Goal: Information Seeking & Learning: Check status

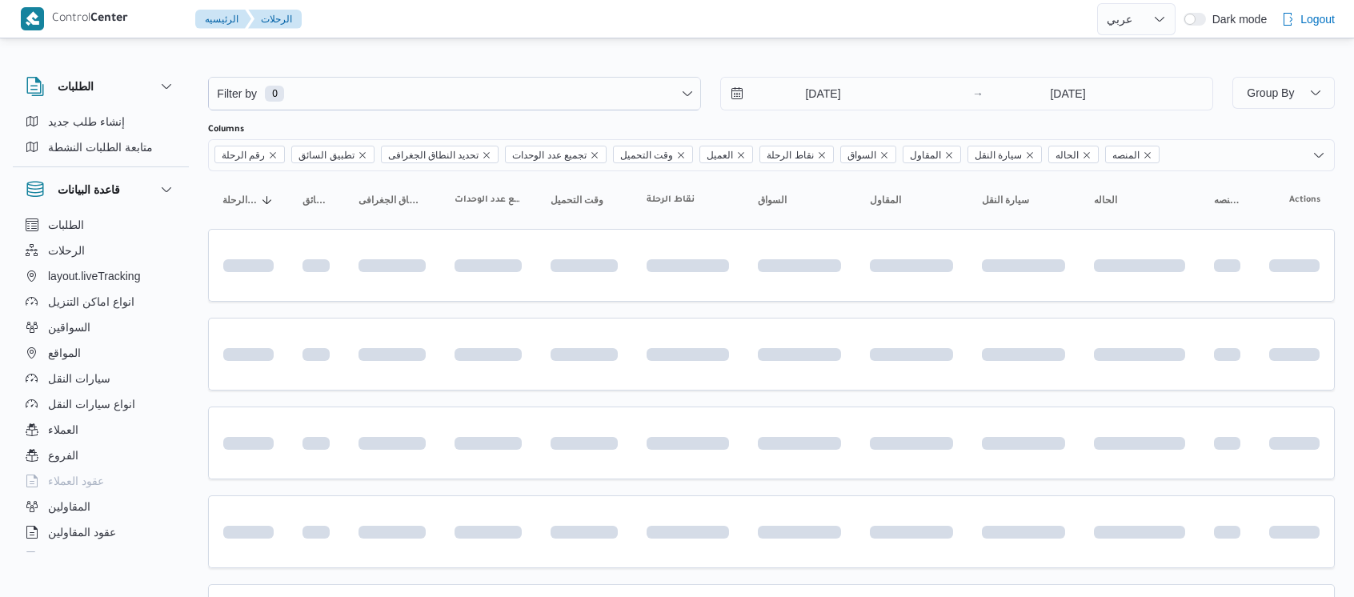
select select "ar"
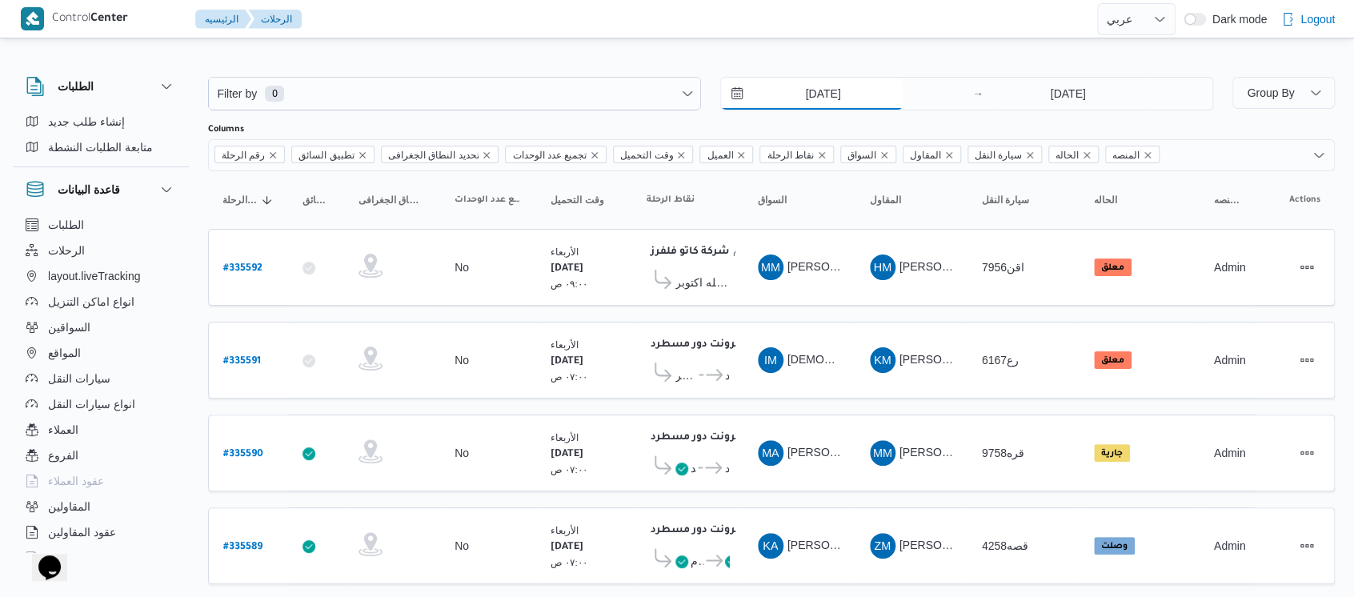
click at [795, 87] on input "27/8/2025" at bounding box center [812, 94] width 182 height 32
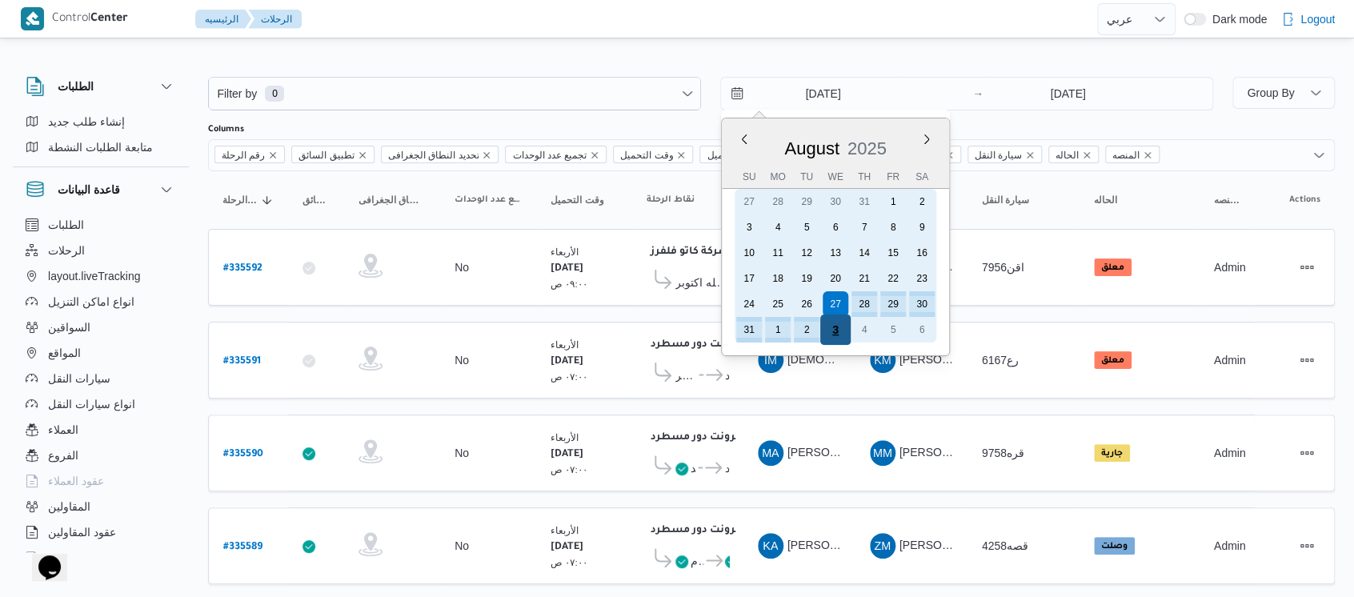
click at [832, 325] on div "3" at bounding box center [835, 329] width 30 height 30
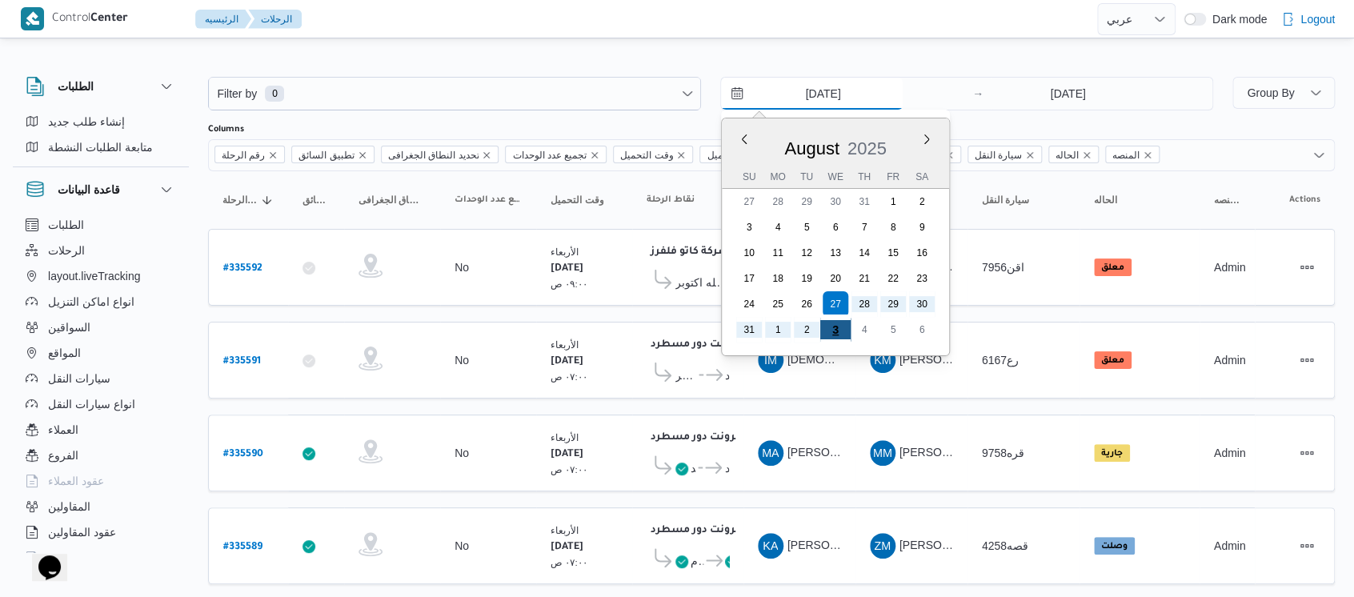
type input "3/9/2025"
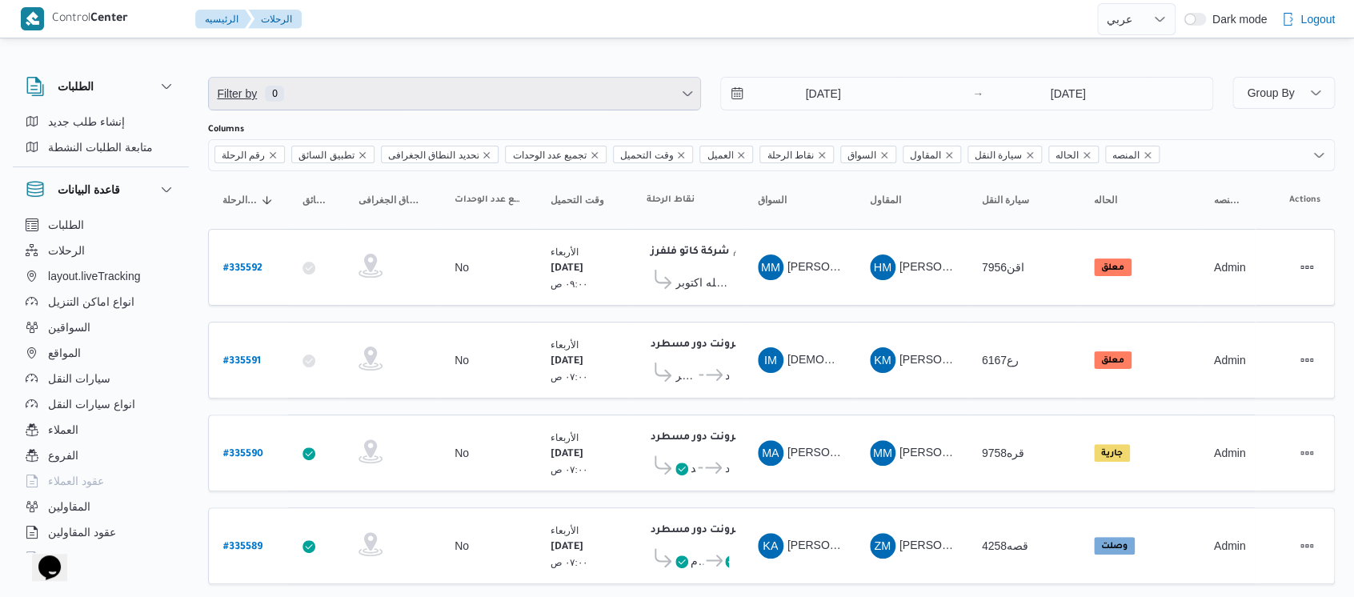
click at [436, 102] on span "Filter by 0" at bounding box center [454, 94] width 491 height 32
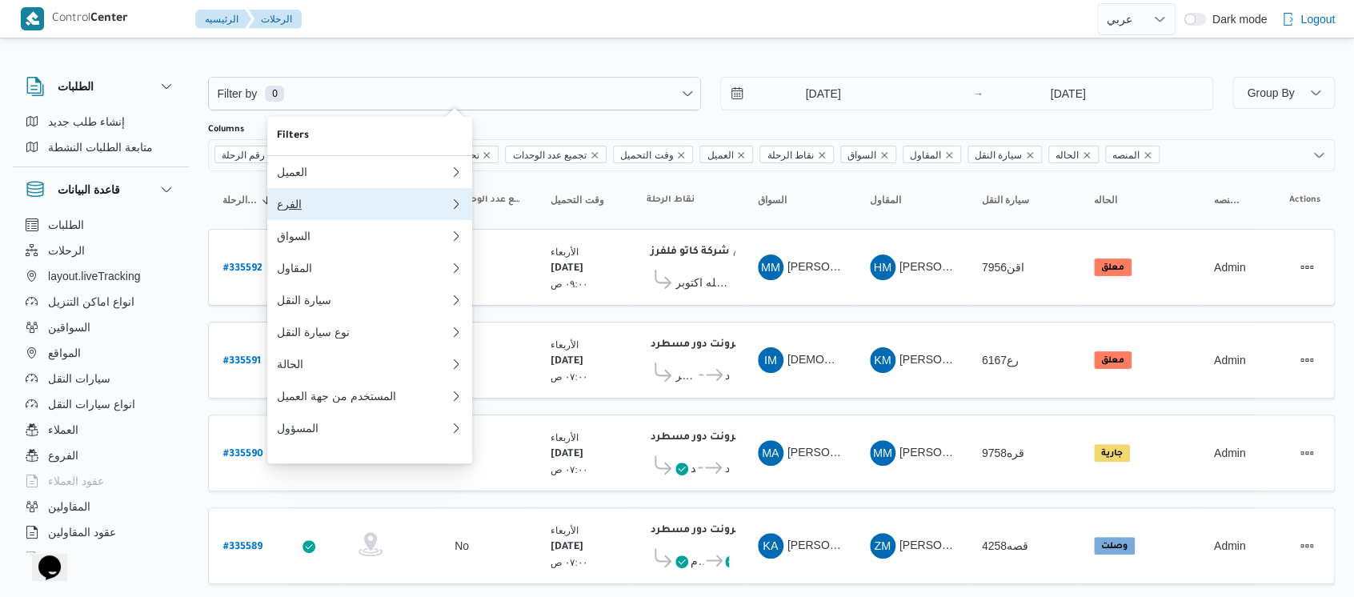
click at [297, 199] on div "الفرع" at bounding box center [363, 204] width 173 height 13
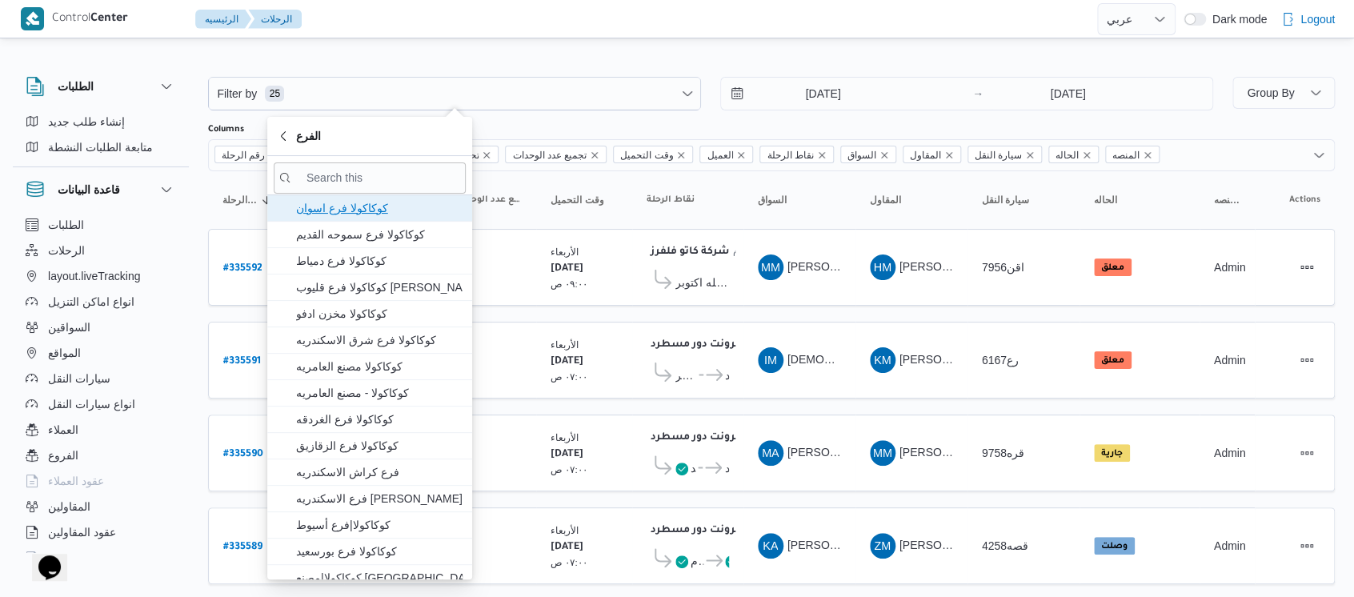
click at [289, 202] on icon "button" at bounding box center [283, 208] width 13 height 13
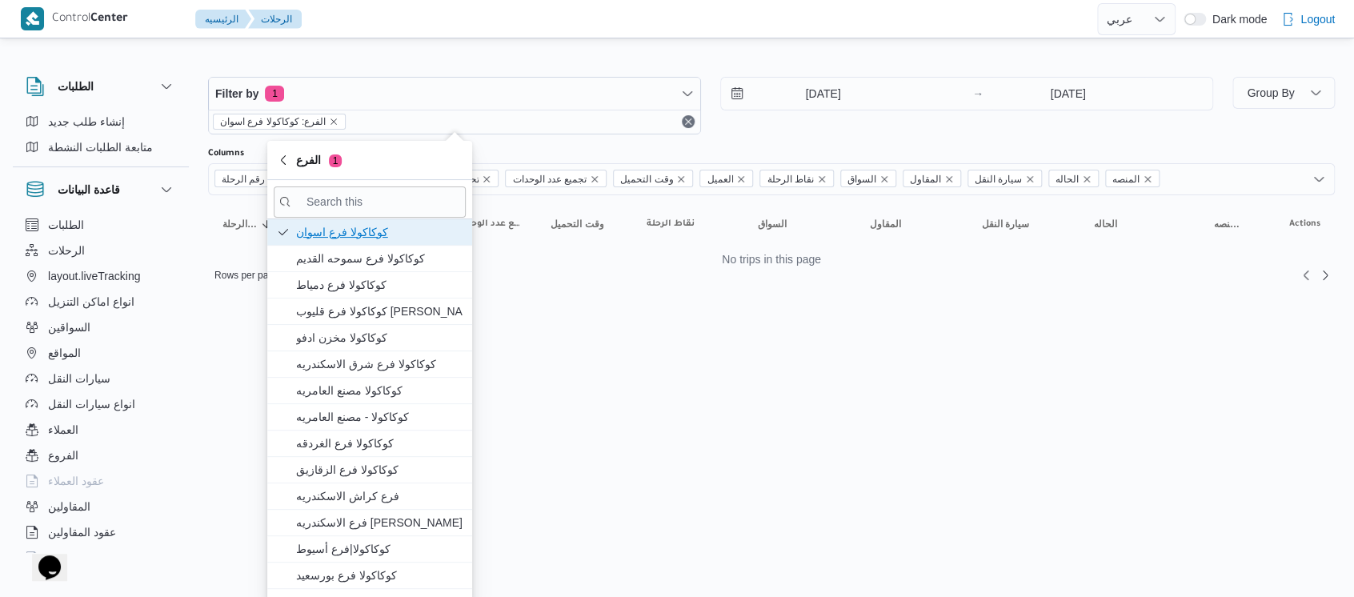
click at [314, 234] on span "كوكاكولا فرع اسوان" at bounding box center [379, 231] width 166 height 19
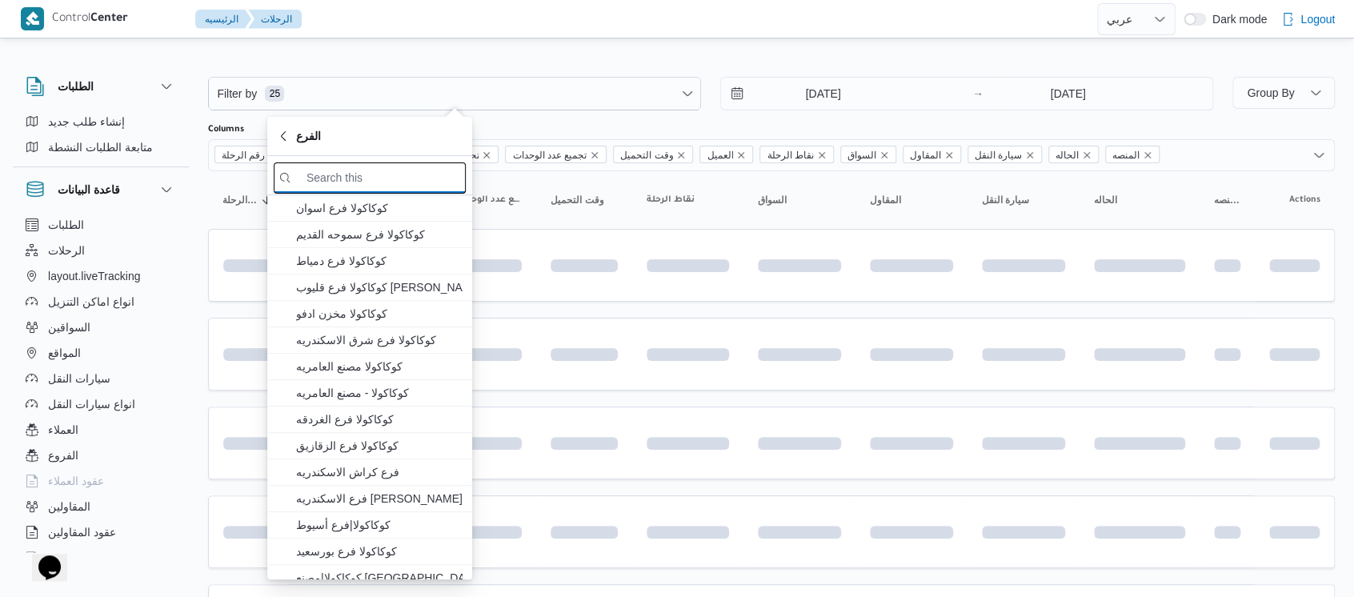
click at [346, 181] on input "search filters" at bounding box center [370, 177] width 192 height 31
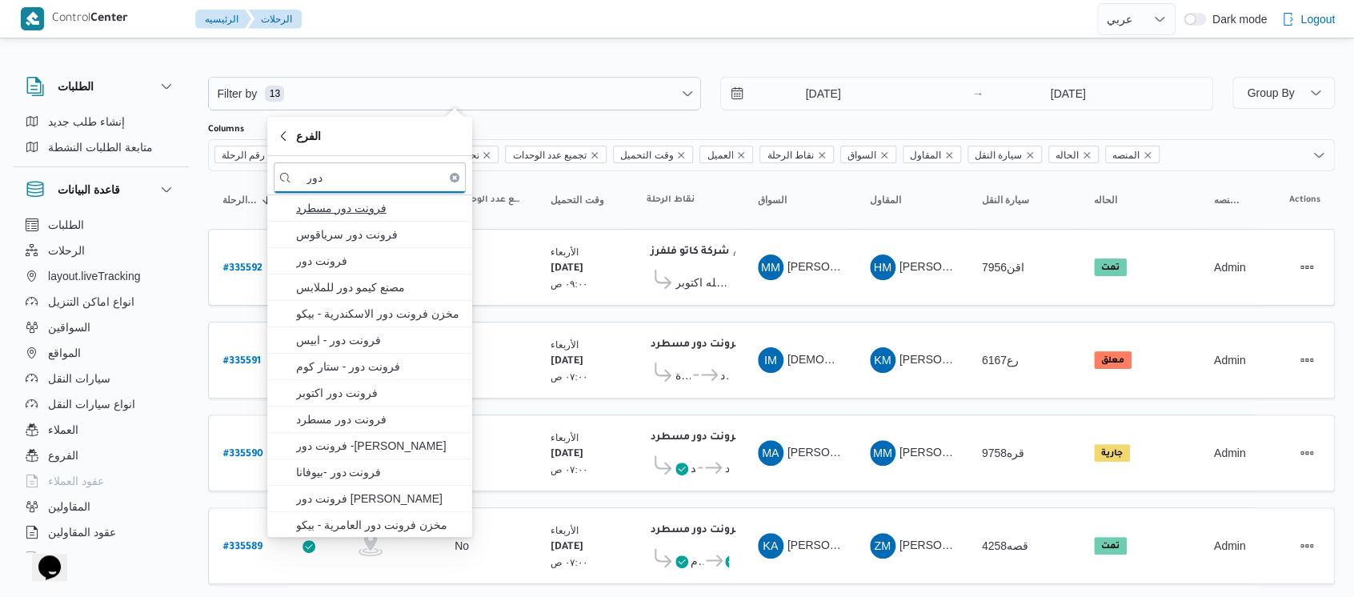
type input "دور"
click at [342, 212] on span "فرونت دور مسطرد" at bounding box center [379, 207] width 166 height 19
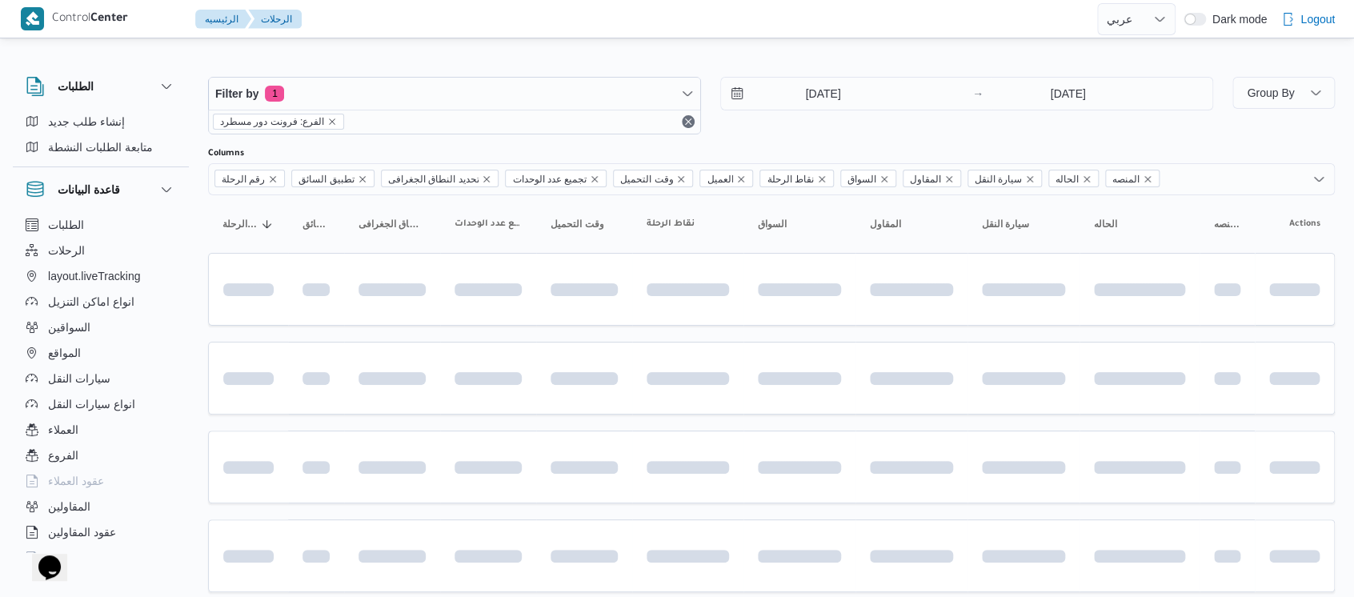
click at [198, 194] on div "الطلبات إنشاء طلب جديد متابعة الطلبات النشطة قاعدة البيانات الطلبات الرحلات lay…" at bounding box center [109, 311] width 192 height 494
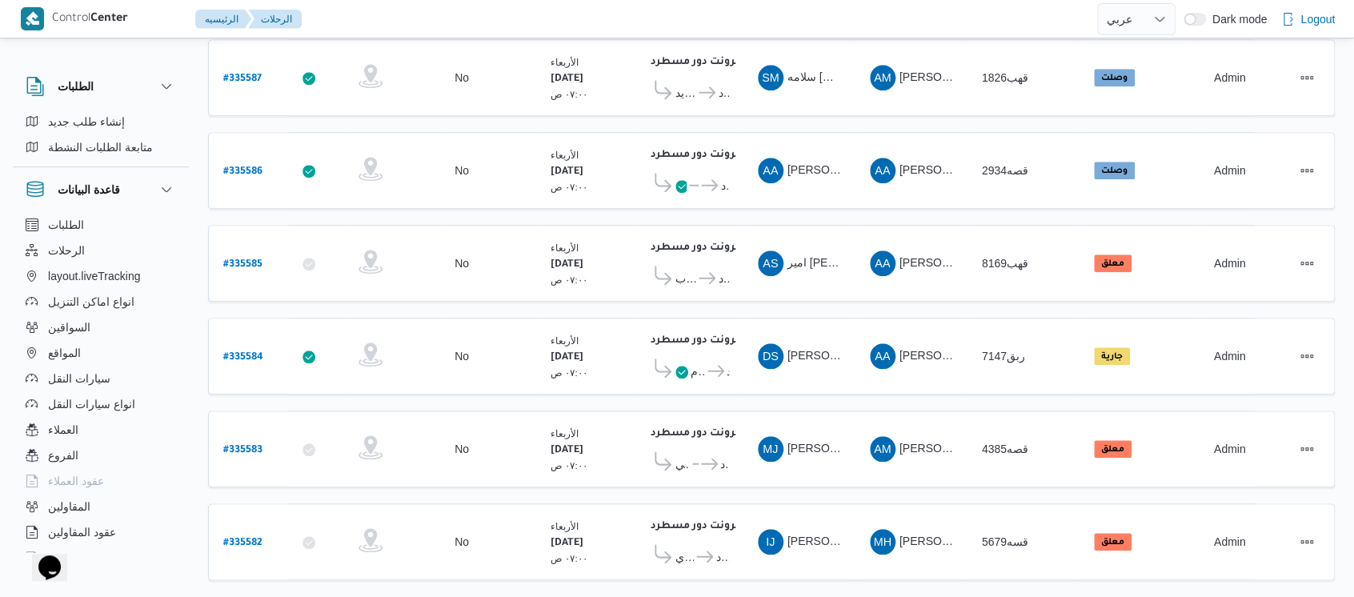
scroll to position [594, 0]
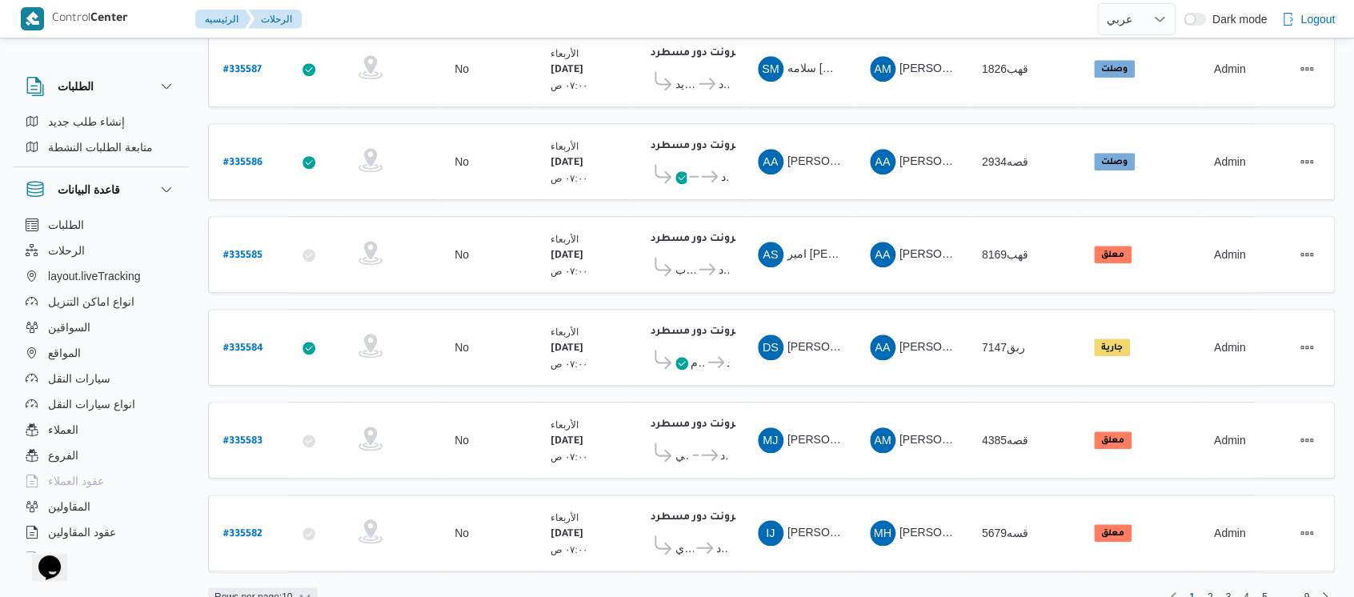
click at [292, 587] on span "Rows per page : 10" at bounding box center [253, 596] width 78 height 19
click at [287, 531] on span "20 rows" at bounding box center [283, 528] width 51 height 13
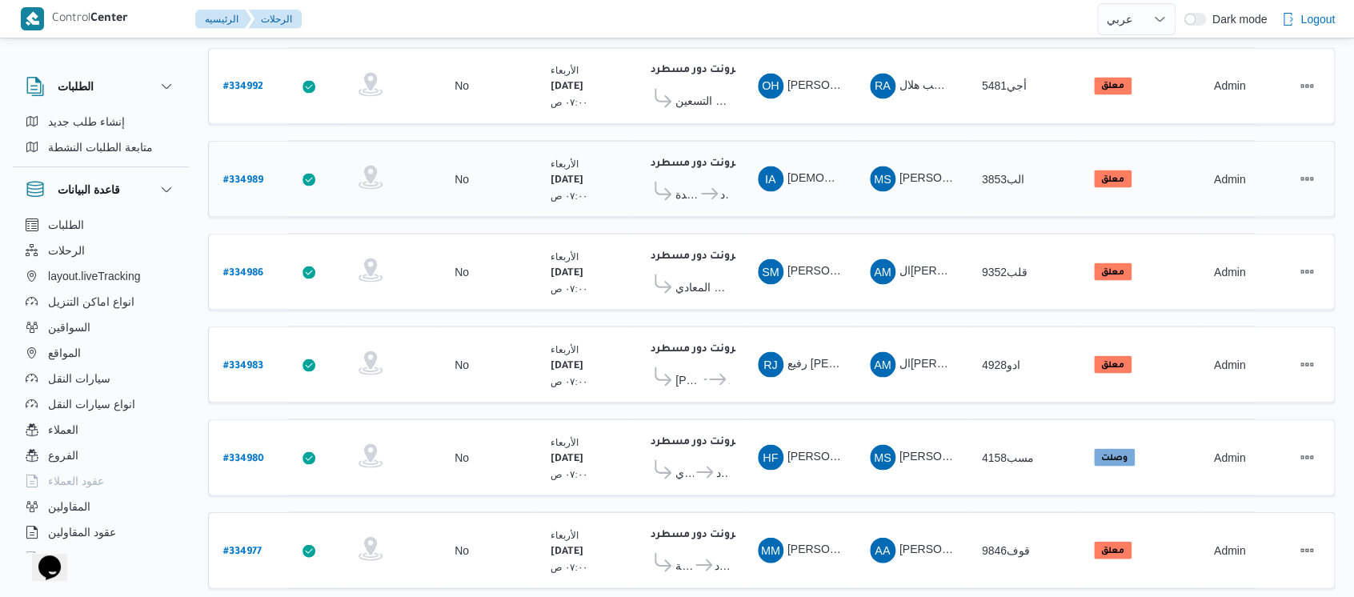
scroll to position [1493, 0]
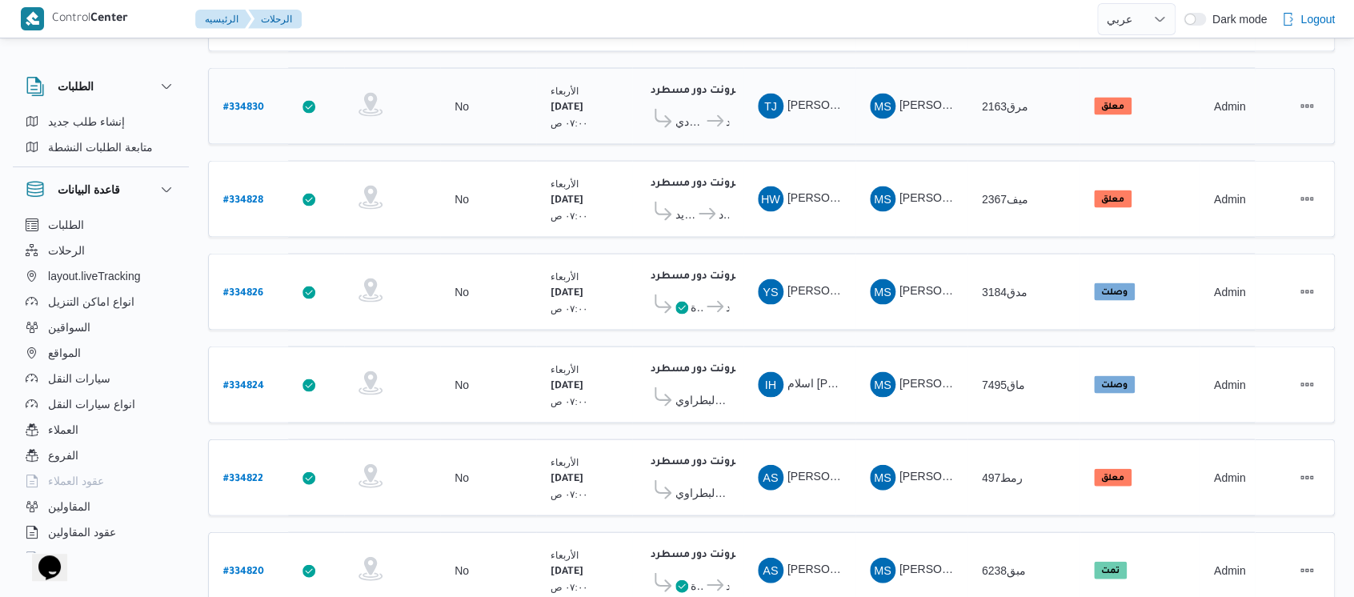
scroll to position [1493, 0]
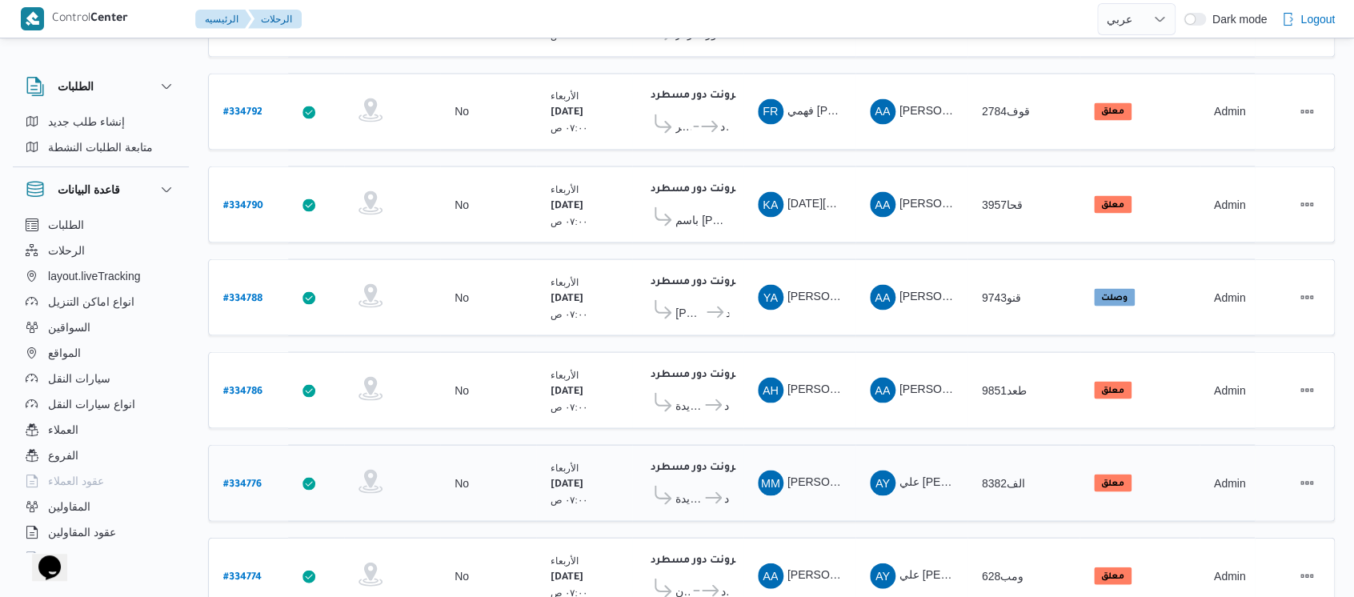
scroll to position [1493, 0]
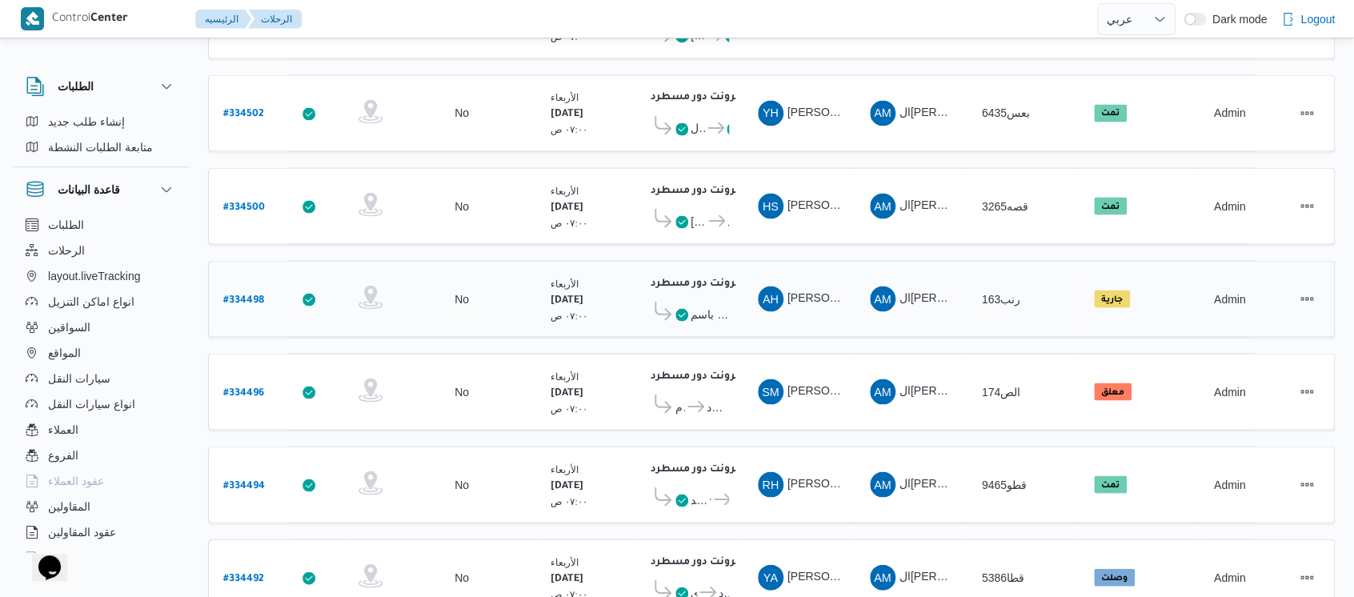
scroll to position [1493, 0]
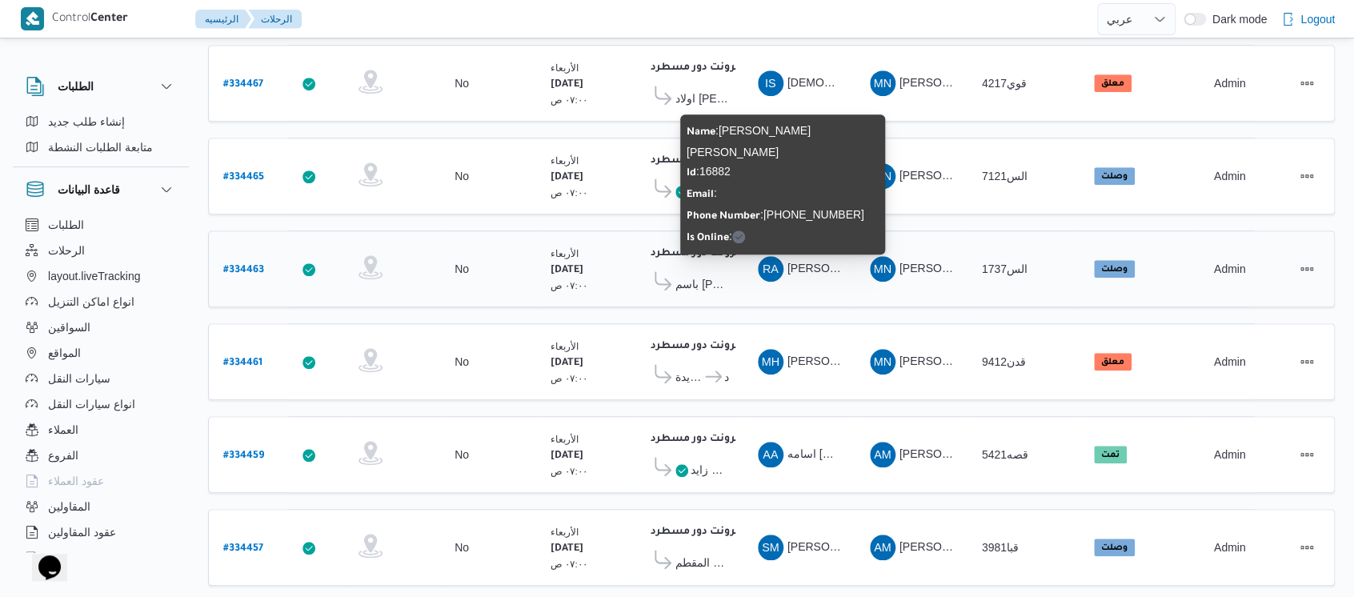
scroll to position [504, 0]
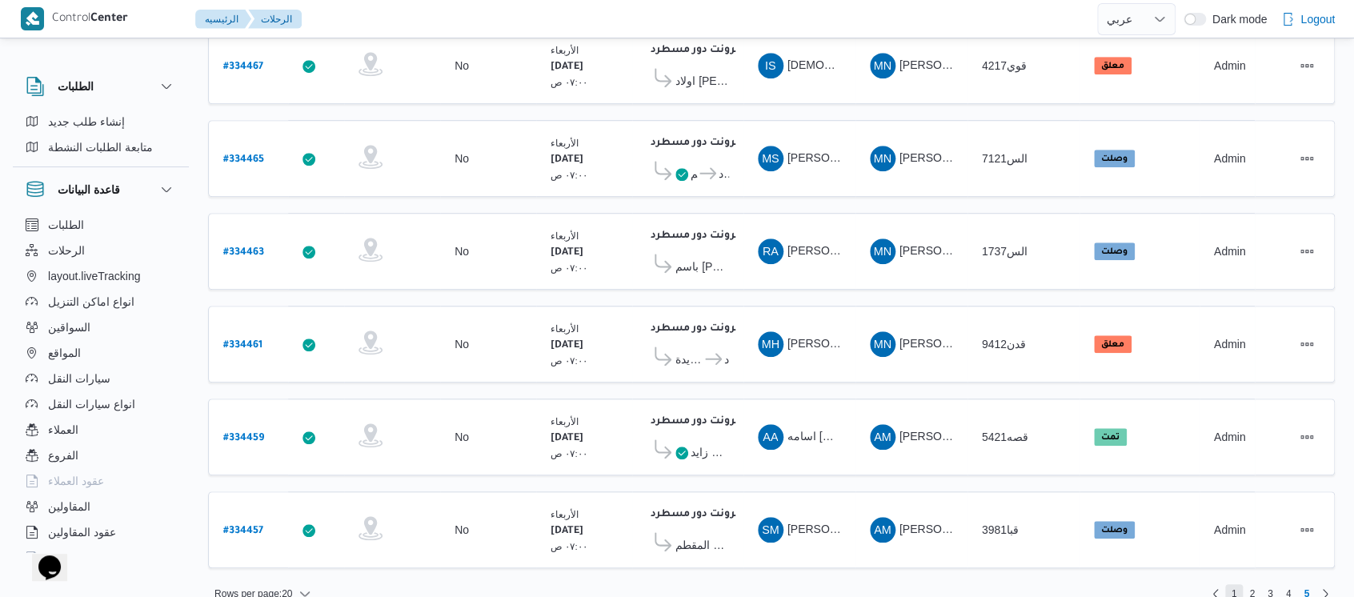
click at [1232, 584] on span "1" at bounding box center [1234, 593] width 6 height 19
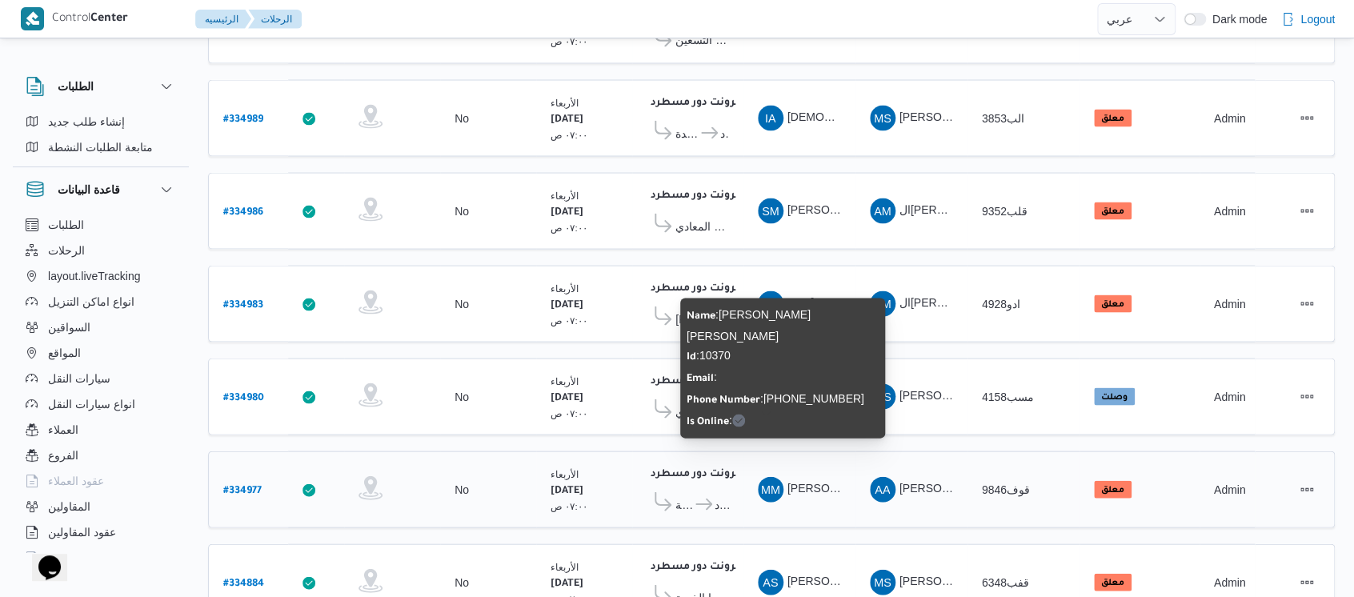
scroll to position [1493, 0]
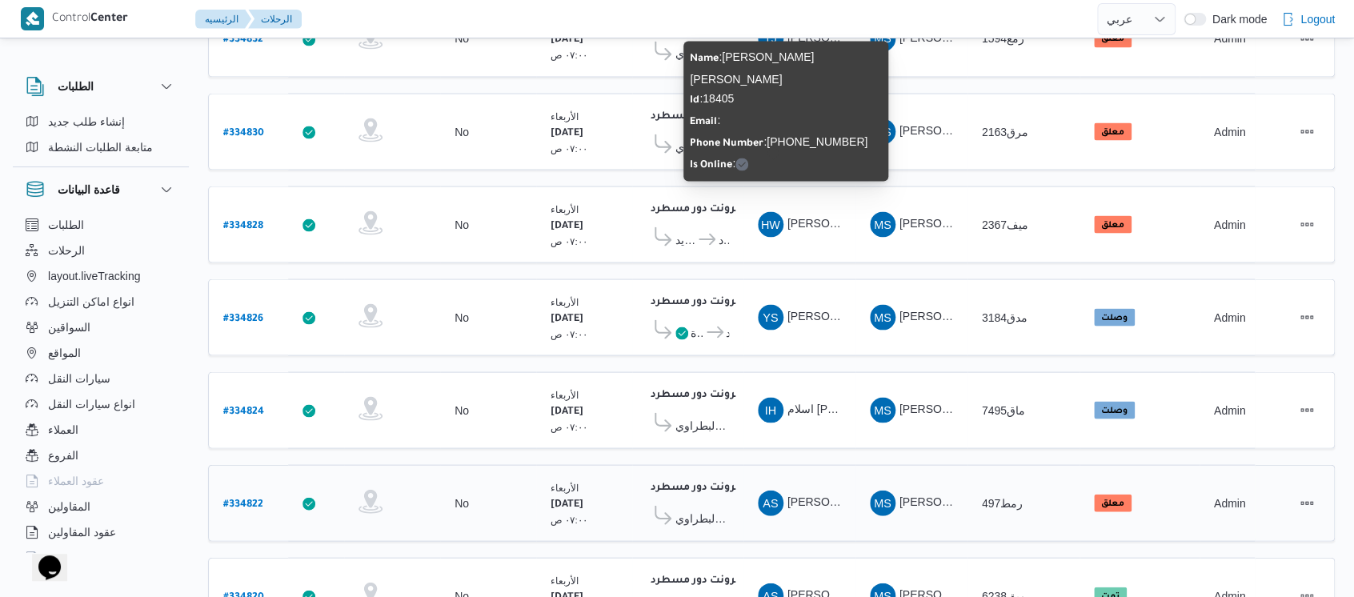
scroll to position [1493, 0]
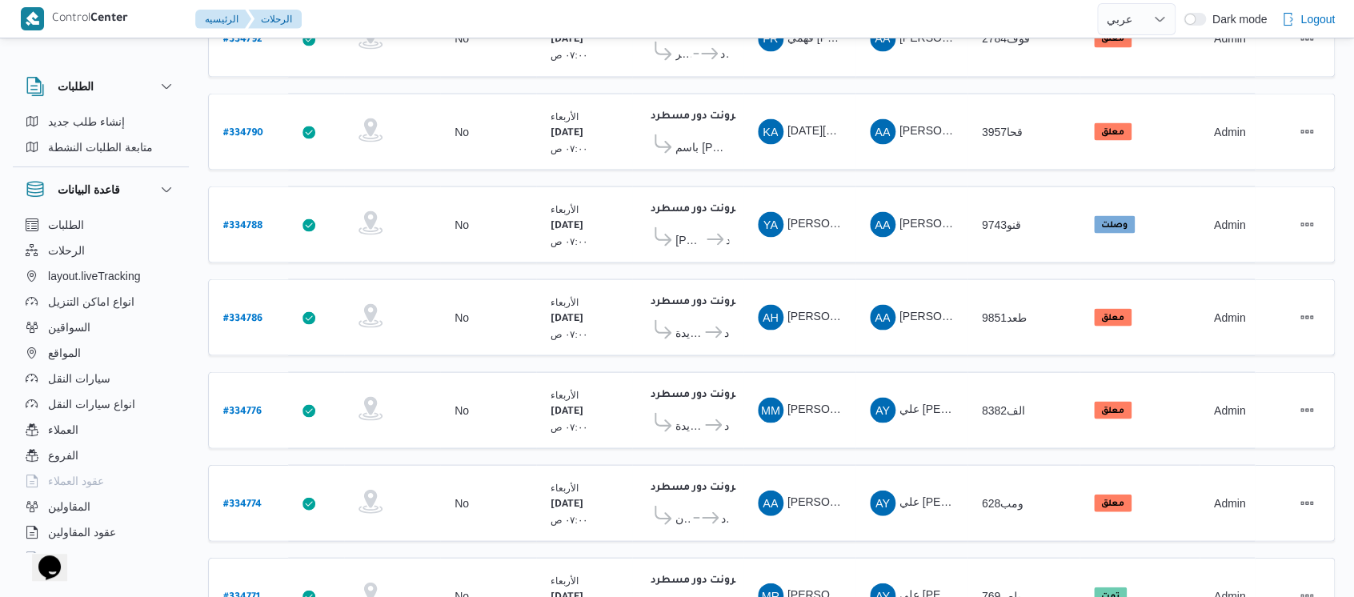
scroll to position [1493, 0]
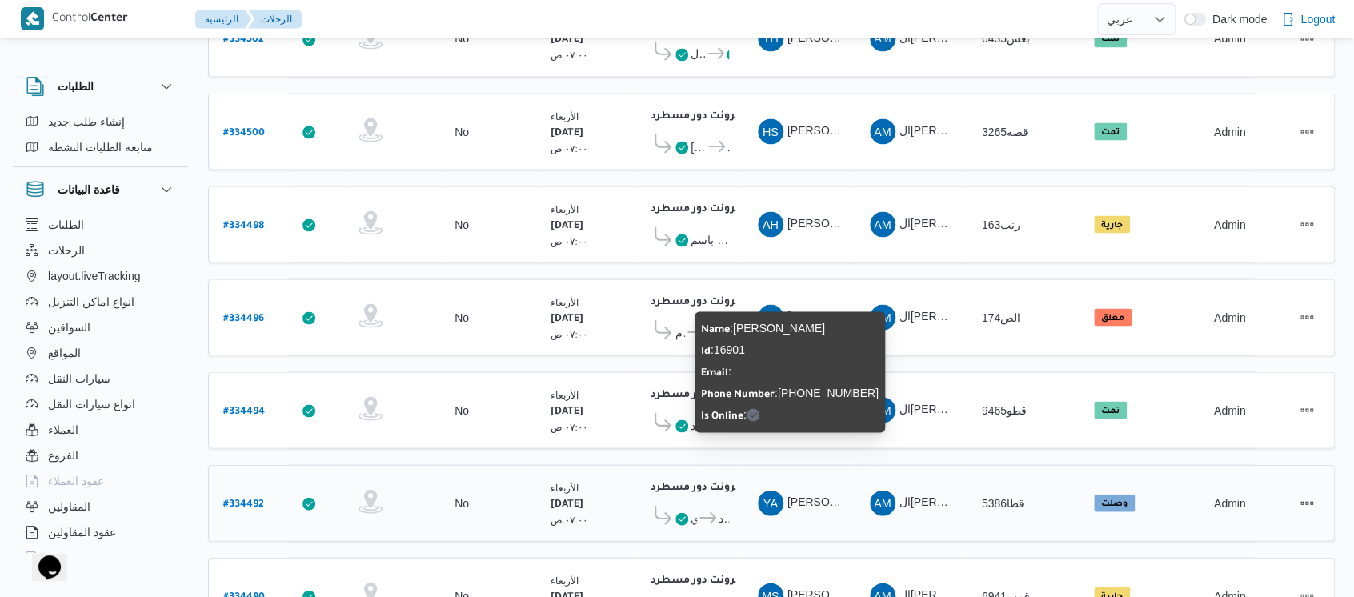
scroll to position [1493, 0]
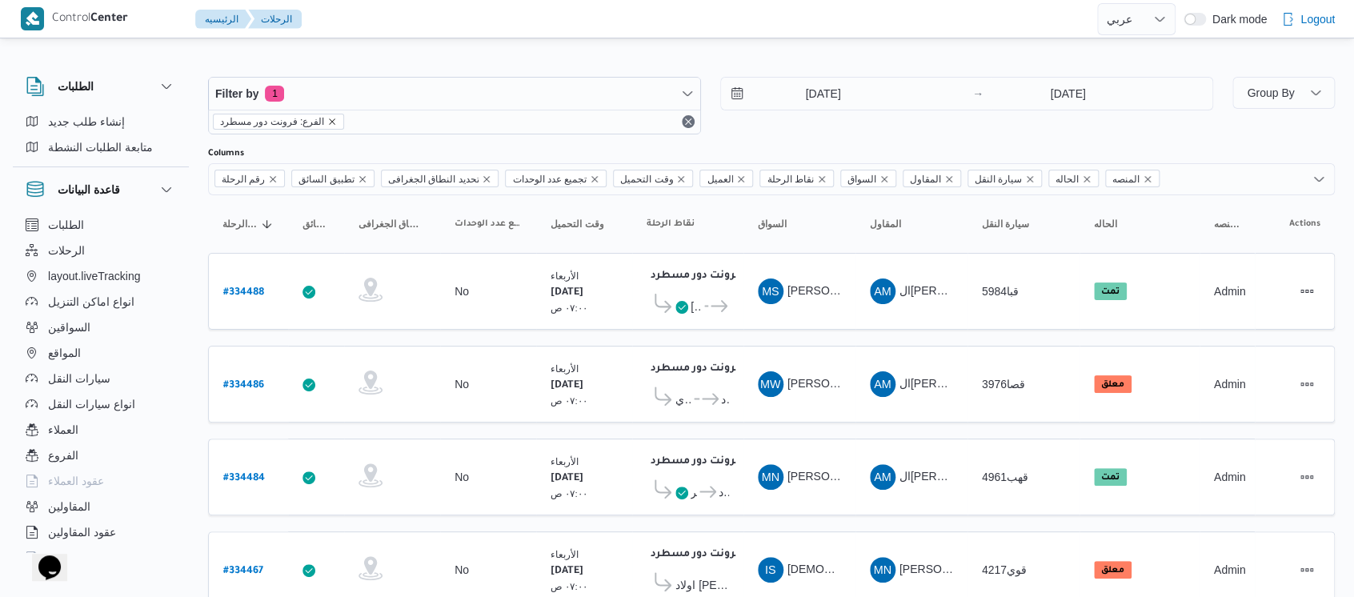
click at [327, 125] on icon "remove selected entity" at bounding box center [332, 122] width 10 height 10
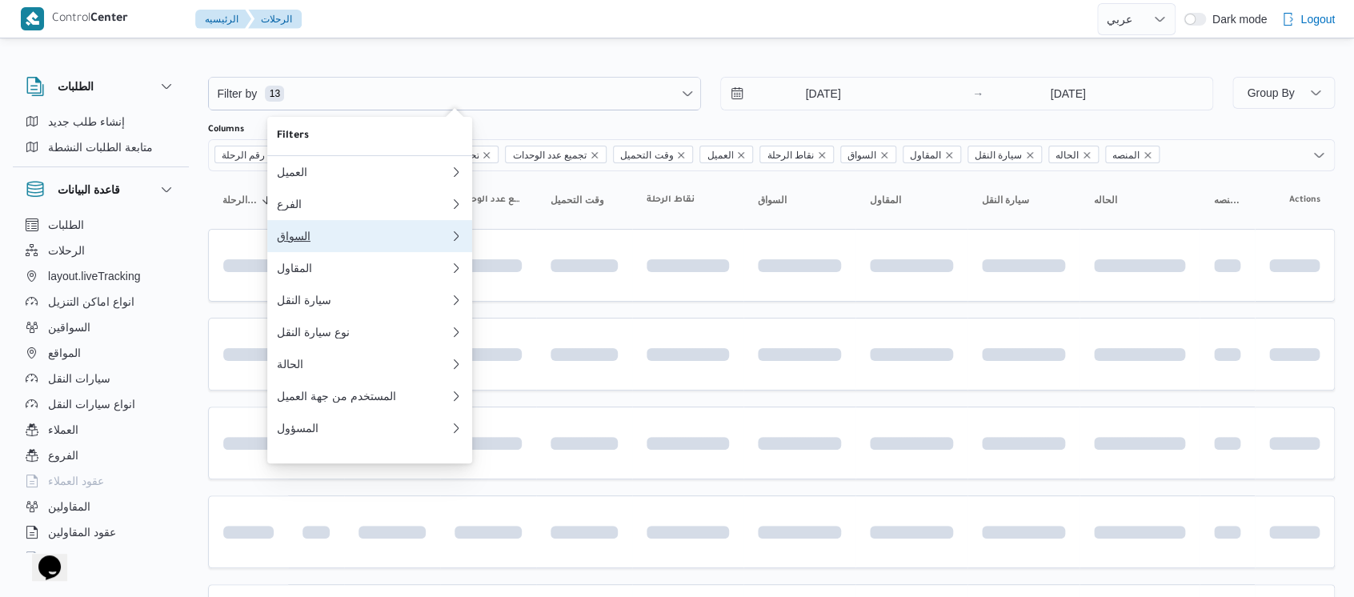
click at [304, 242] on div "السواق" at bounding box center [363, 236] width 173 height 13
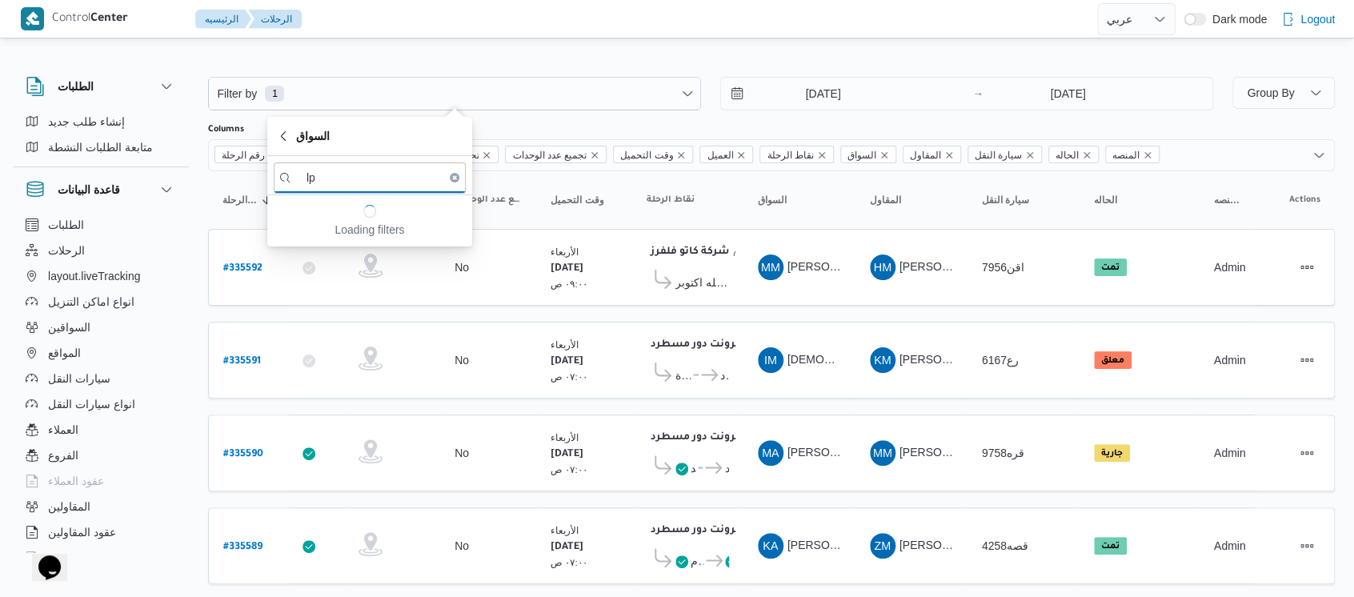
type input "l"
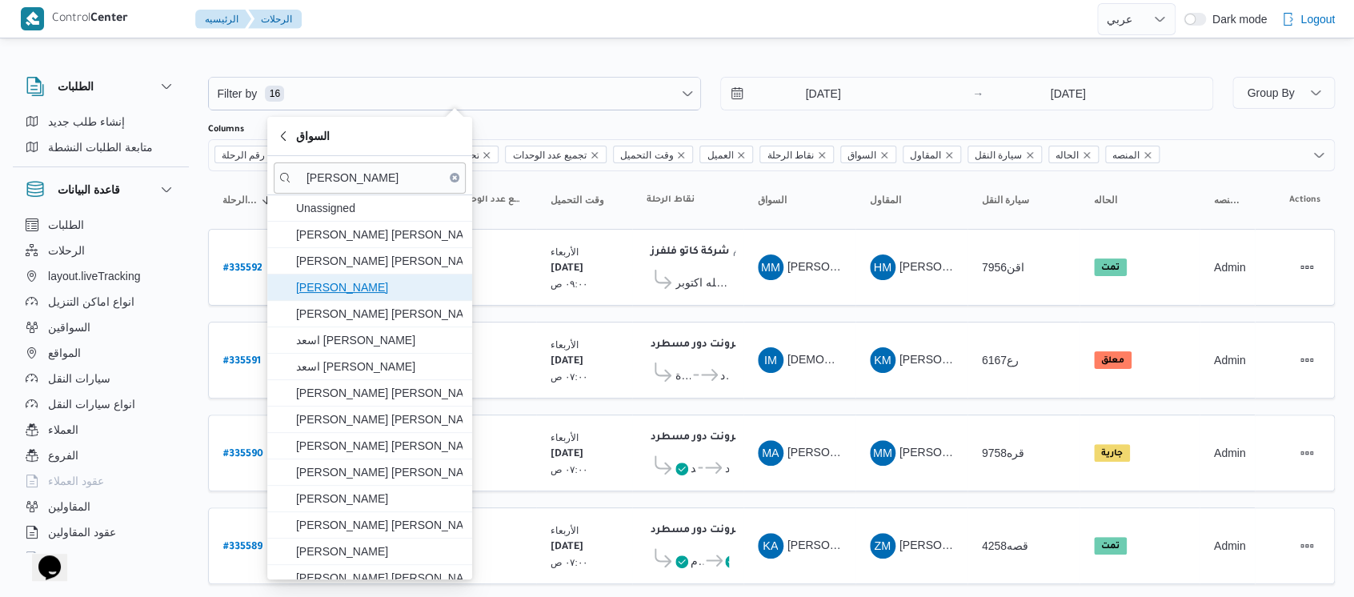
click at [358, 286] on span "محمد حسن عبدالدايم سعيد" at bounding box center [379, 287] width 166 height 19
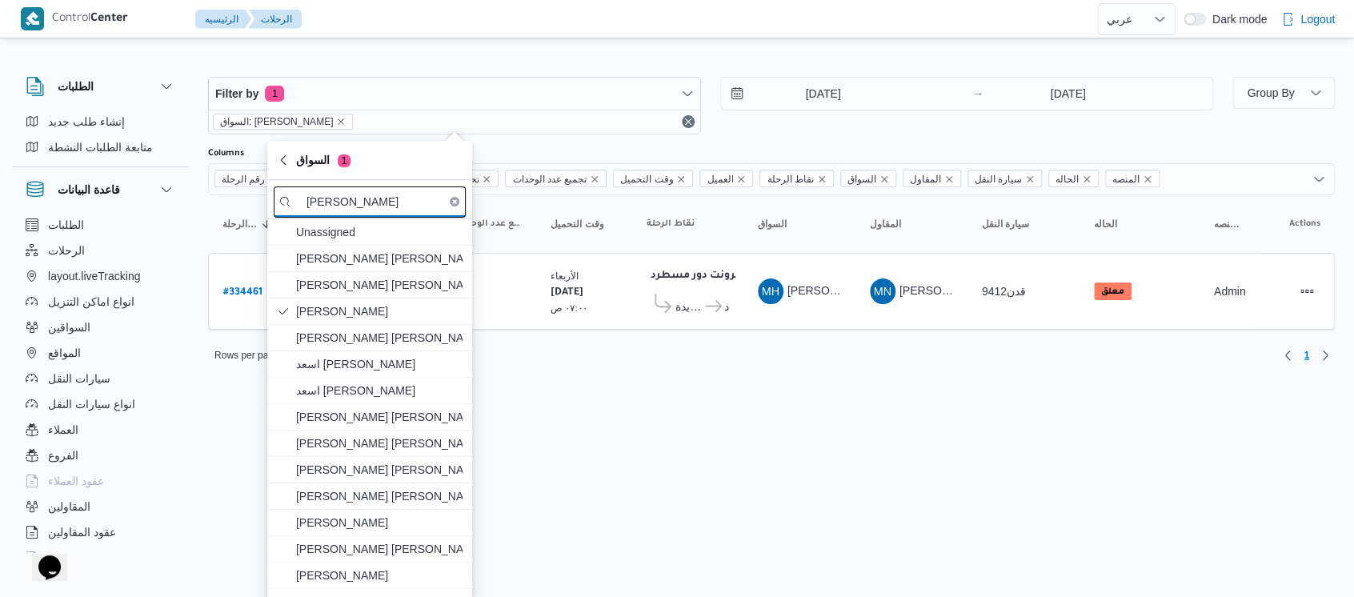
click at [406, 204] on input "محمد حسن عبد" at bounding box center [370, 201] width 192 height 31
type input "م"
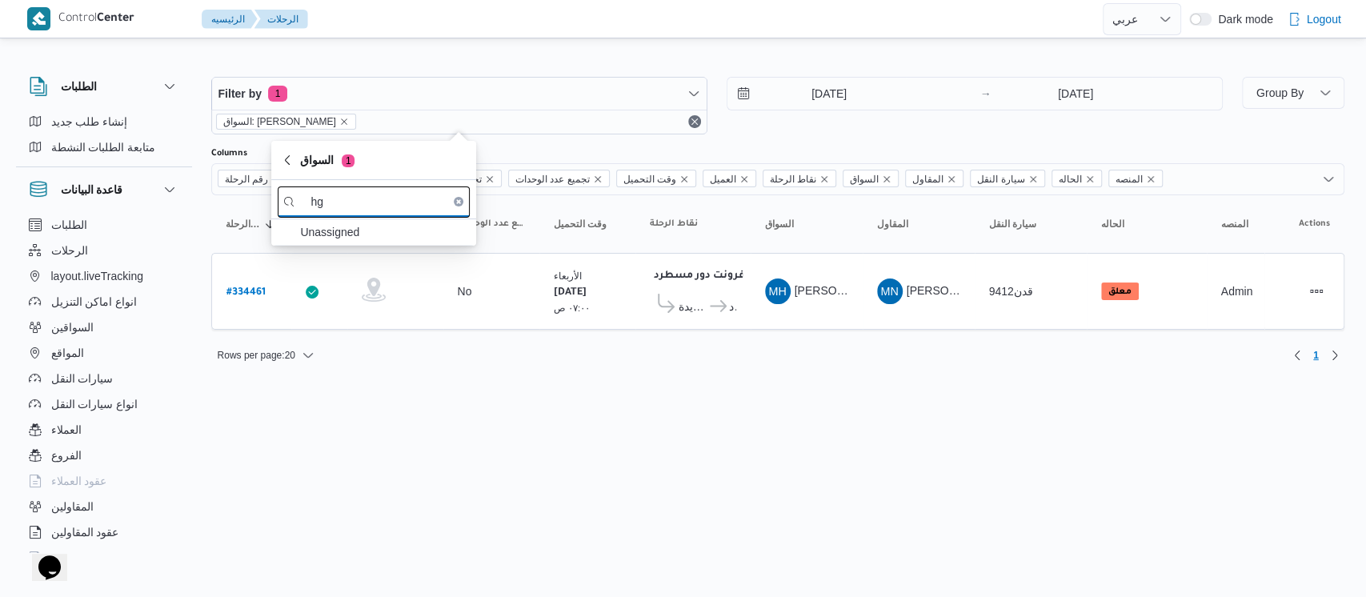
type input "h"
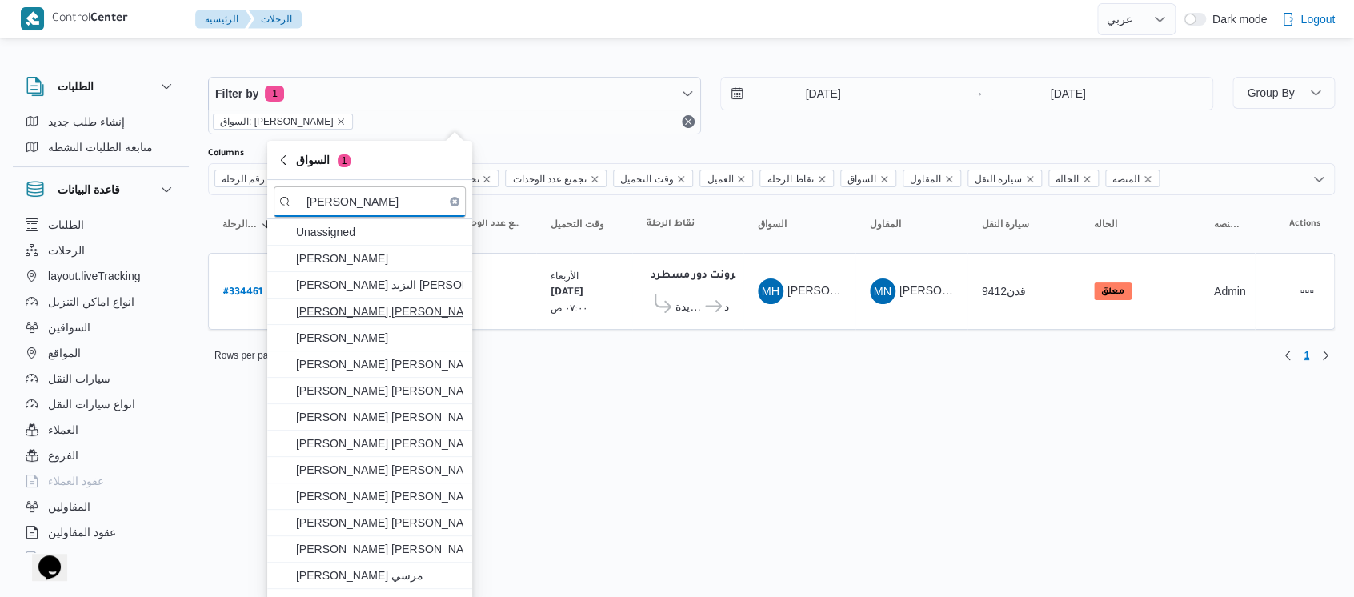
type input "الدسوقي"
click at [379, 306] on span "عمرو جمال الدسوقي مصيلحي" at bounding box center [379, 311] width 166 height 19
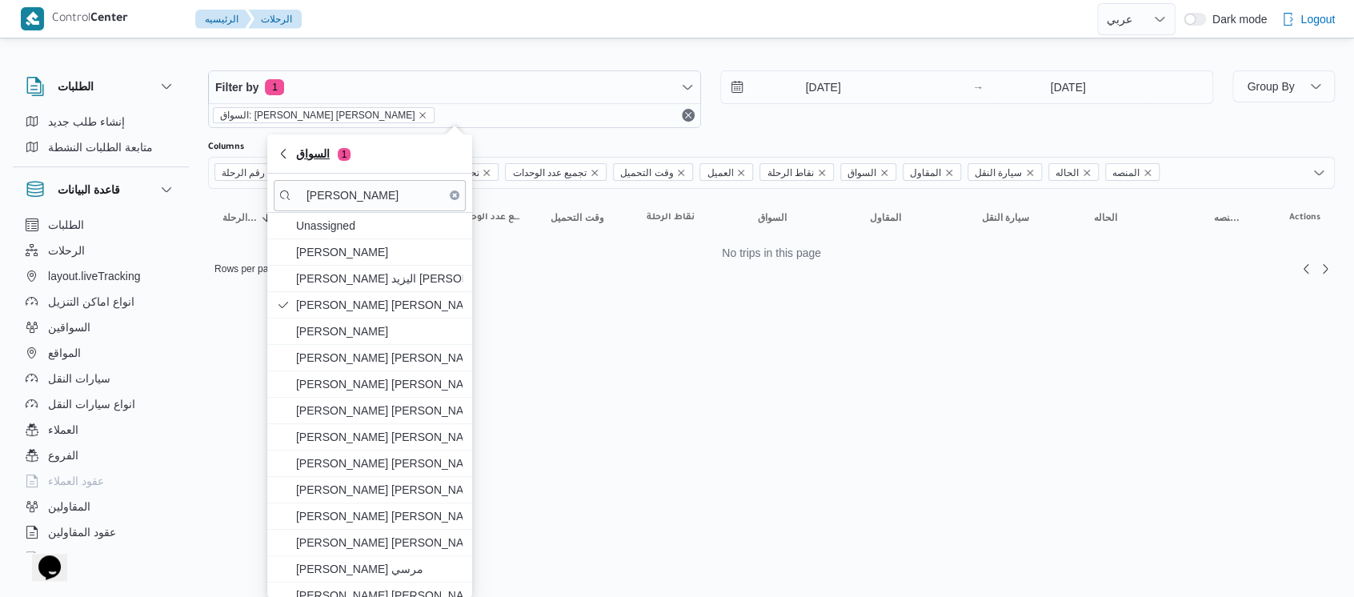
click at [284, 160] on span "السواق 1" at bounding box center [370, 153] width 186 height 19
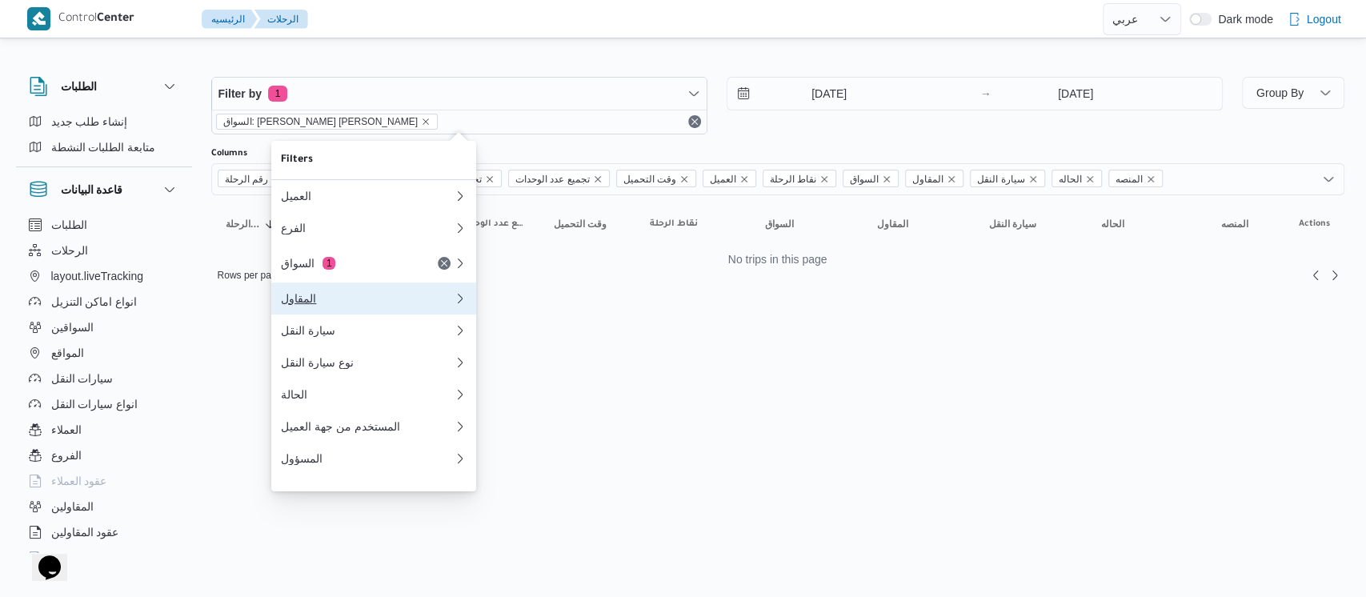
click at [311, 304] on div "المقاول" at bounding box center [367, 298] width 173 height 13
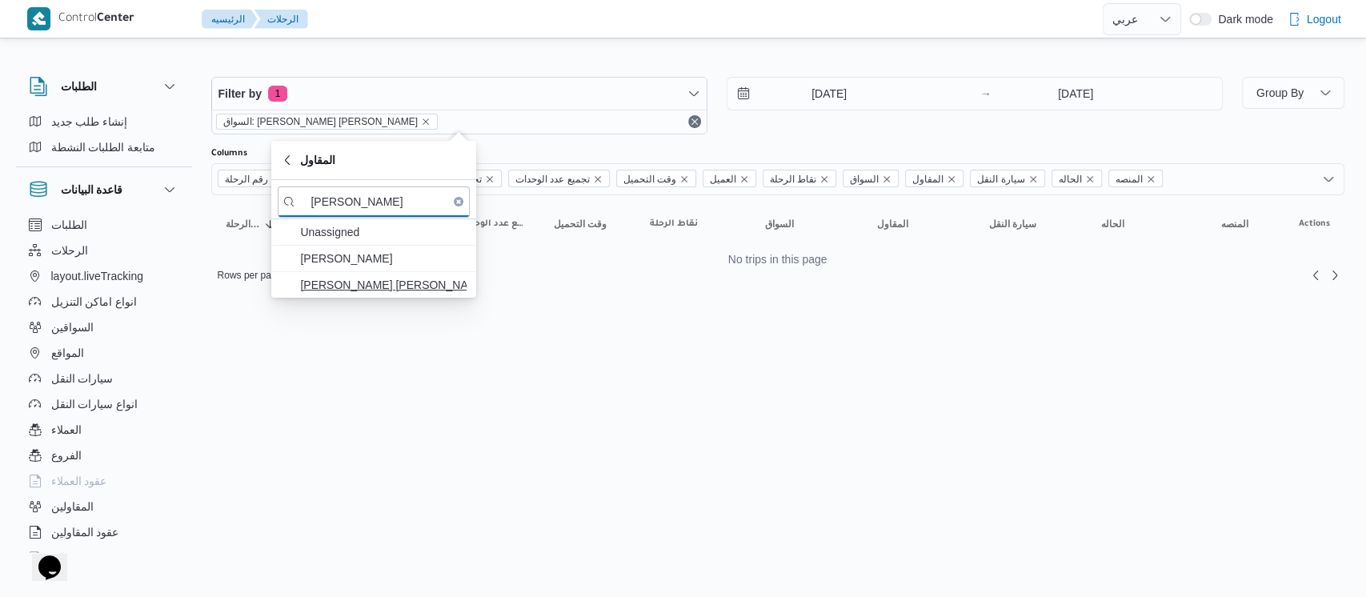
type input "محمد هاني"
click at [315, 290] on span "محمد هاني محمد جوده محمود" at bounding box center [383, 284] width 166 height 19
click at [421, 121] on icon "remove selected entity" at bounding box center [426, 122] width 10 height 10
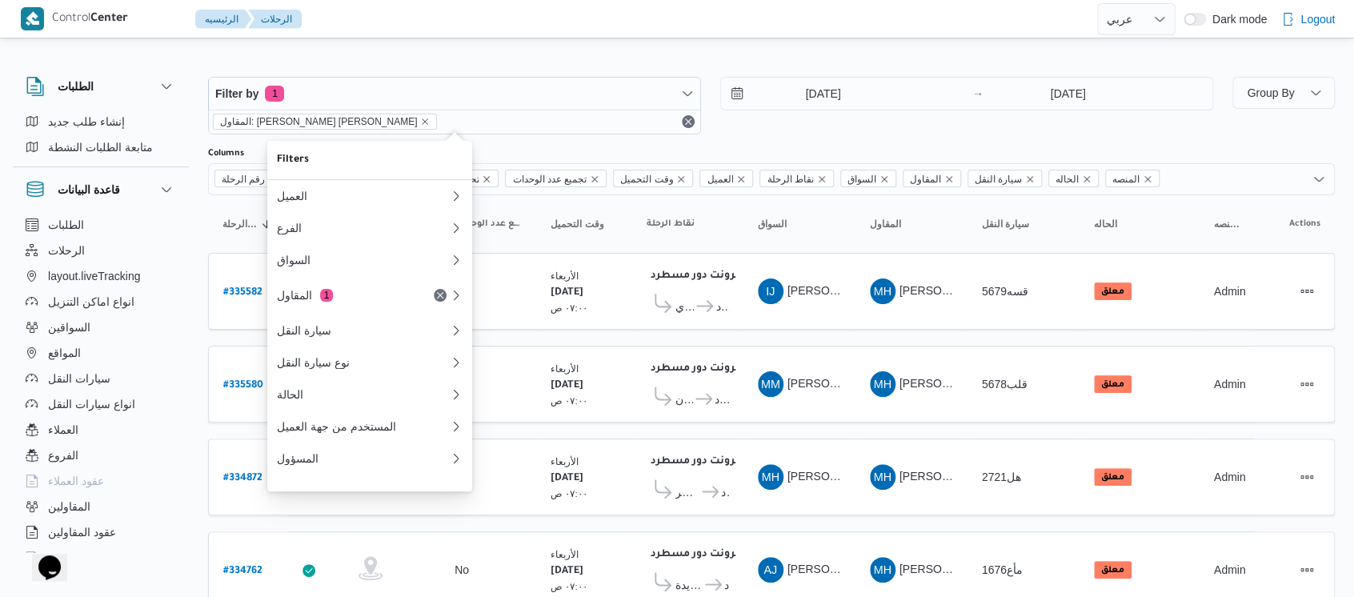
click at [194, 246] on div "الطلبات إنشاء طلب جديد متابعة الطلبات النشطة قاعدة البيانات الطلبات الرحلات lay…" at bounding box center [109, 311] width 192 height 494
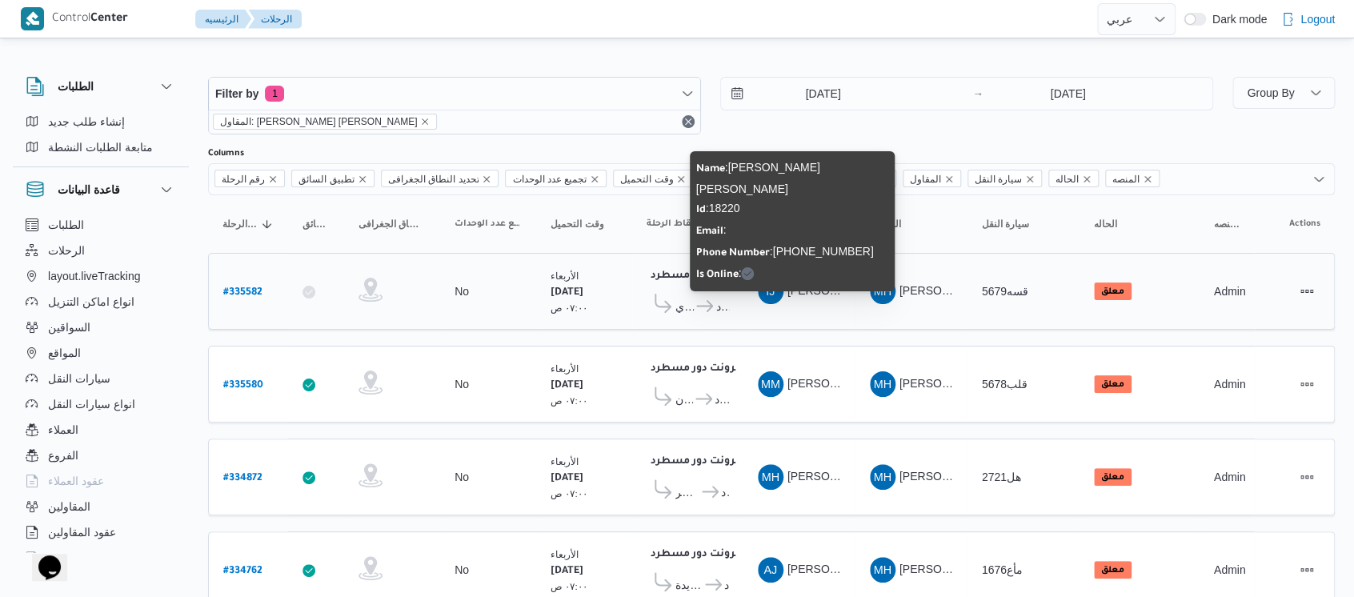
scroll to position [54, 0]
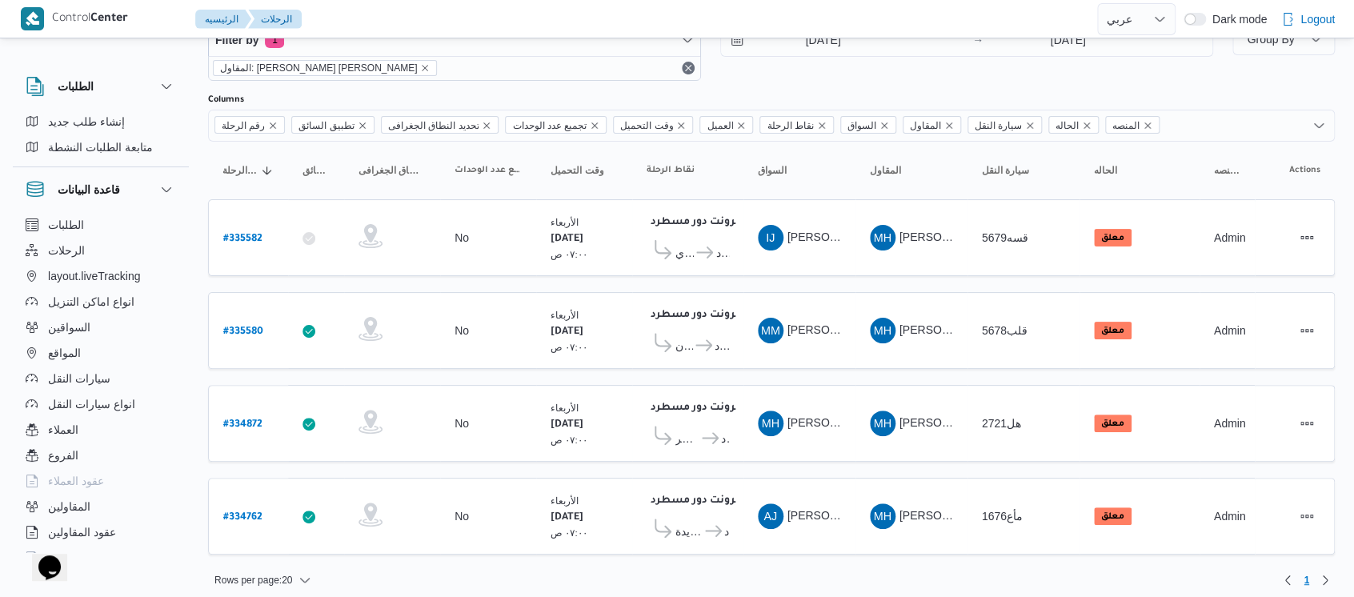
click at [390, 68] on span "المقاول: محمد هاني محمد جوده محمود" at bounding box center [325, 68] width 224 height 16
click at [383, 56] on div "المقاول: محمد هاني محمد جوده محمود" at bounding box center [454, 68] width 491 height 24
click at [420, 66] on icon "remove selected entity" at bounding box center [425, 68] width 10 height 10
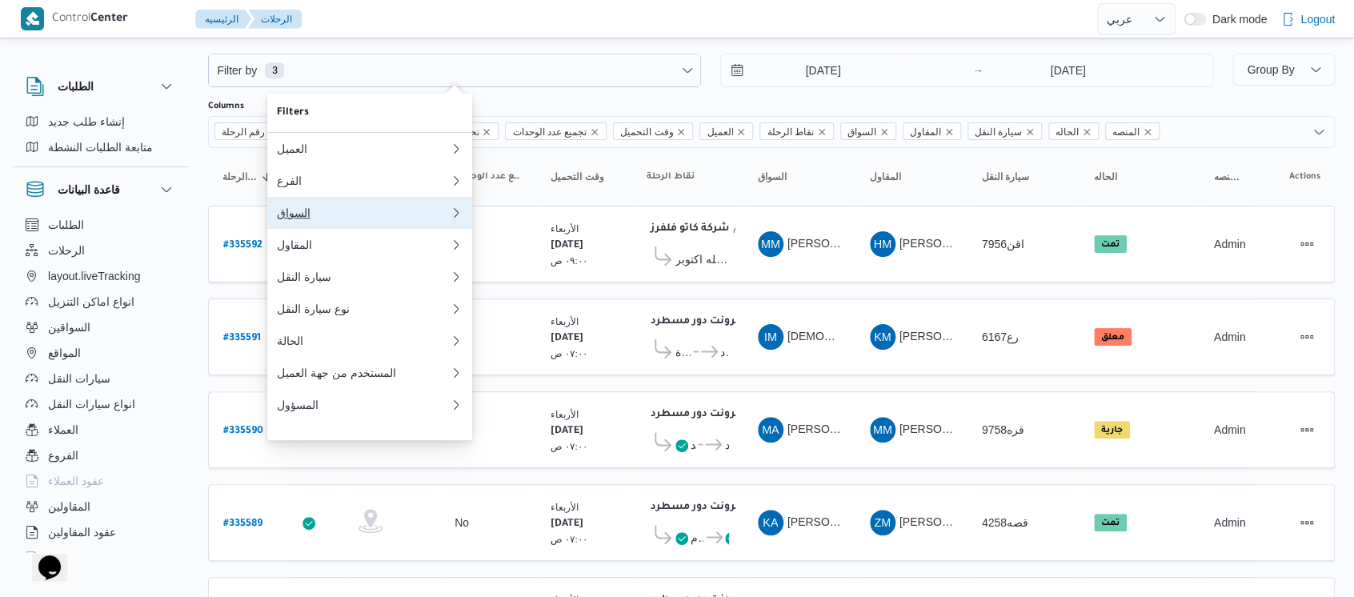
click at [326, 219] on div "السواق" at bounding box center [360, 212] width 166 height 13
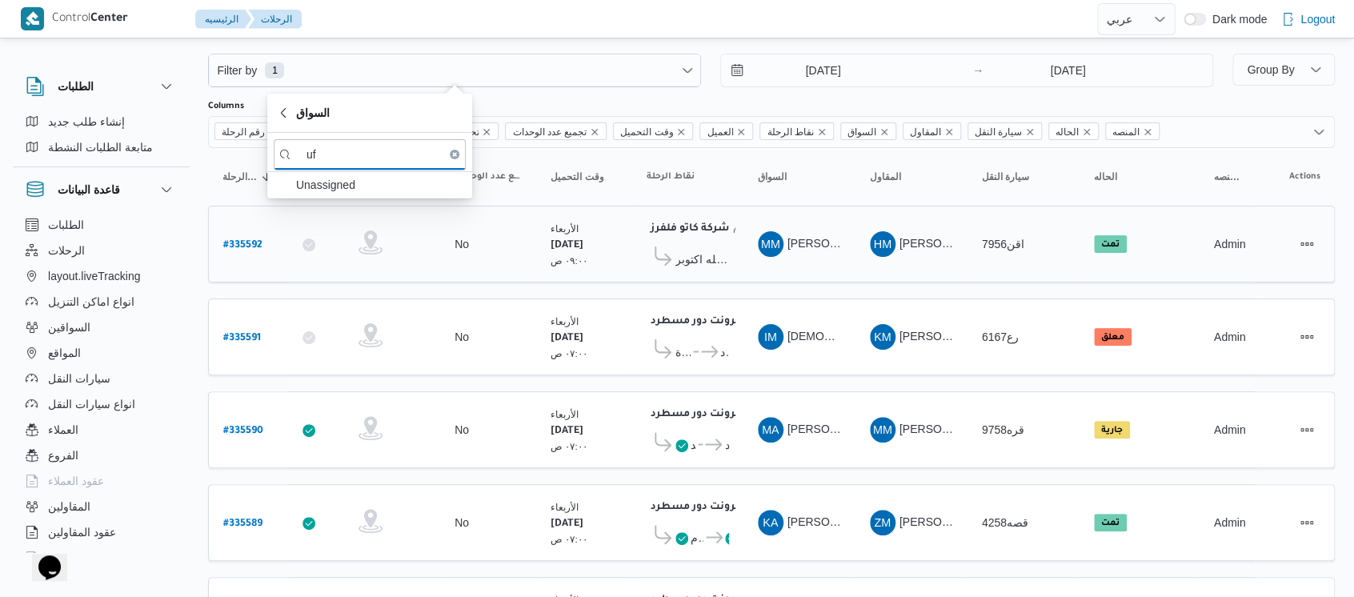
type input "u"
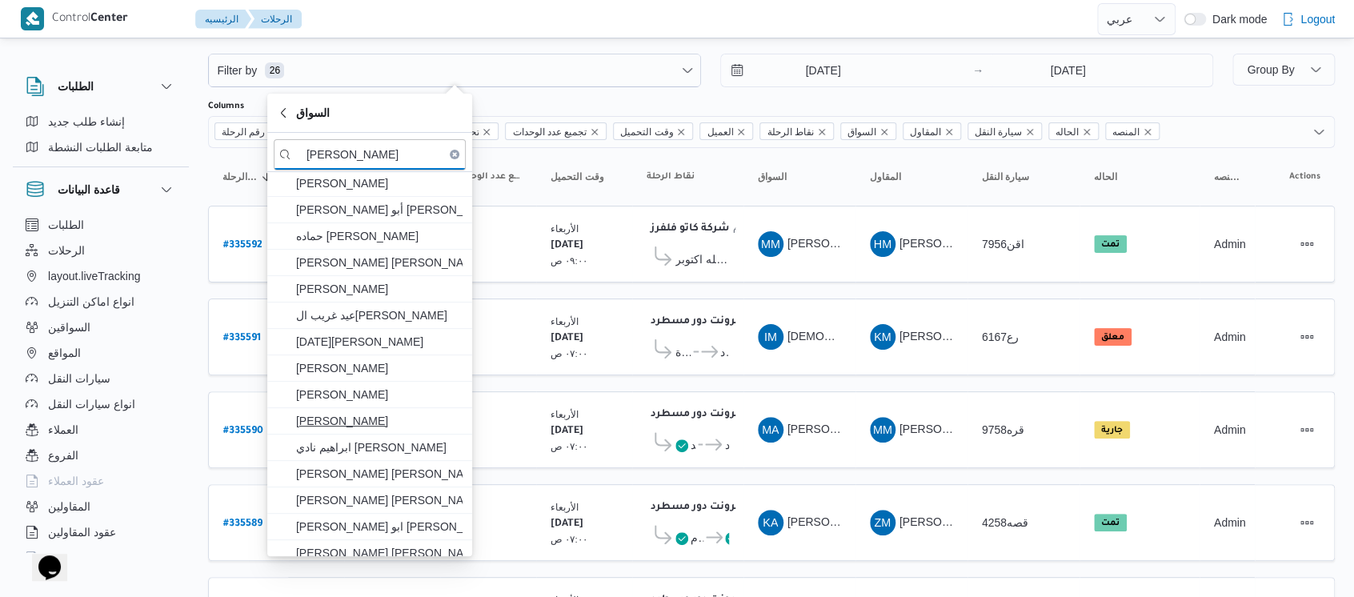
scroll to position [300, 0]
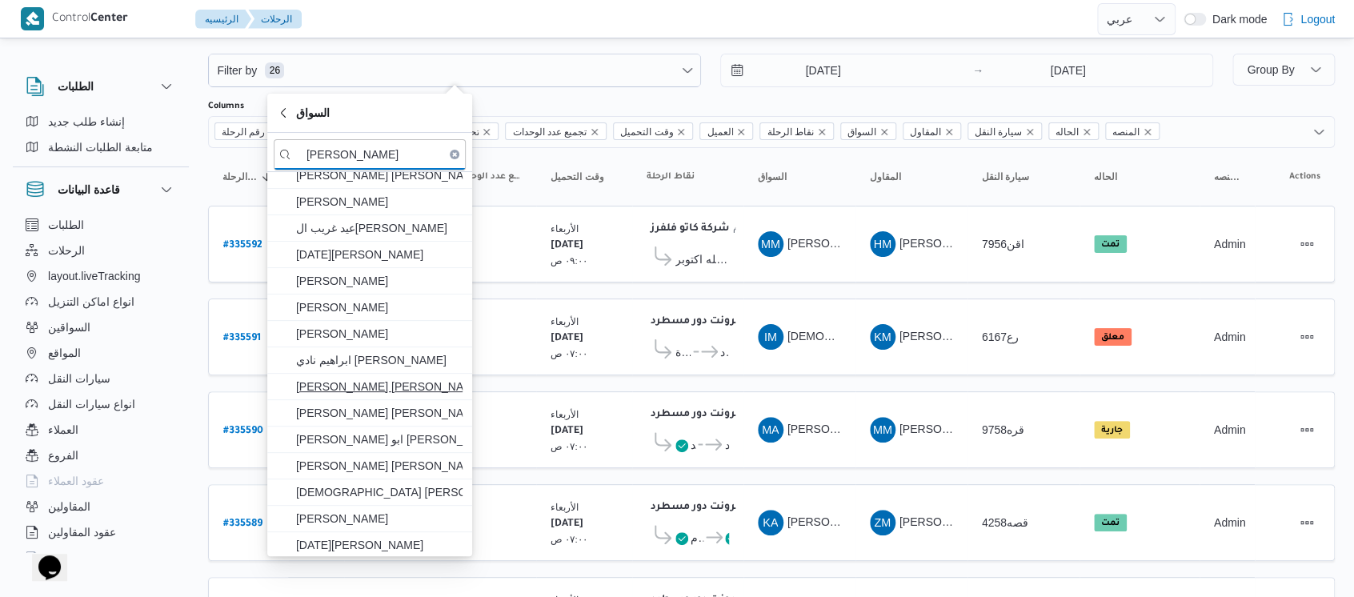
type input "عبدالعاطي"
click at [386, 386] on span "عبدالعاطي سيد دسوقي احمد" at bounding box center [379, 386] width 166 height 19
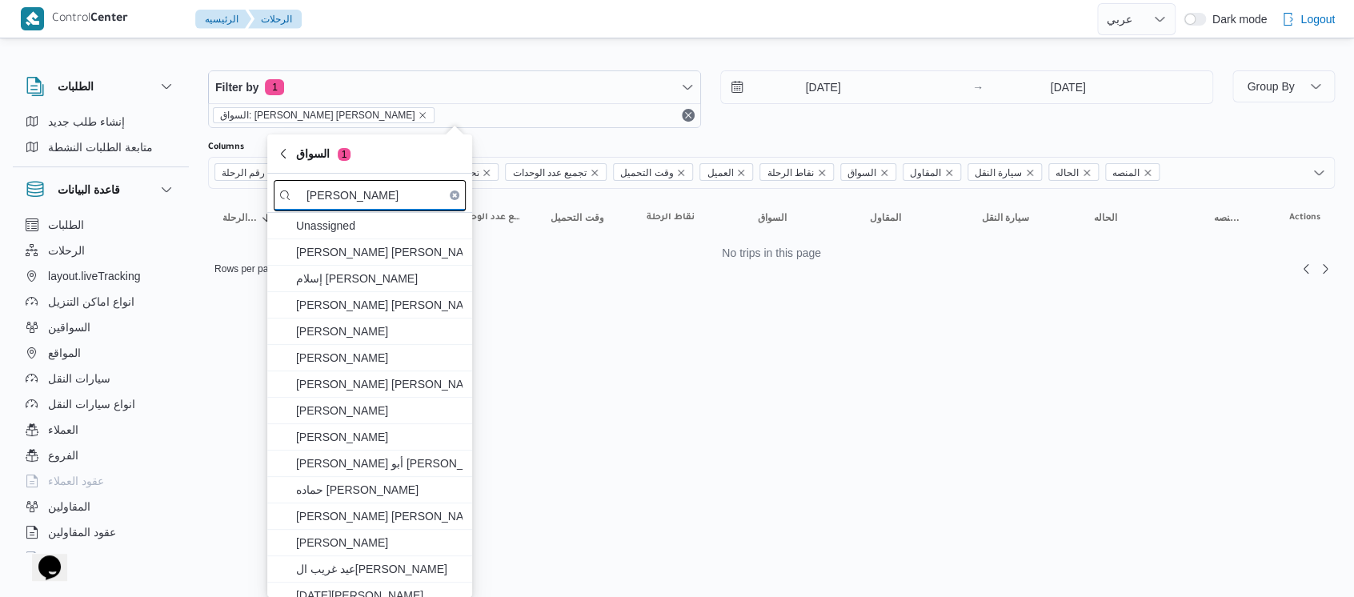
click at [424, 198] on input "عبدالعاطي" at bounding box center [370, 195] width 192 height 31
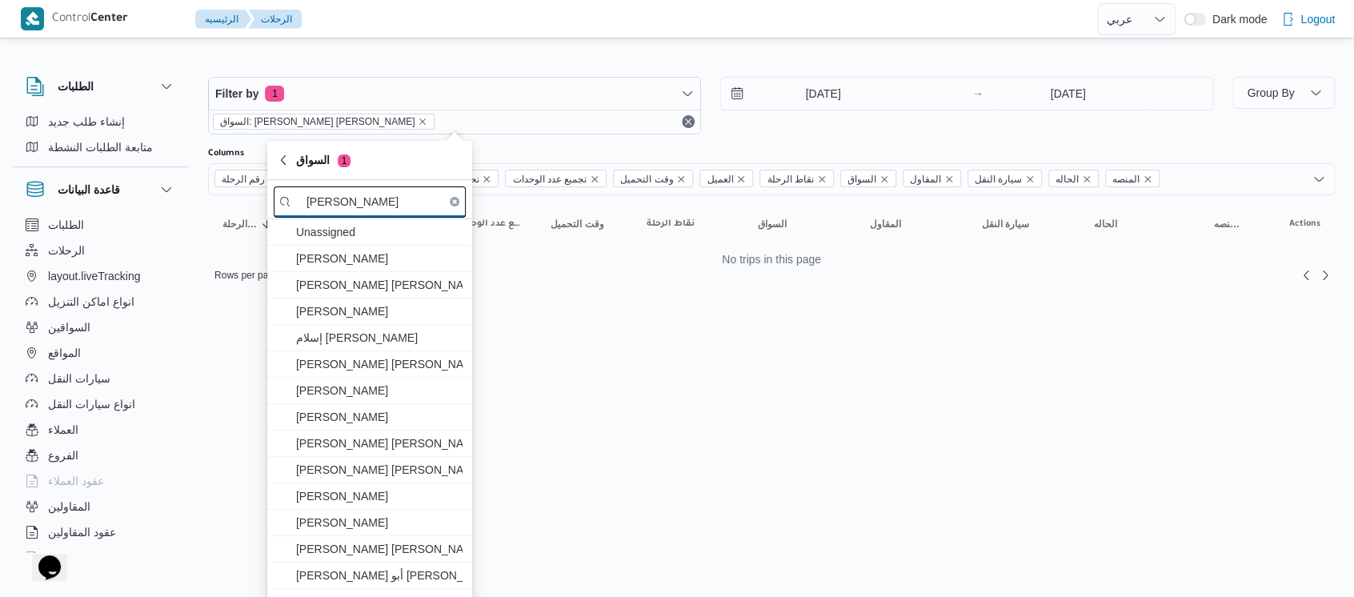
click at [369, 202] on input "عبدالعاط" at bounding box center [370, 201] width 192 height 31
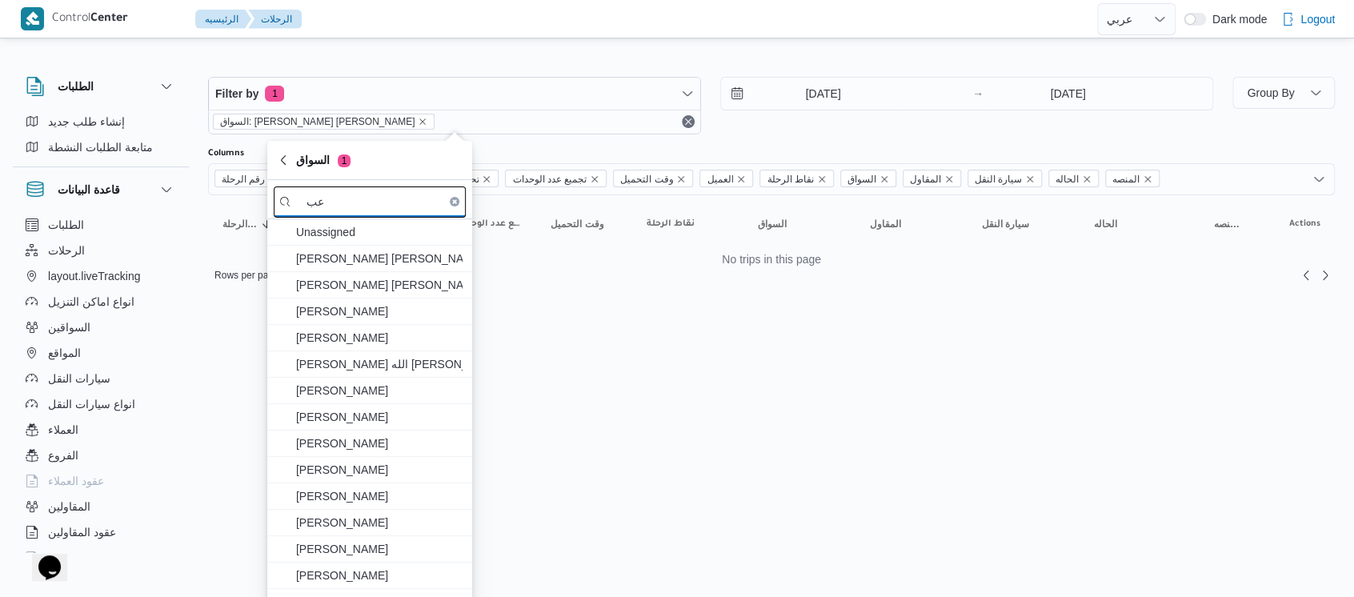
type input "ع"
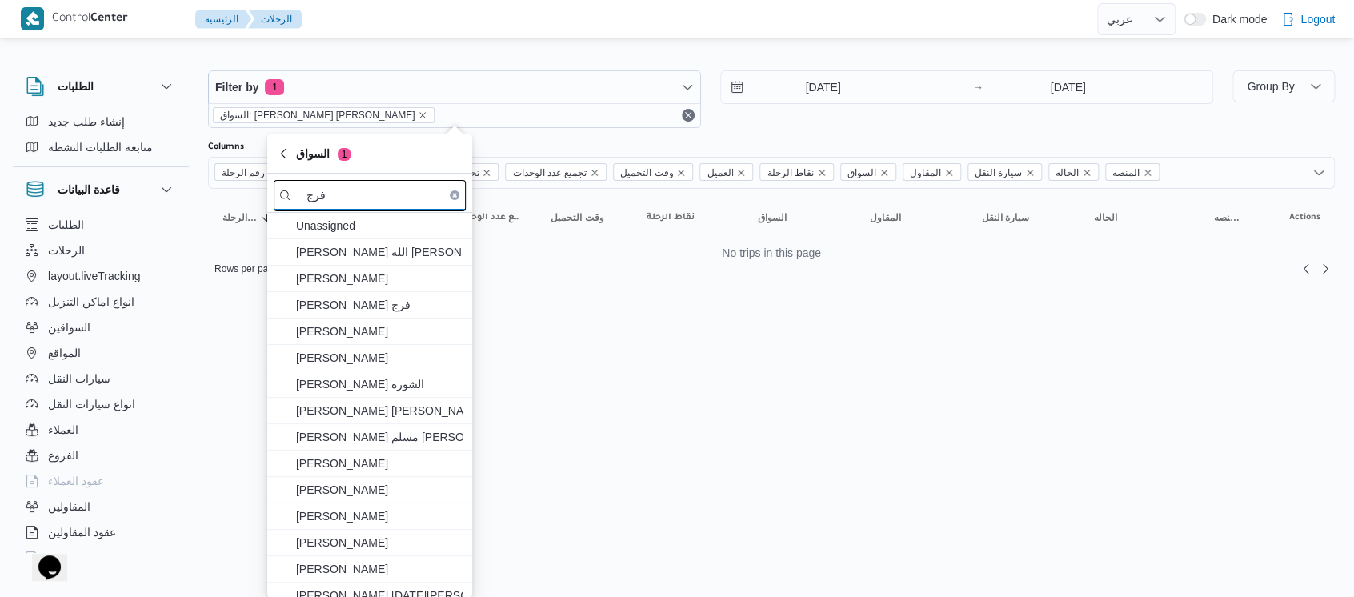
click at [346, 188] on input "فرج" at bounding box center [370, 195] width 192 height 31
type input "ف"
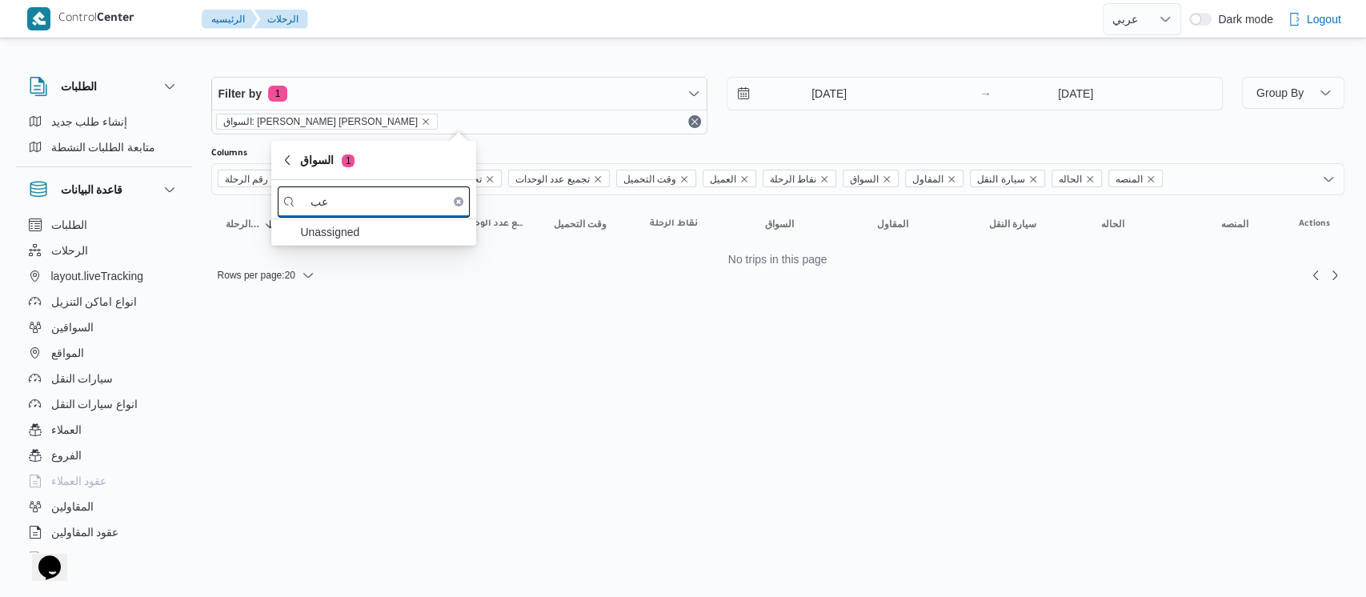
type input "ع"
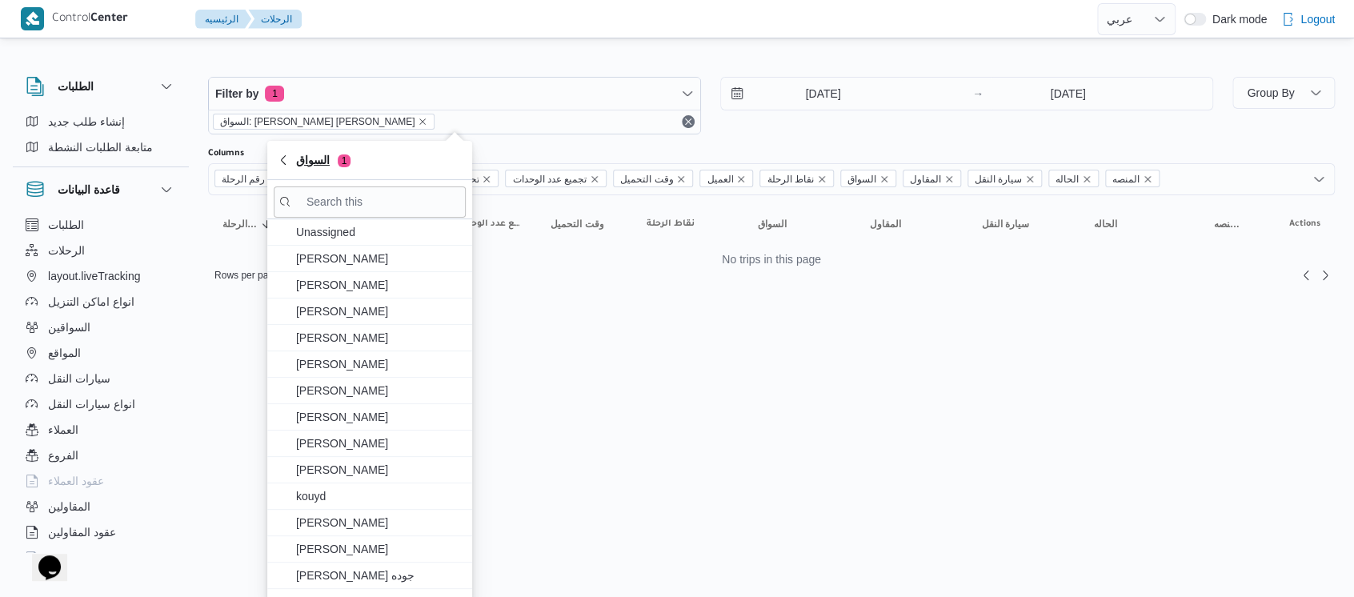
click at [338, 165] on span "1" at bounding box center [344, 160] width 13 height 13
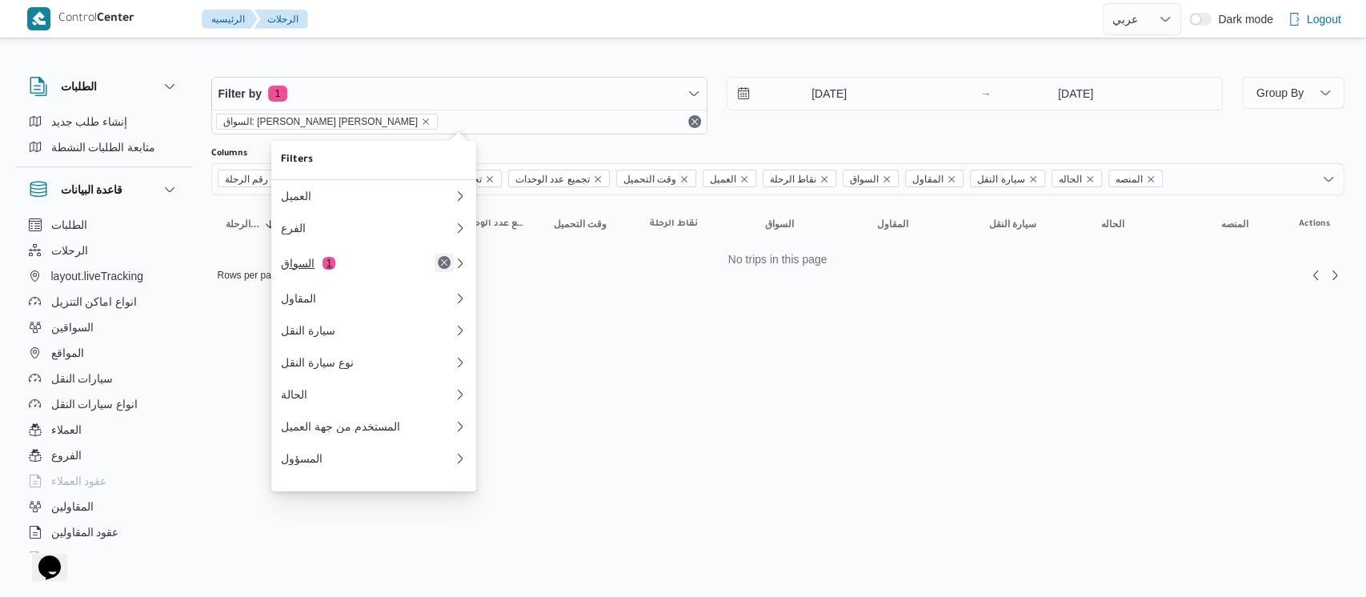
click at [445, 269] on button "Remove" at bounding box center [443, 262] width 19 height 19
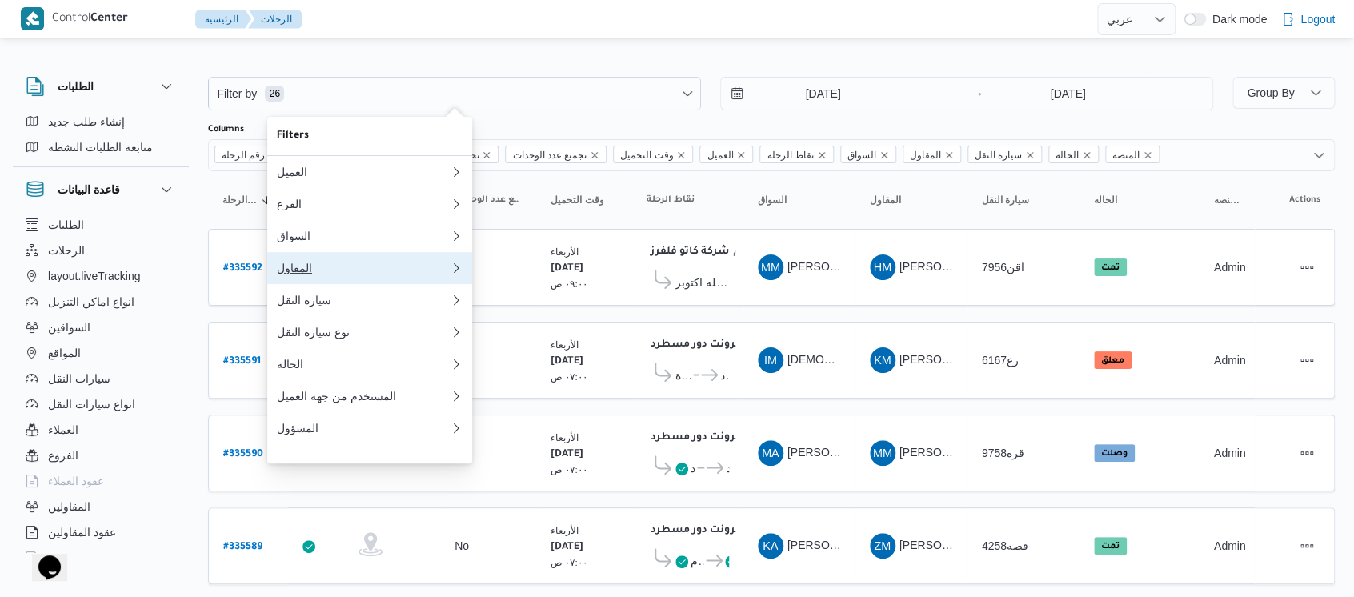
click at [326, 274] on div "المقاول" at bounding box center [360, 268] width 166 height 13
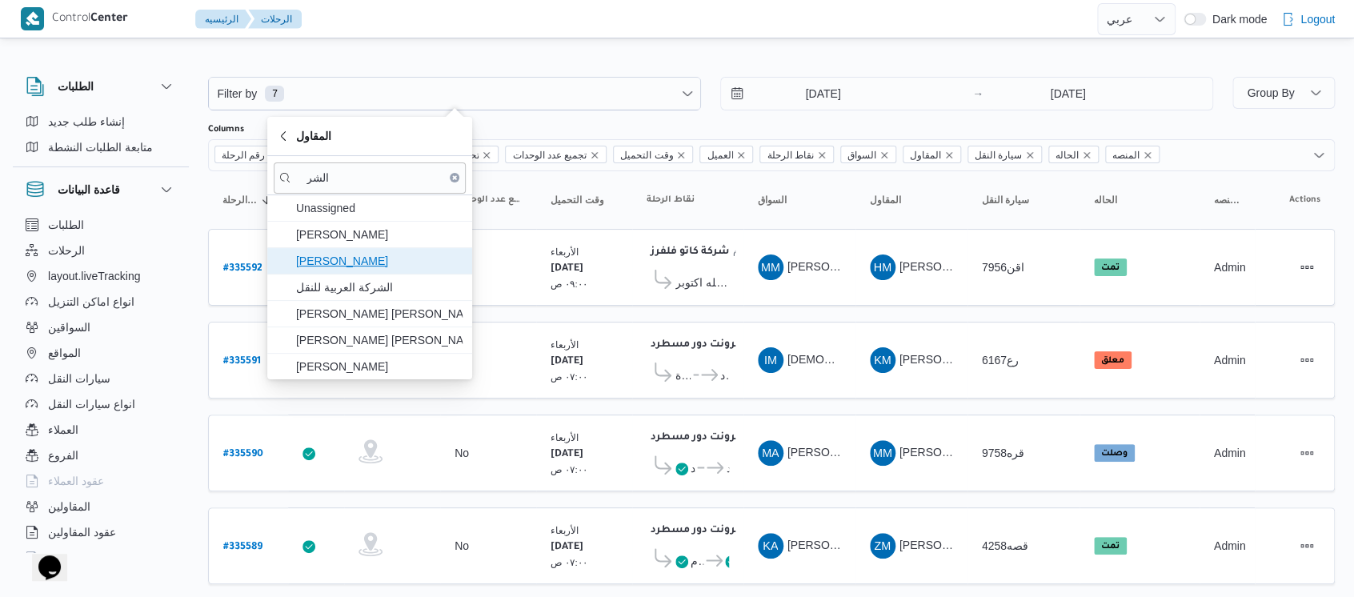
click at [371, 272] on span "محمد صلاح عبداللطيف الشريف" at bounding box center [370, 261] width 192 height 26
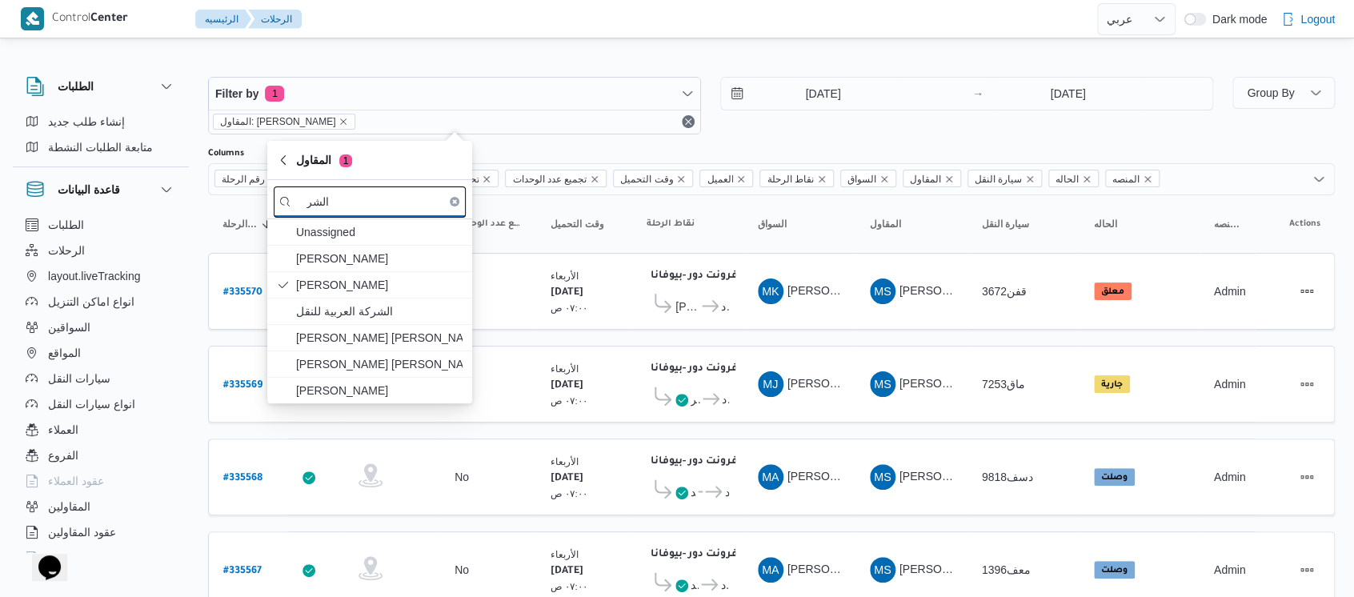
click at [379, 203] on input "الشر" at bounding box center [370, 201] width 192 height 31
type input "ا"
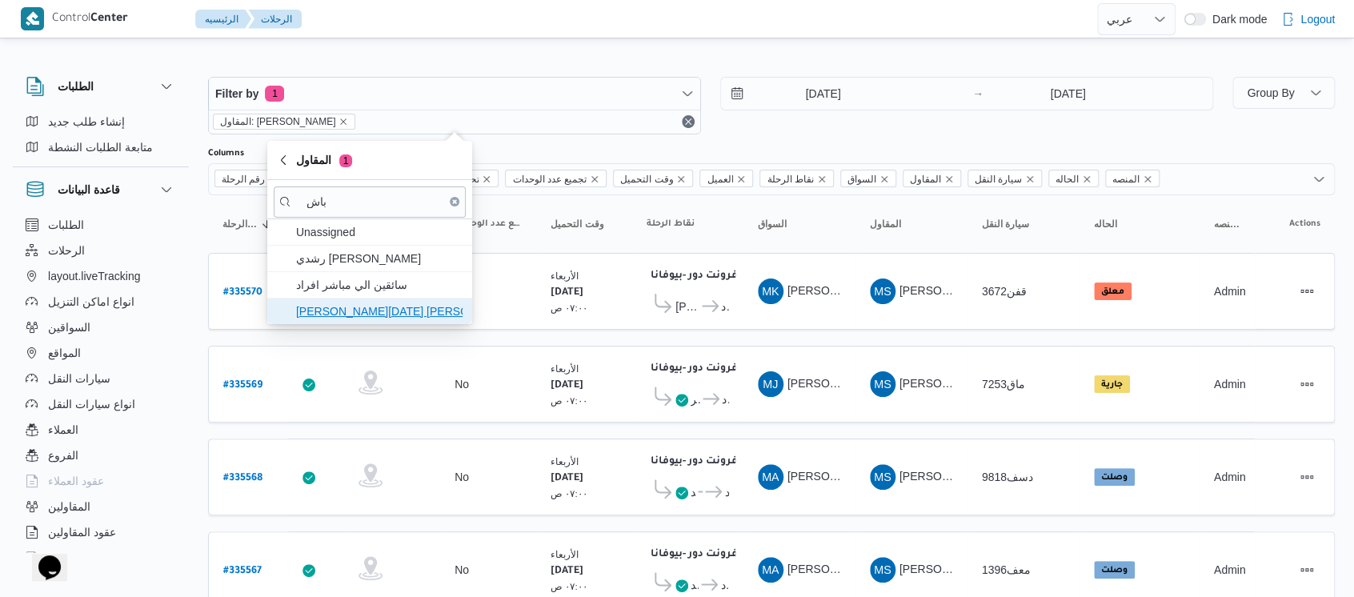
click at [357, 312] on span "ابراهيم رمضان ابراهيم عثمان ابوباشا" at bounding box center [379, 311] width 166 height 19
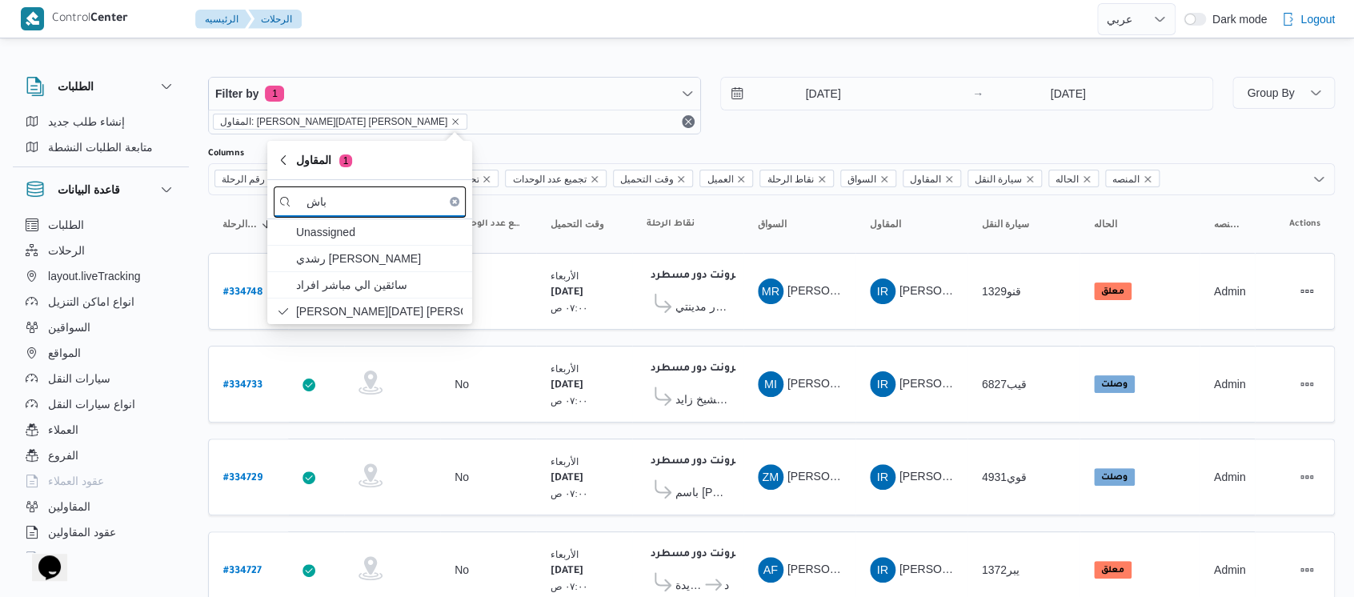
click at [346, 198] on input "باش" at bounding box center [370, 201] width 192 height 31
type input "ب"
type input "عبدالناصر"
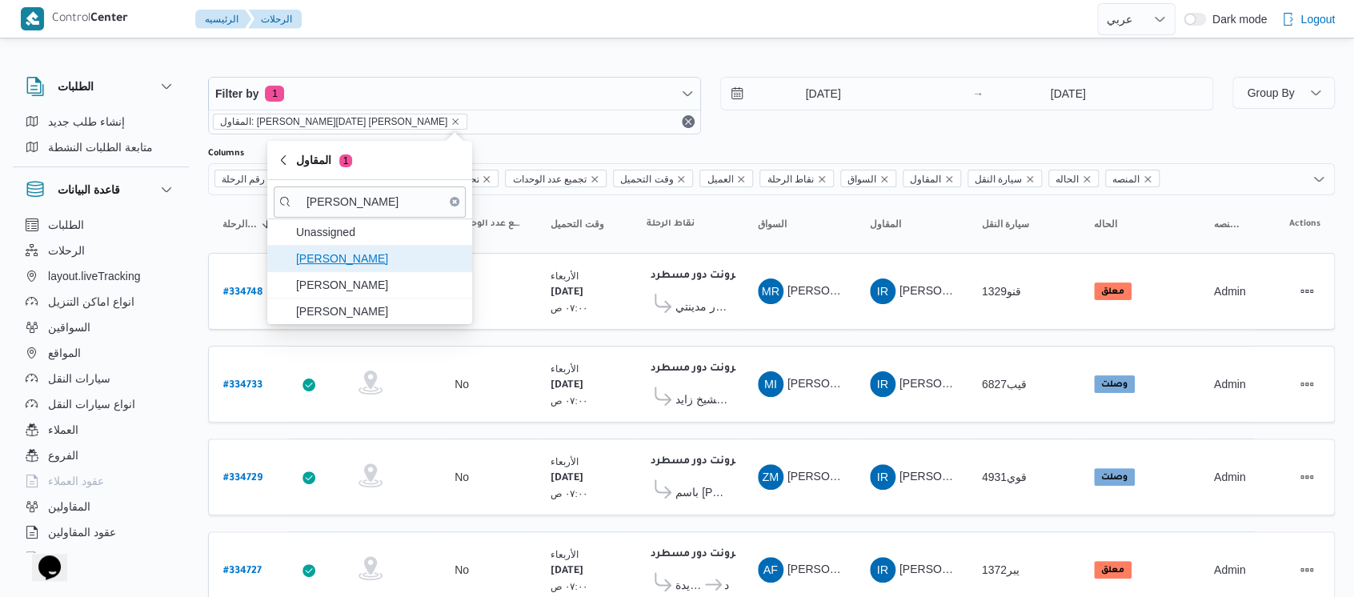
click at [346, 252] on span "علي عبدالناصر علي بخيت علي" at bounding box center [379, 258] width 166 height 19
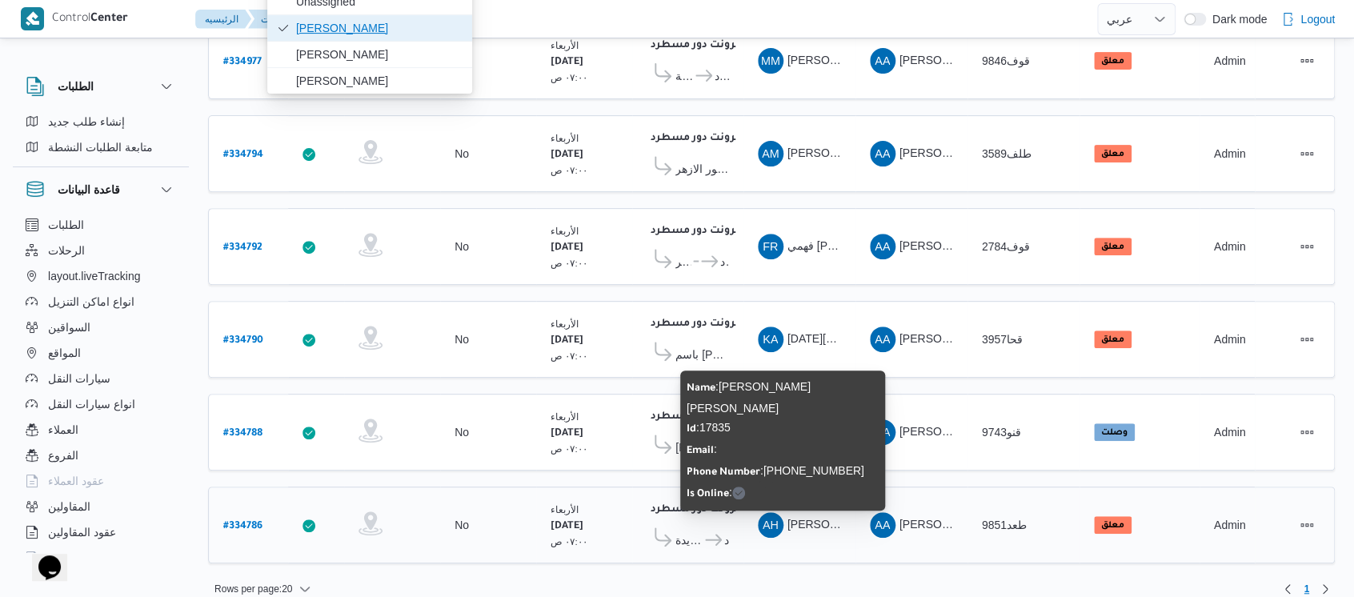
scroll to position [234, 0]
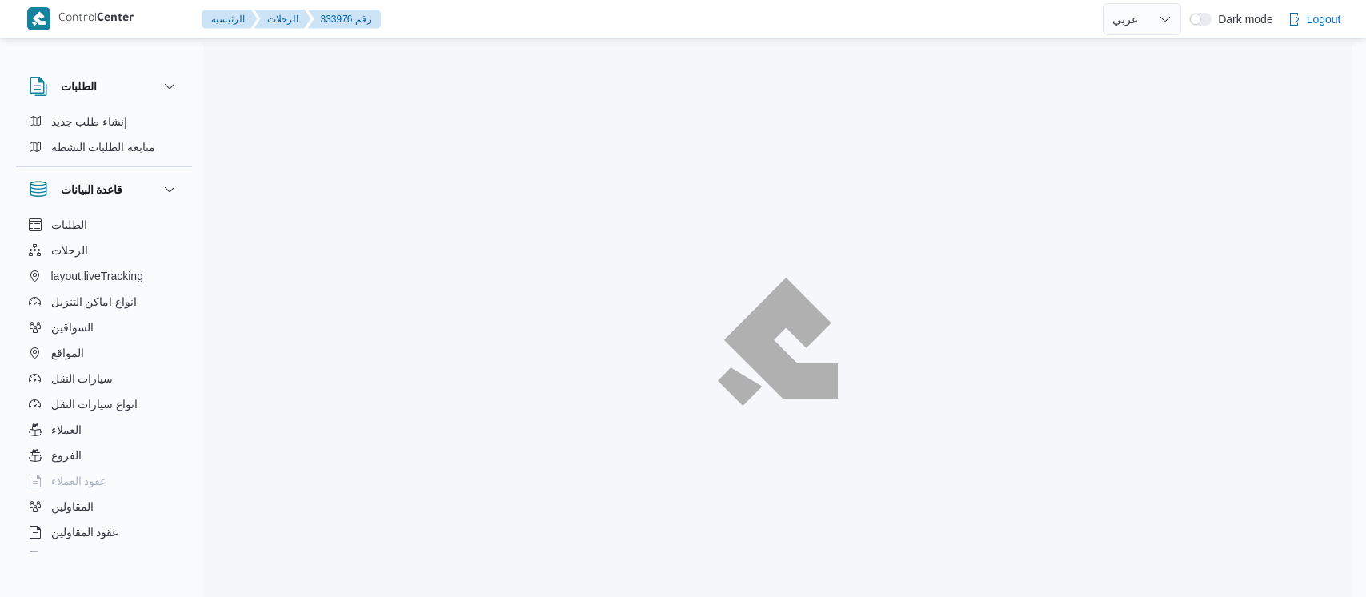
select select "ar"
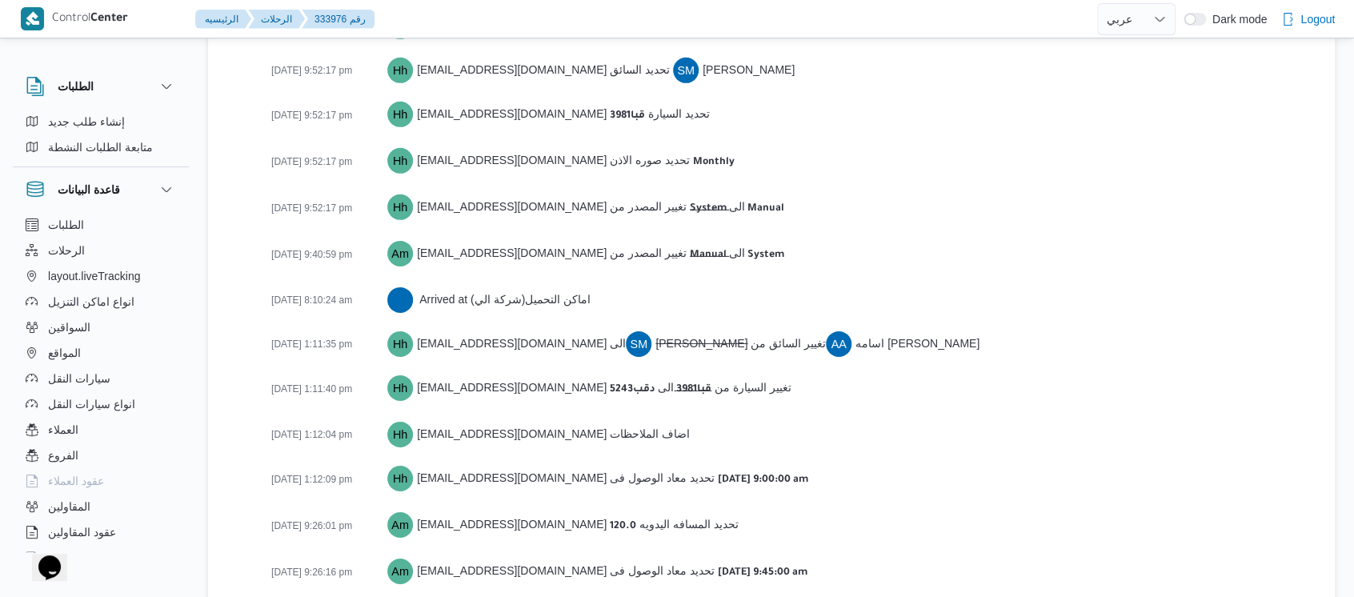
scroll to position [2223, 0]
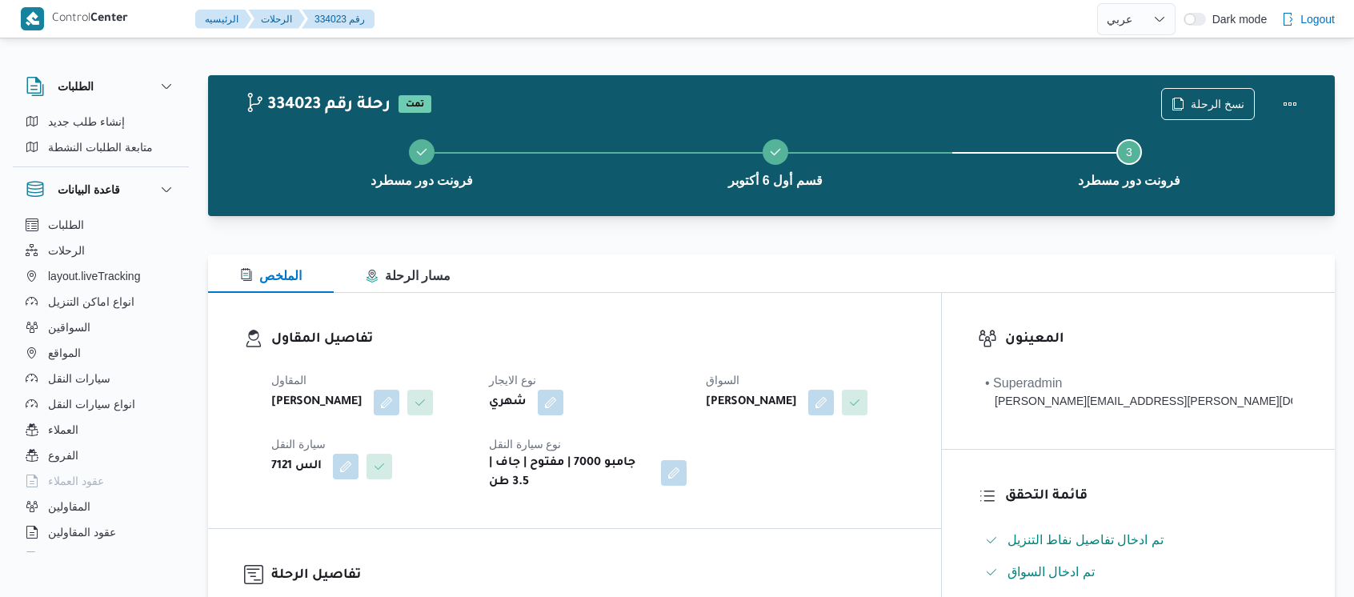
select select "ar"
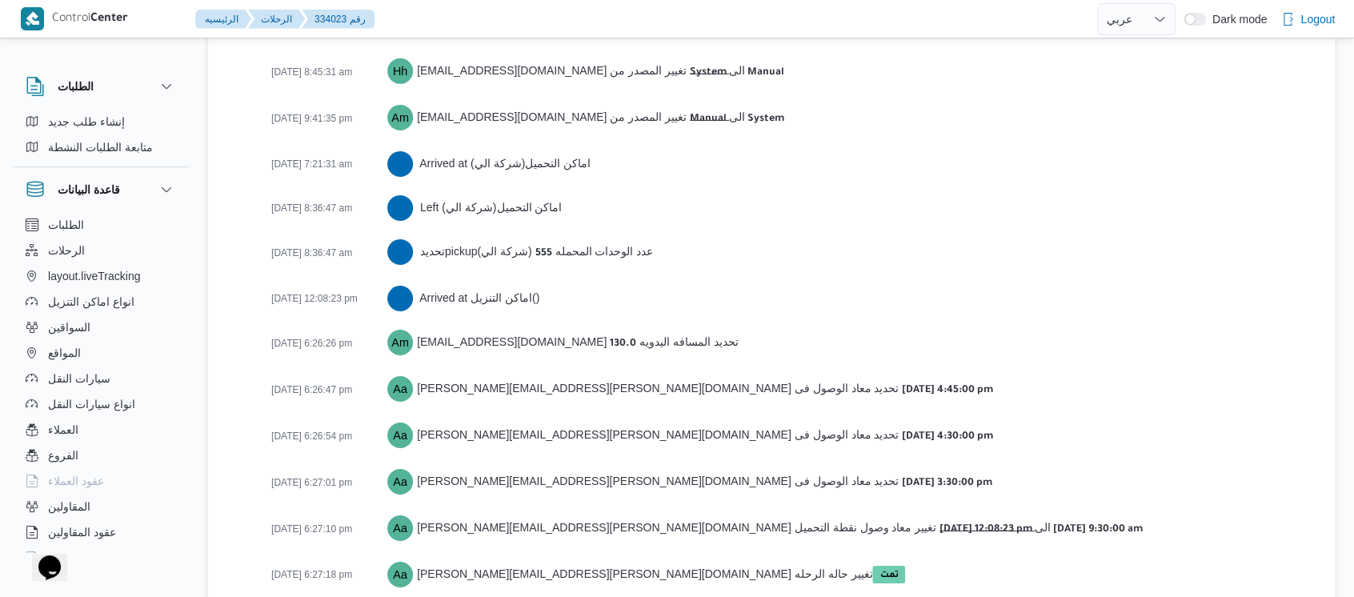
scroll to position [2631, 0]
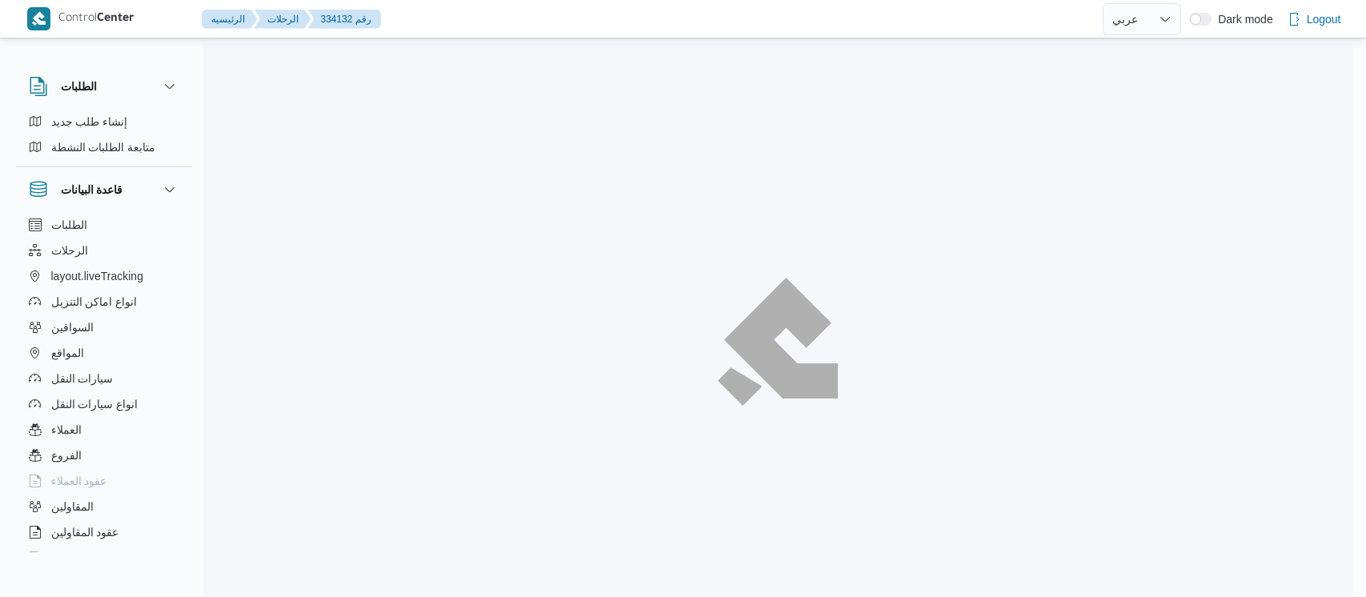
select select "ar"
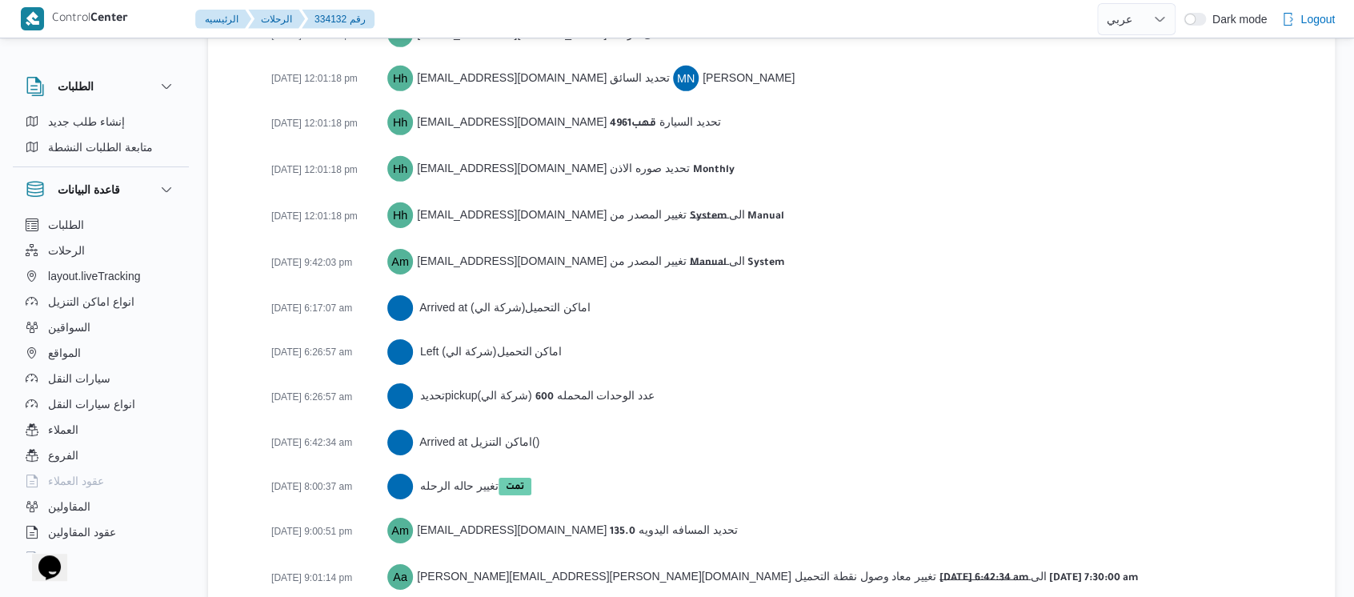
scroll to position [2631, 0]
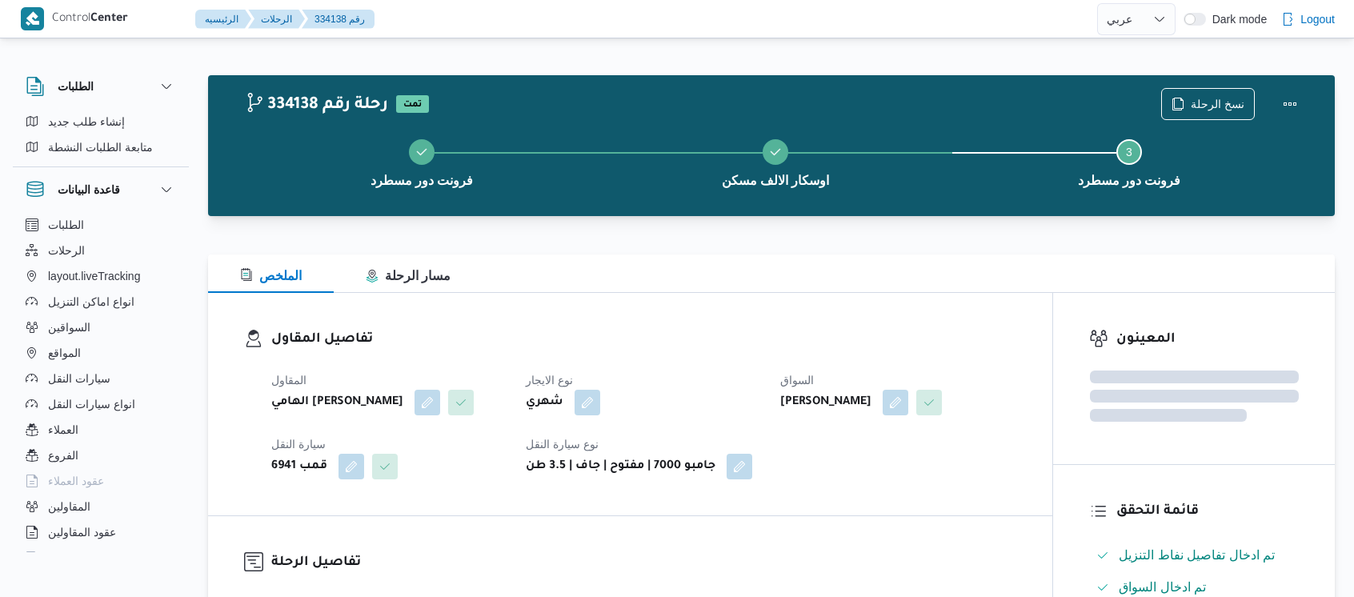
select select "ar"
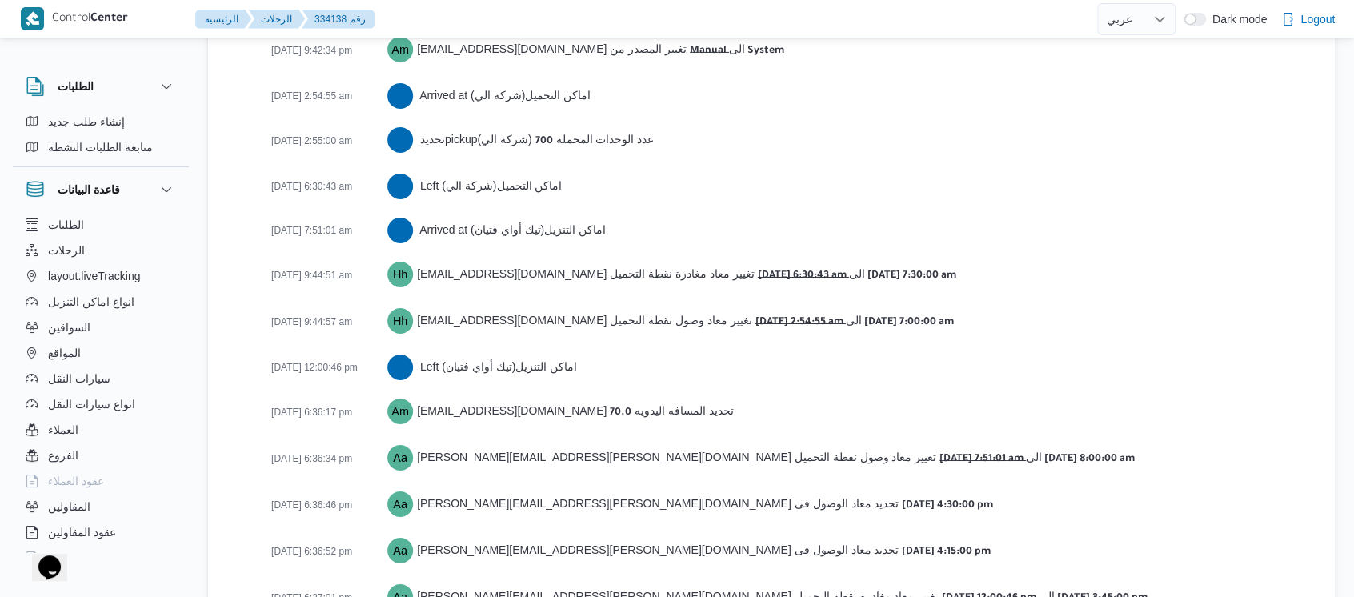
scroll to position [2739, 0]
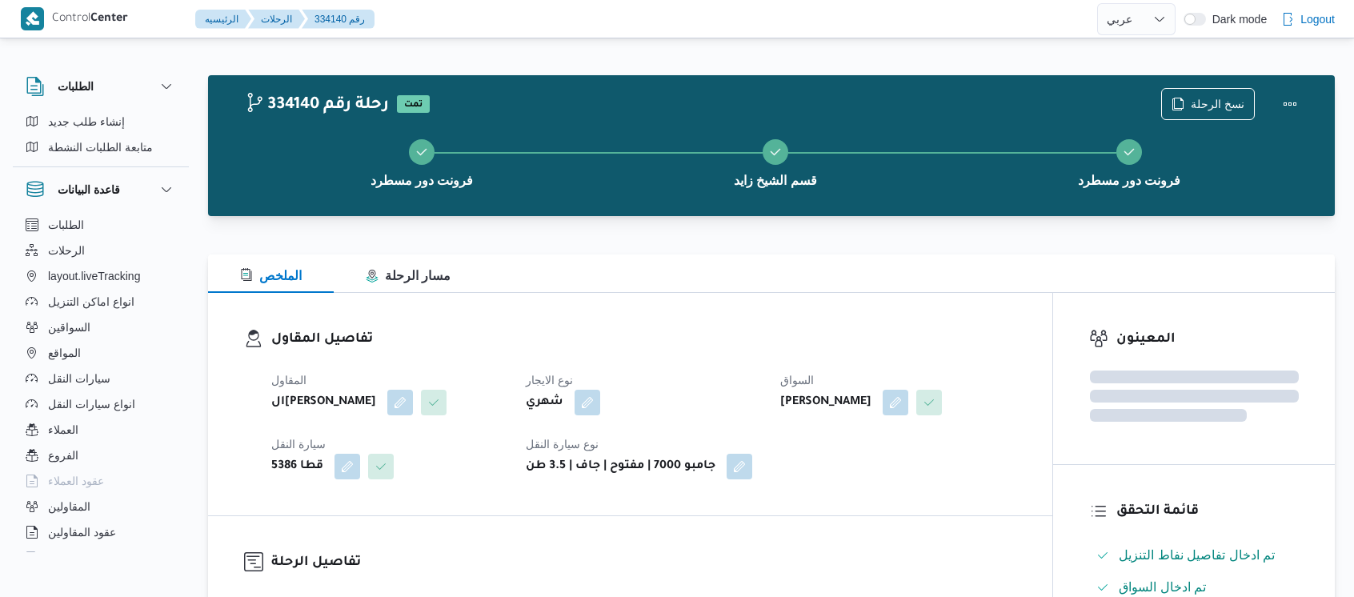
select select "ar"
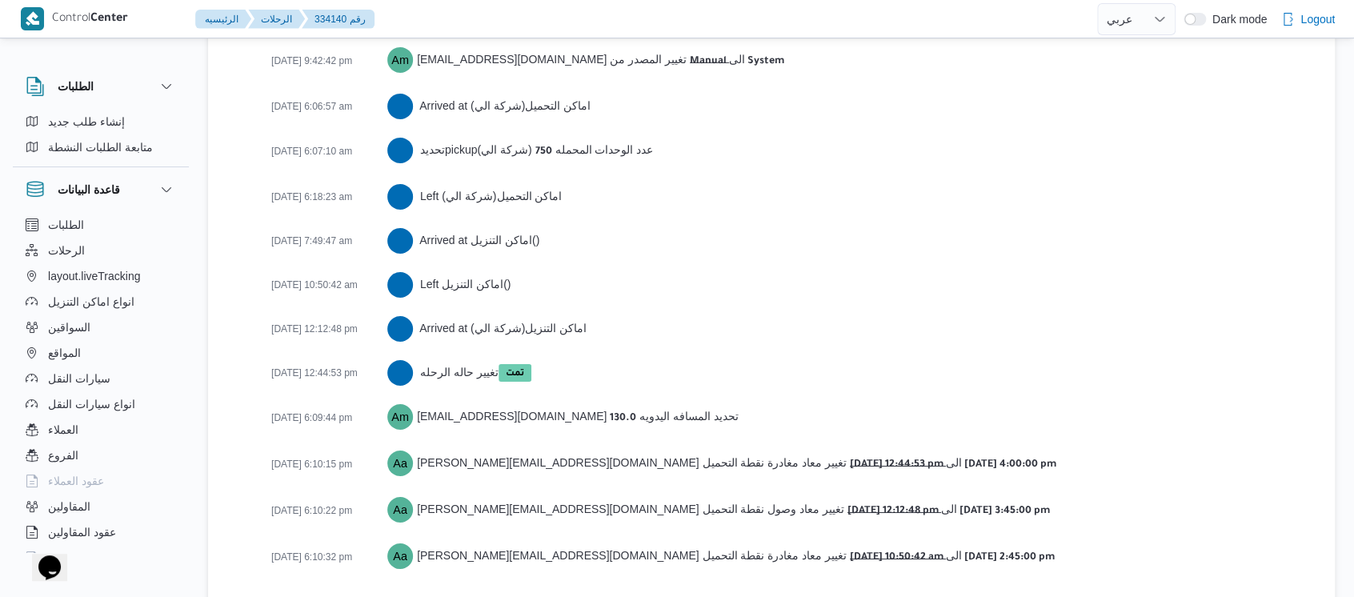
scroll to position [2649, 0]
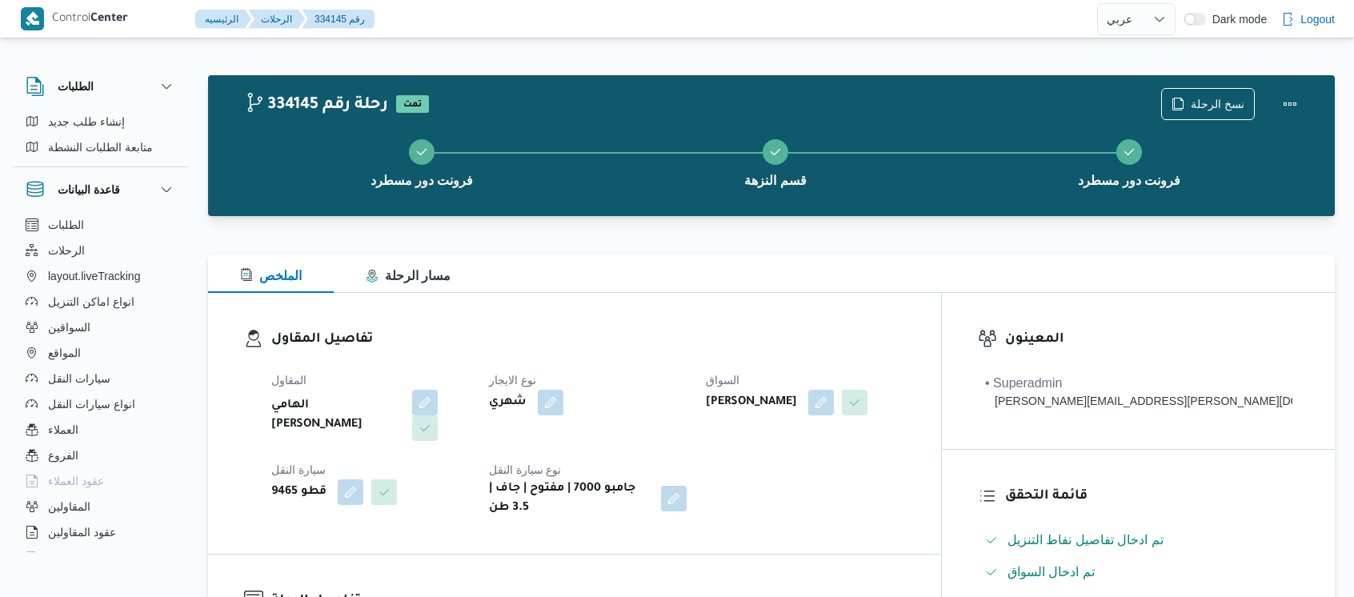
select select "ar"
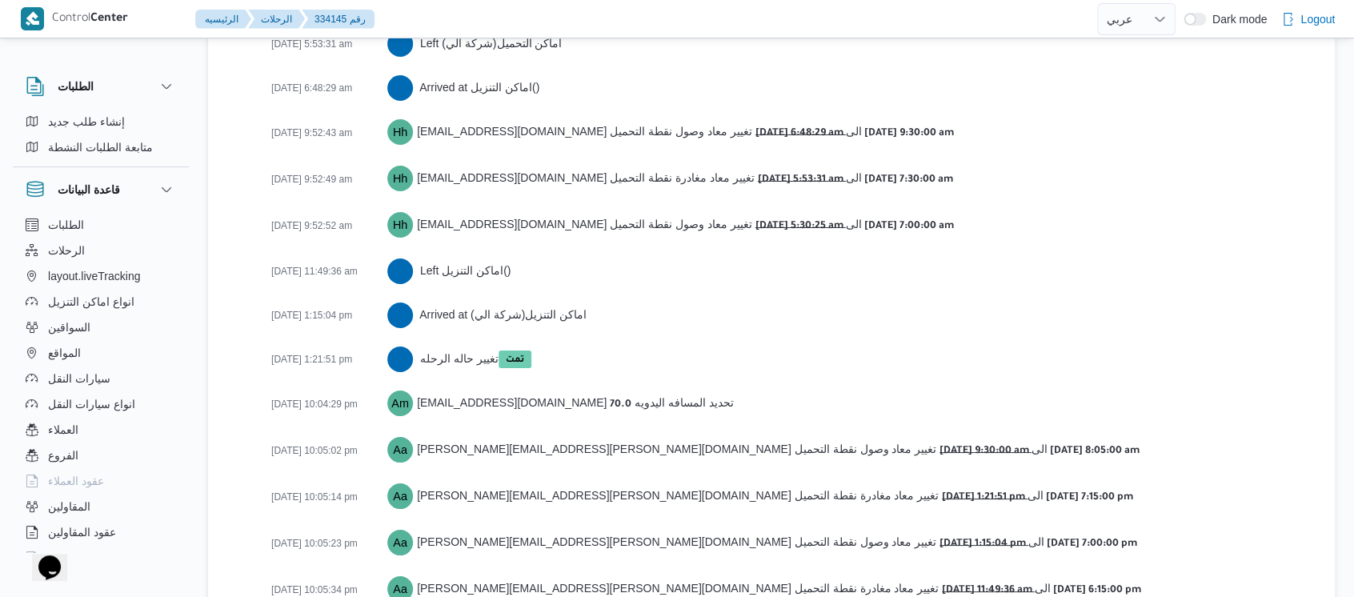
scroll to position [2829, 0]
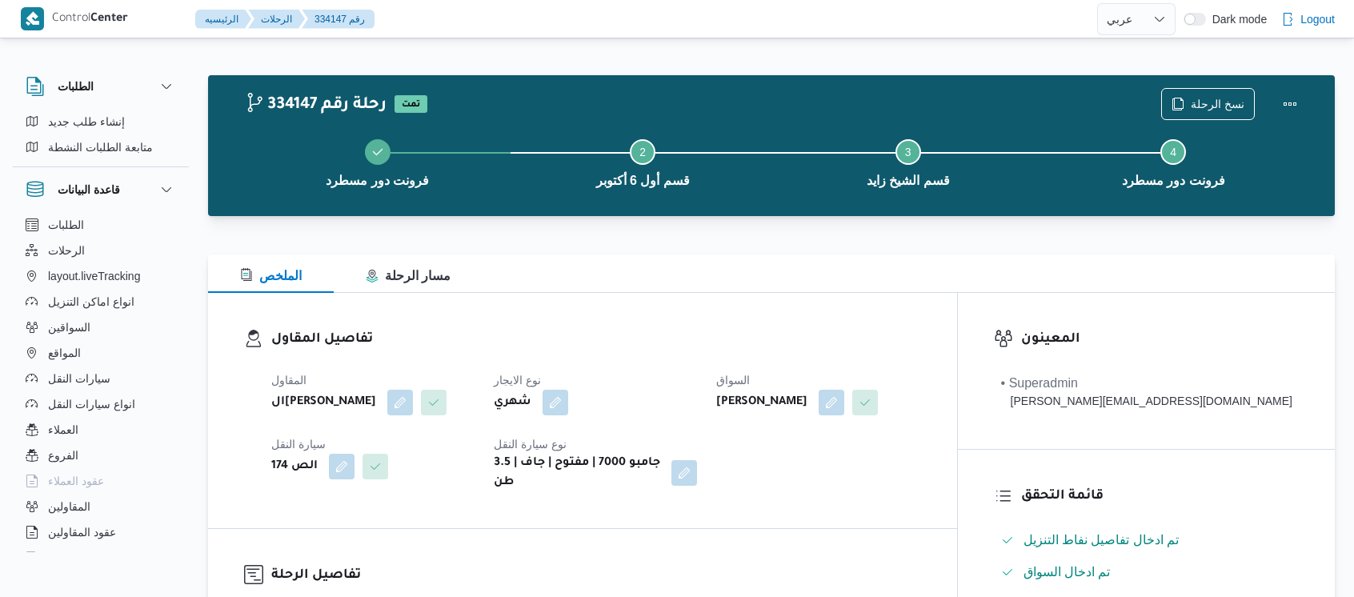
select select "ar"
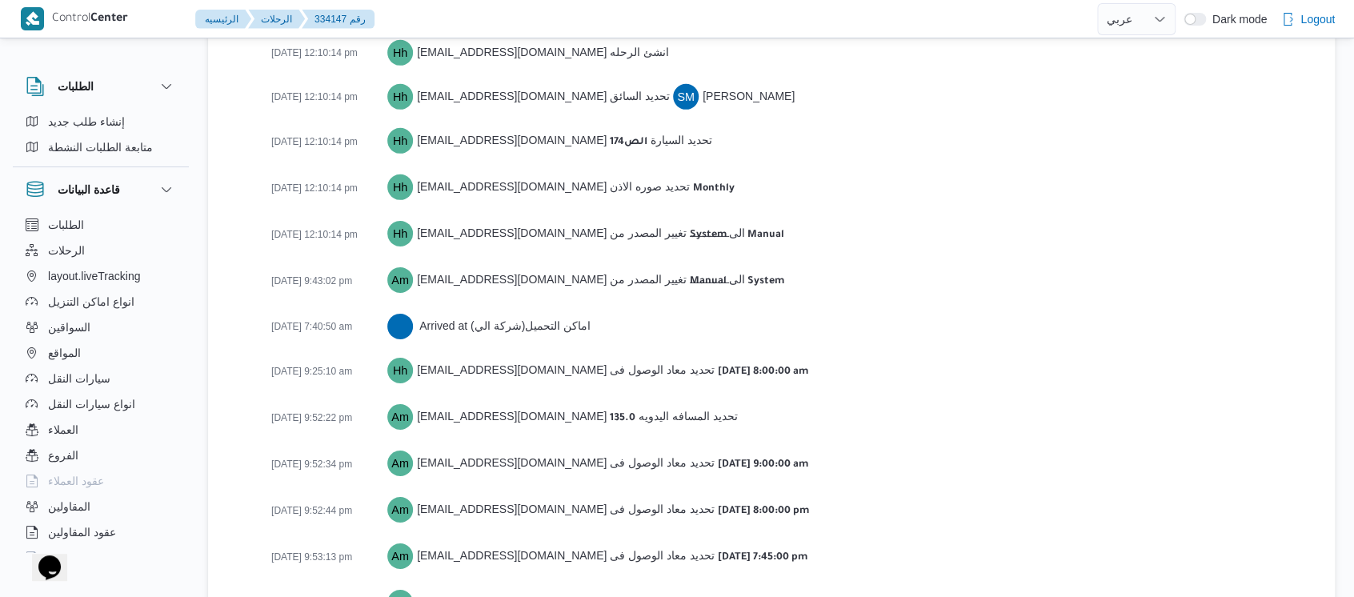
scroll to position [2649, 0]
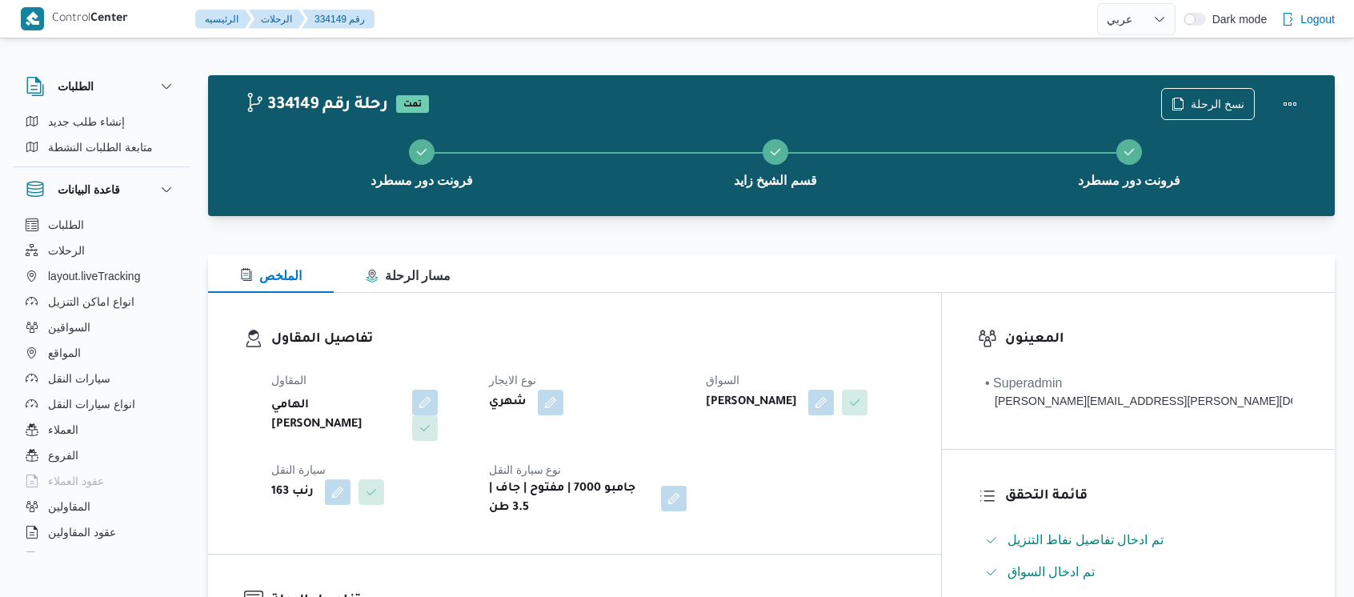
select select "ar"
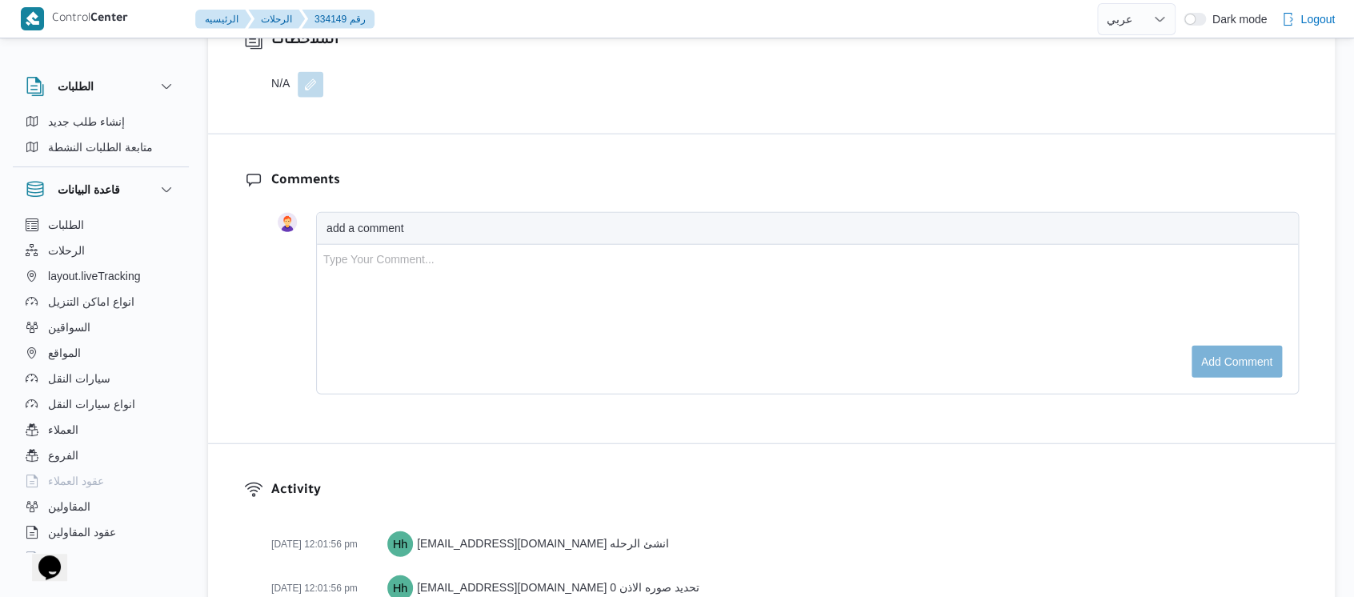
scroll to position [2720, 0]
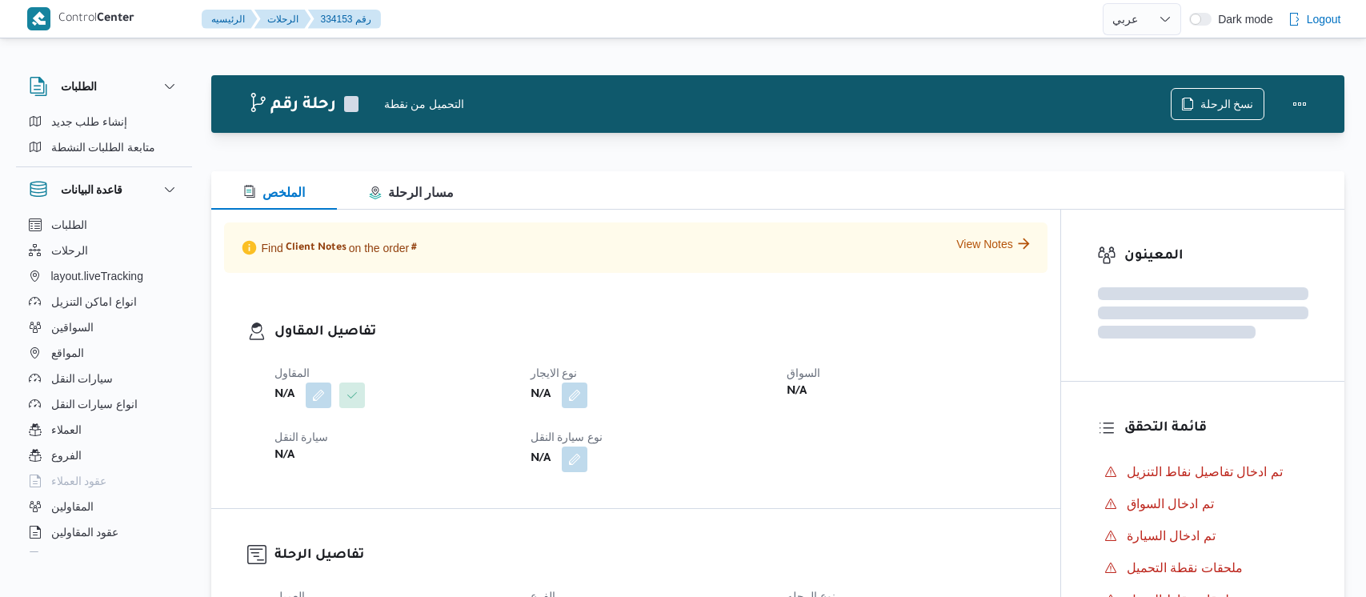
select select "ar"
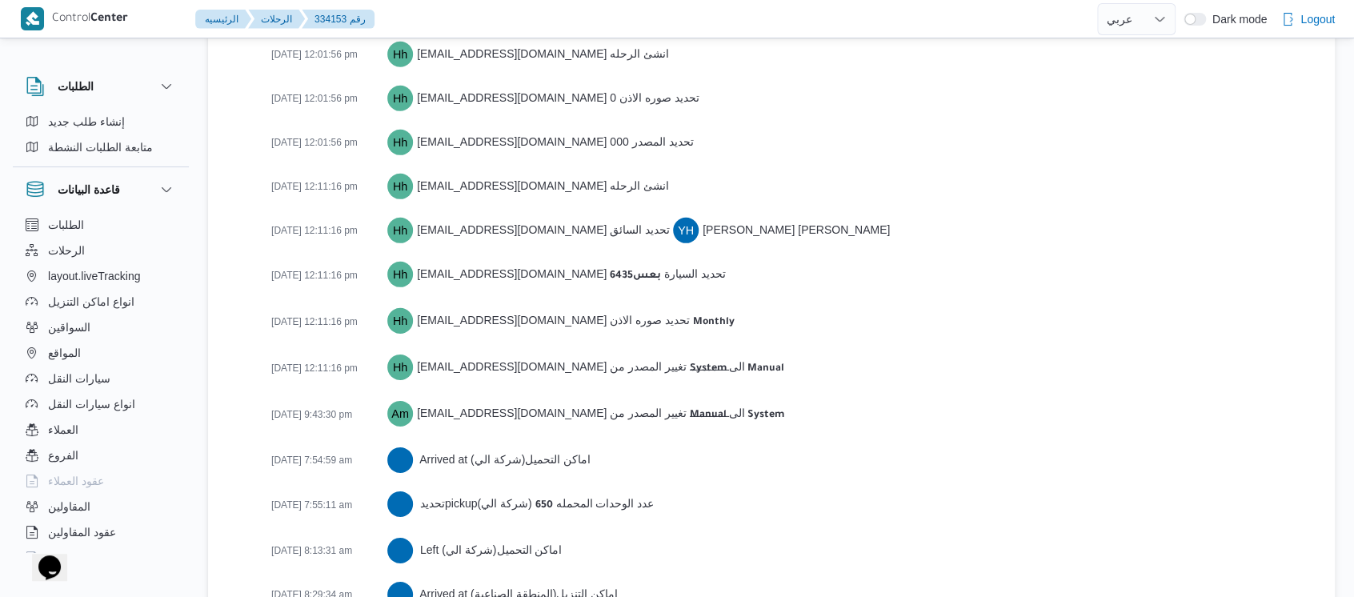
scroll to position [2694, 0]
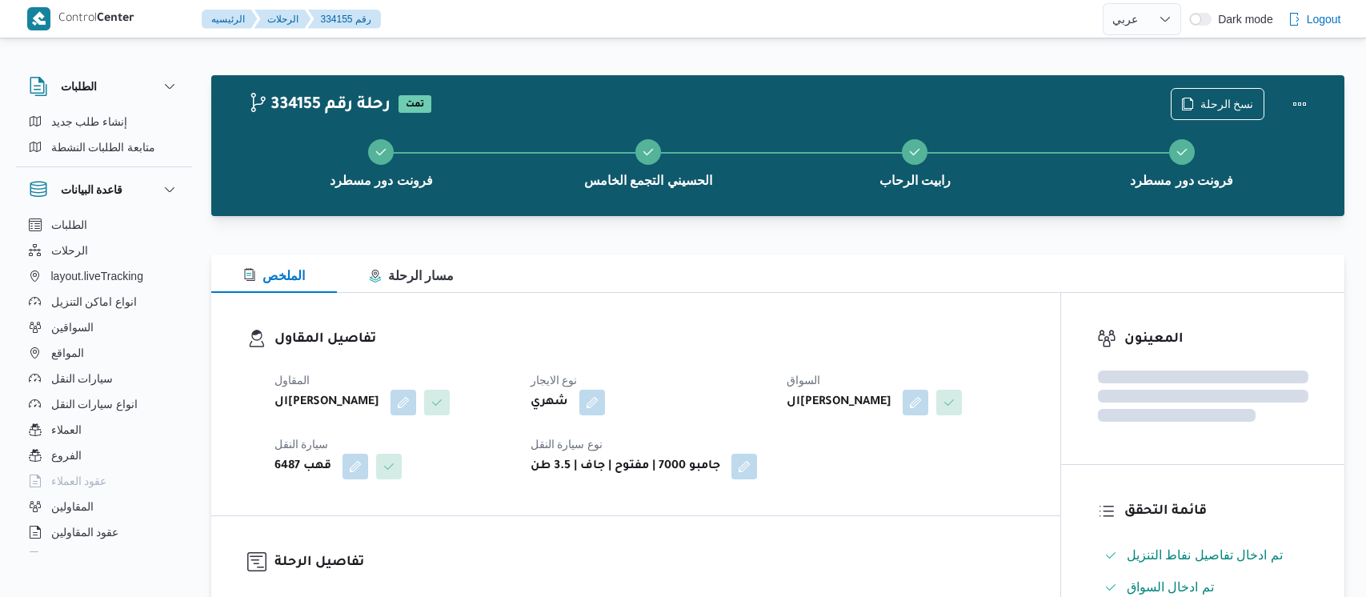
select select "ar"
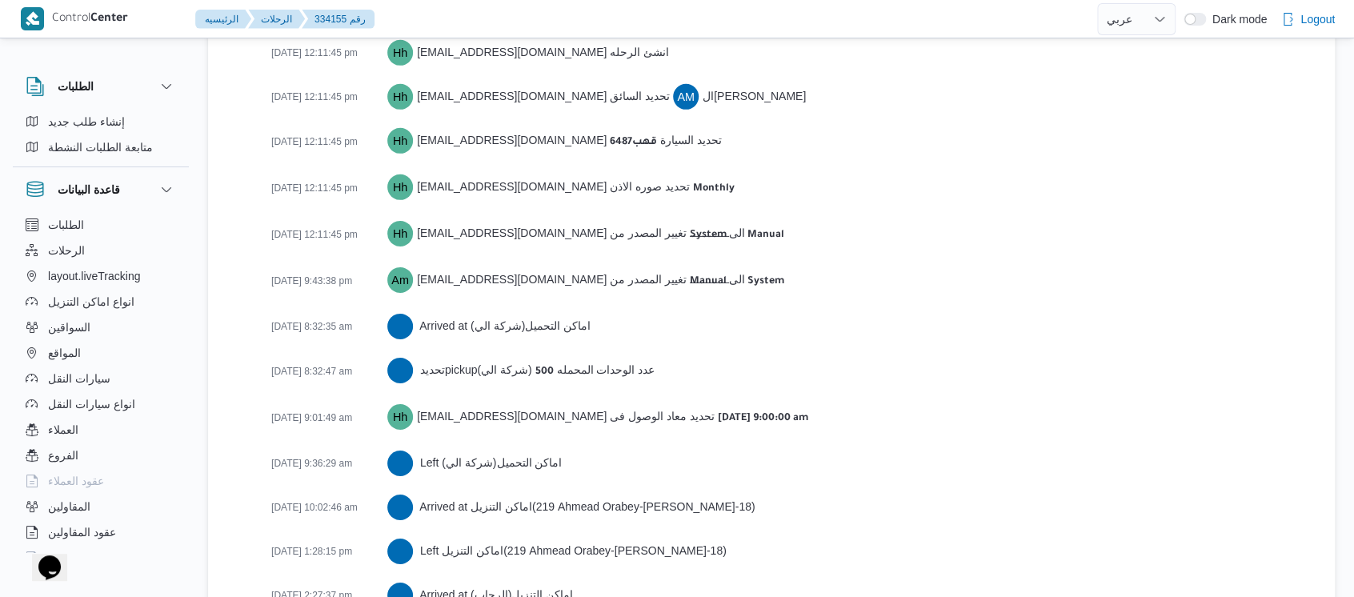
scroll to position [2825, 0]
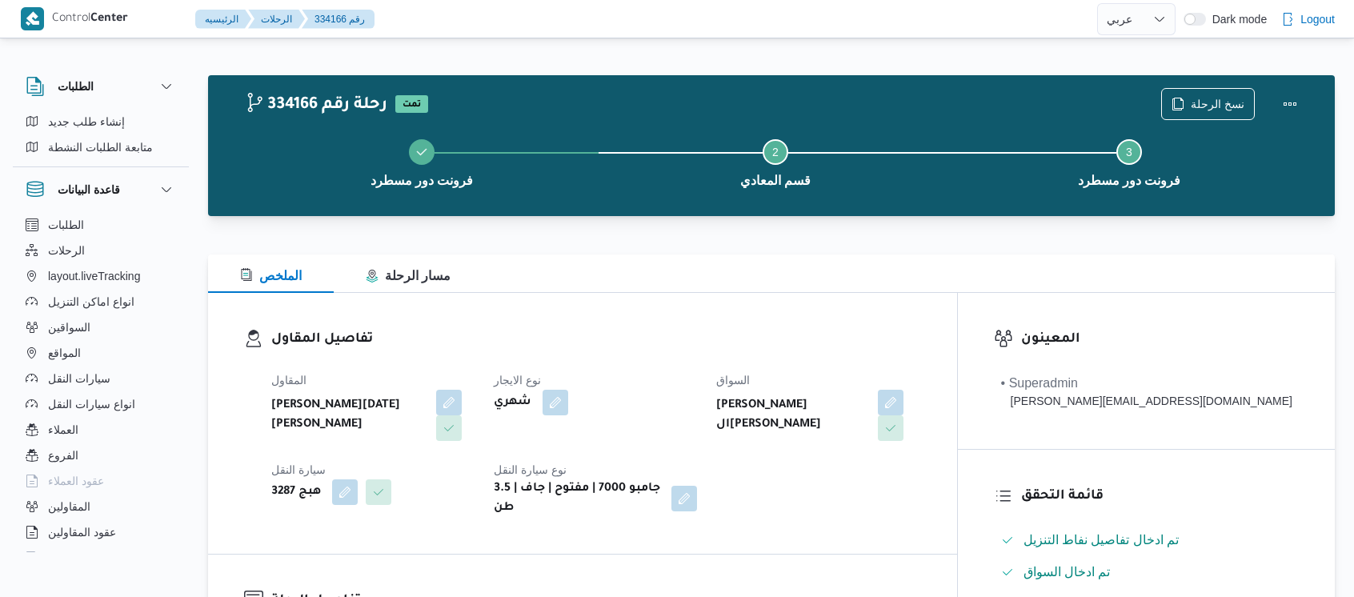
select select "ar"
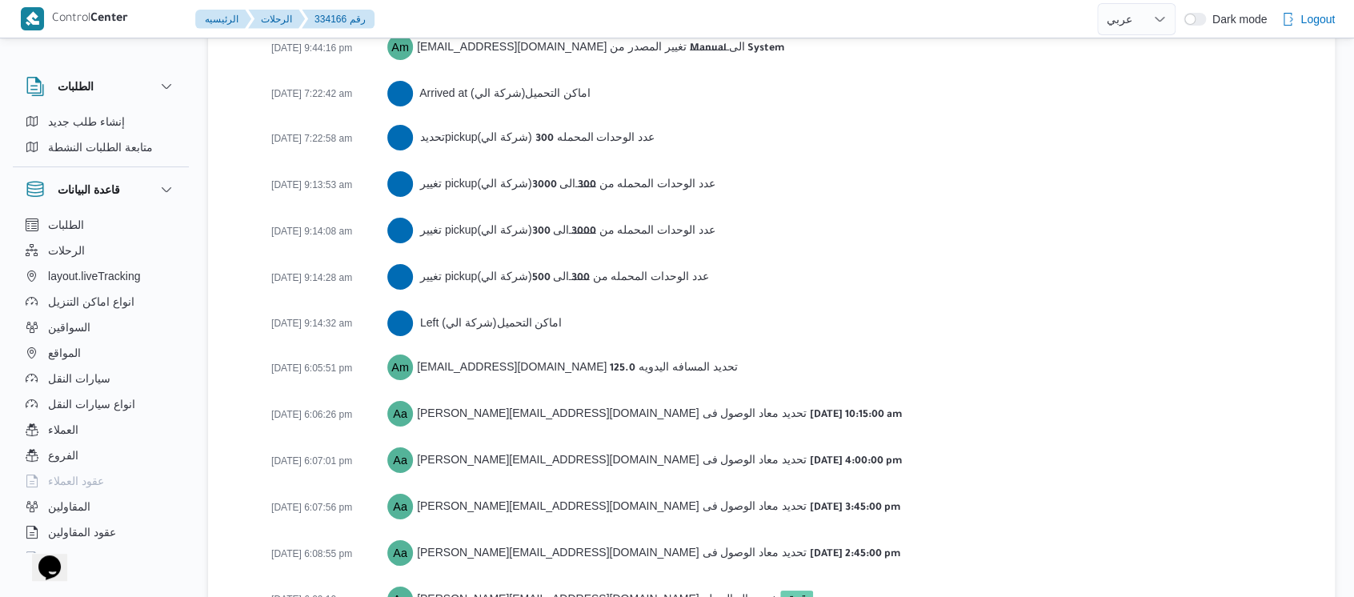
scroll to position [2721, 0]
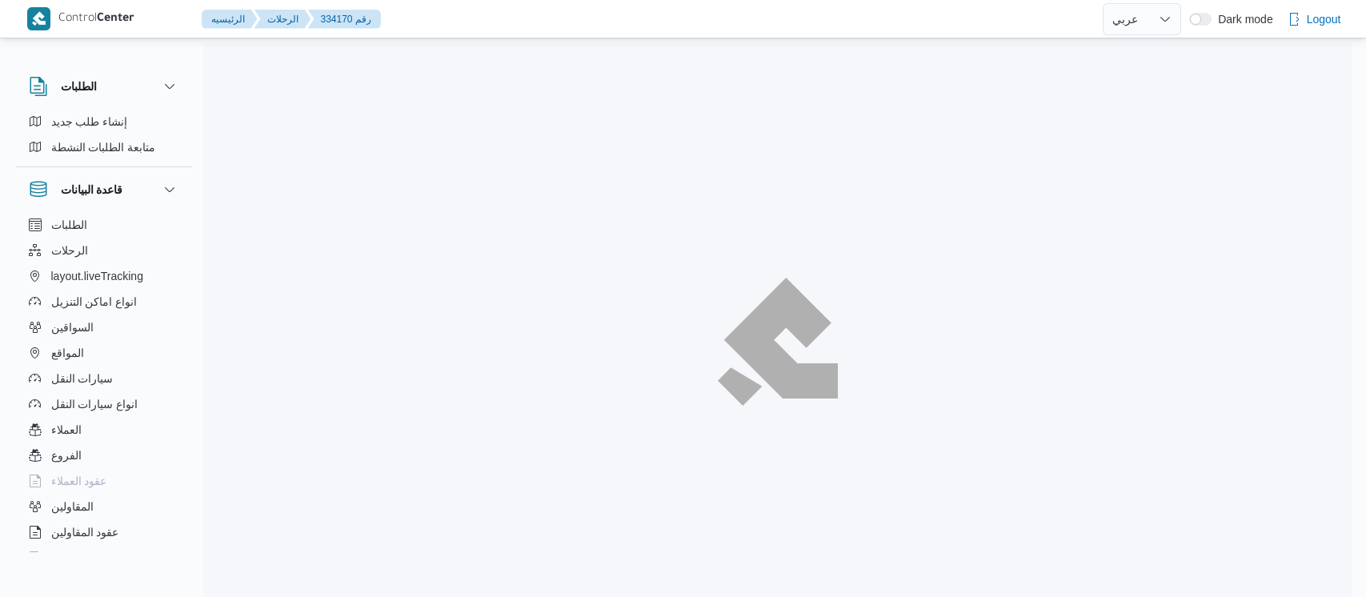
select select "ar"
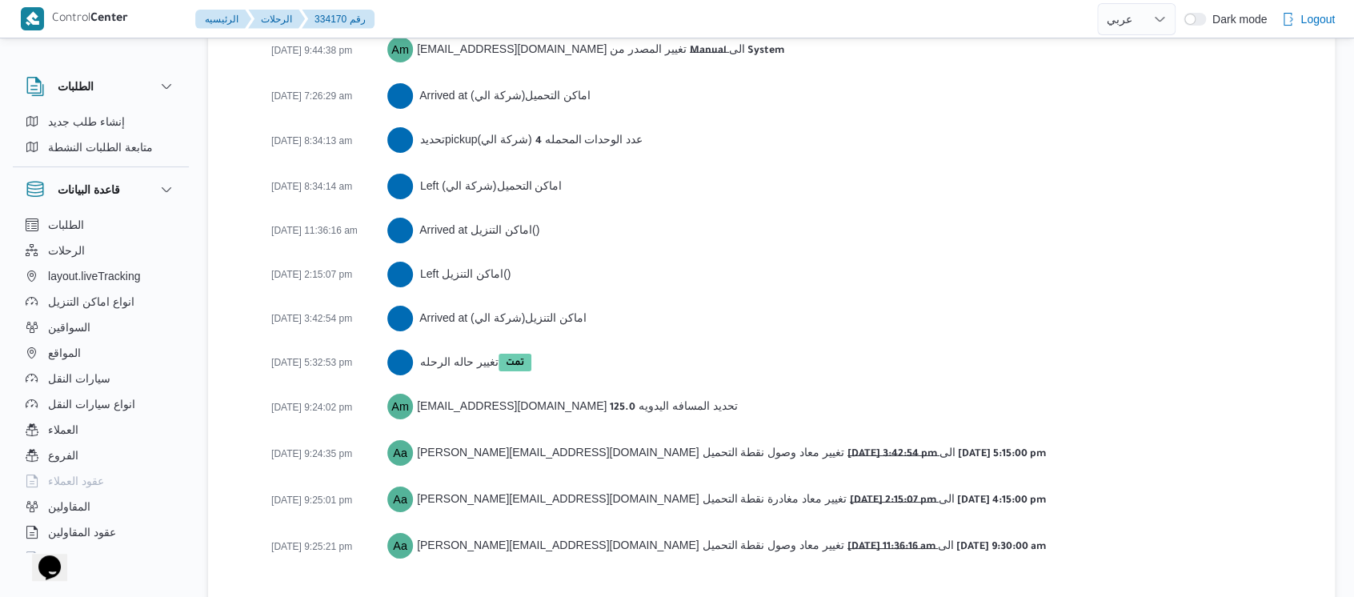
scroll to position [2675, 0]
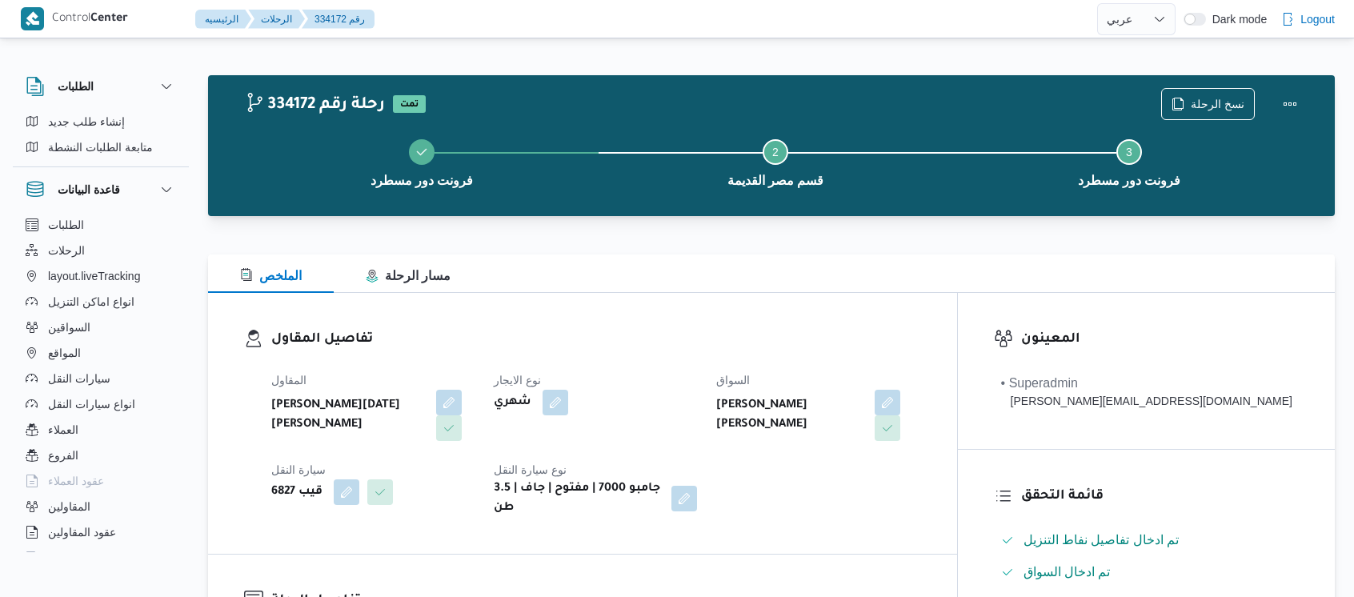
select select "ar"
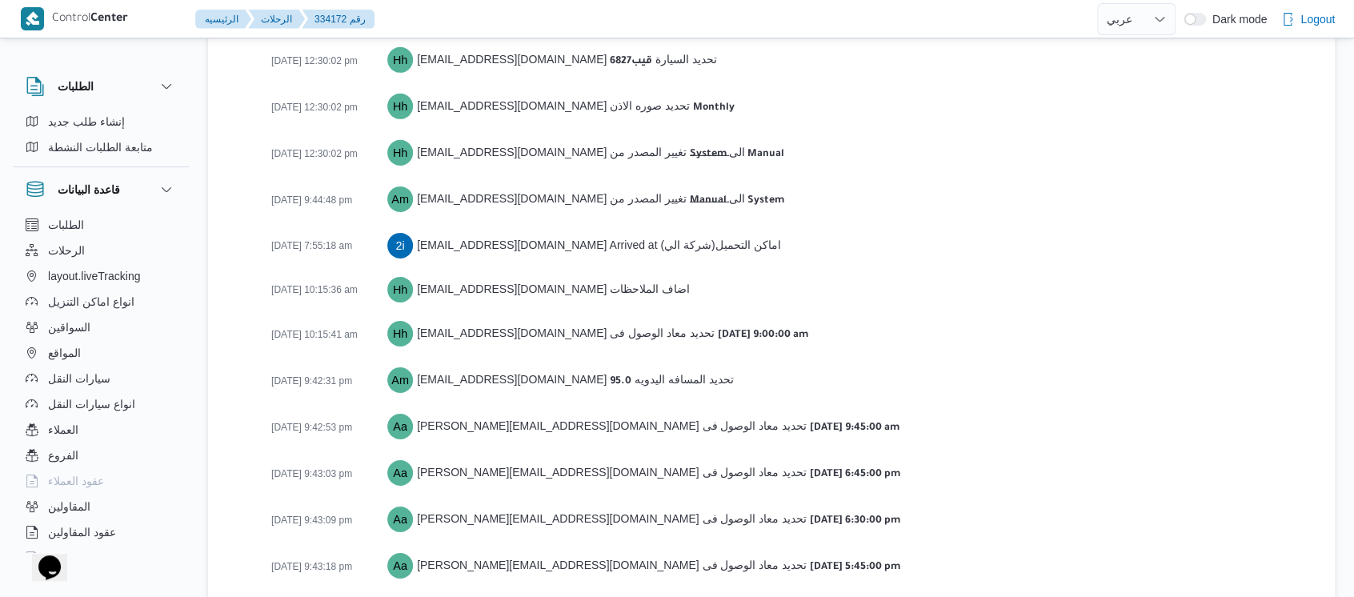
scroll to position [2586, 0]
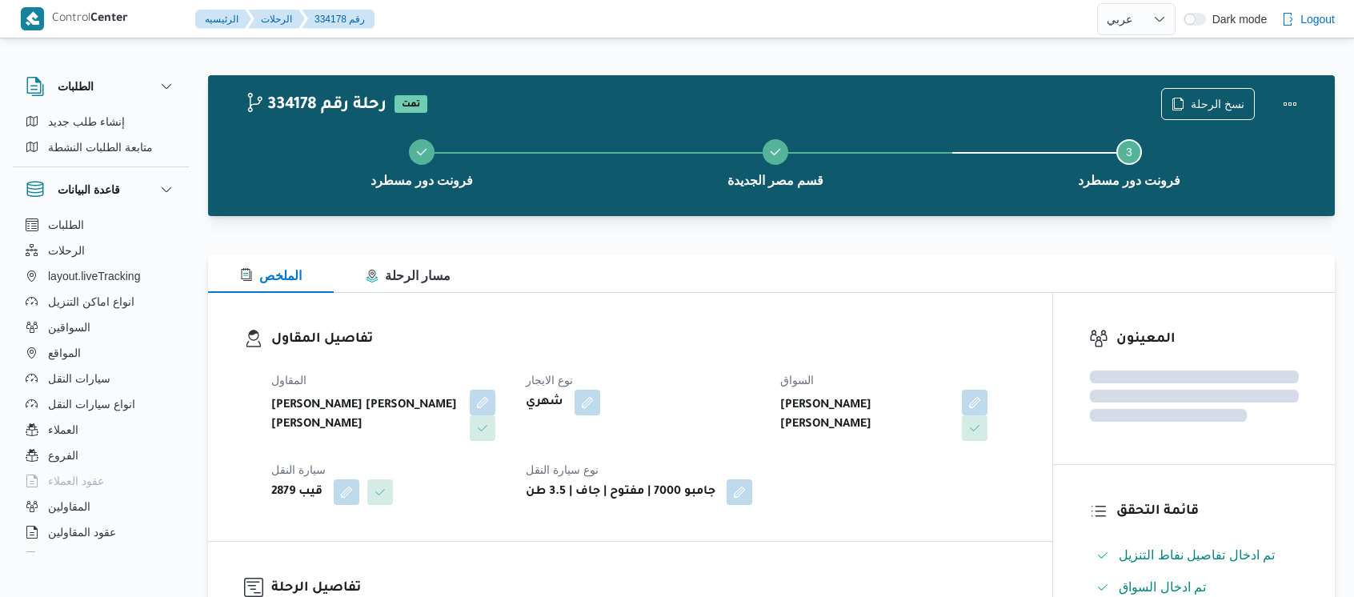
select select "ar"
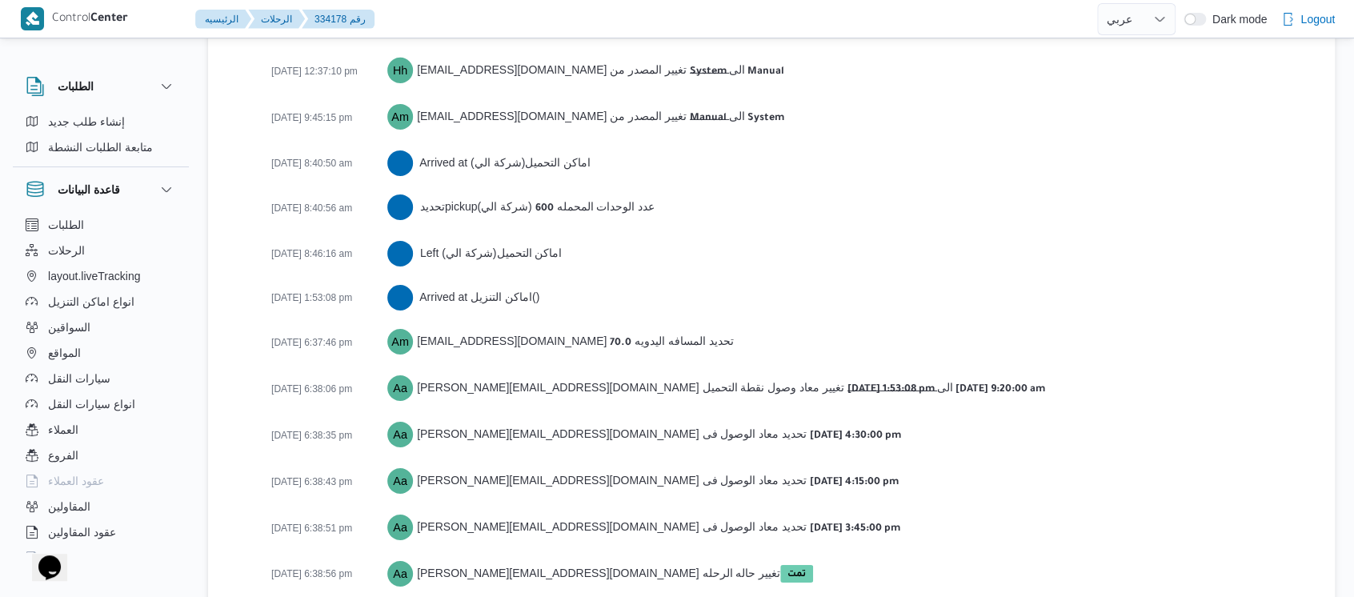
scroll to position [2631, 0]
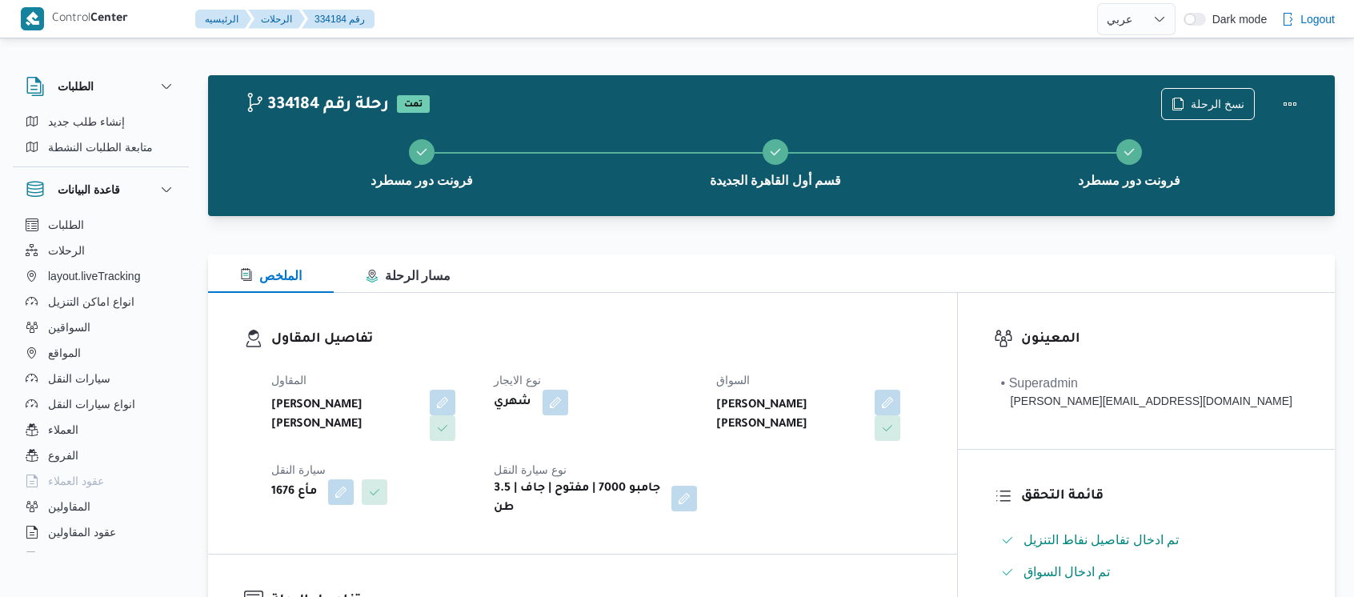
select select "ar"
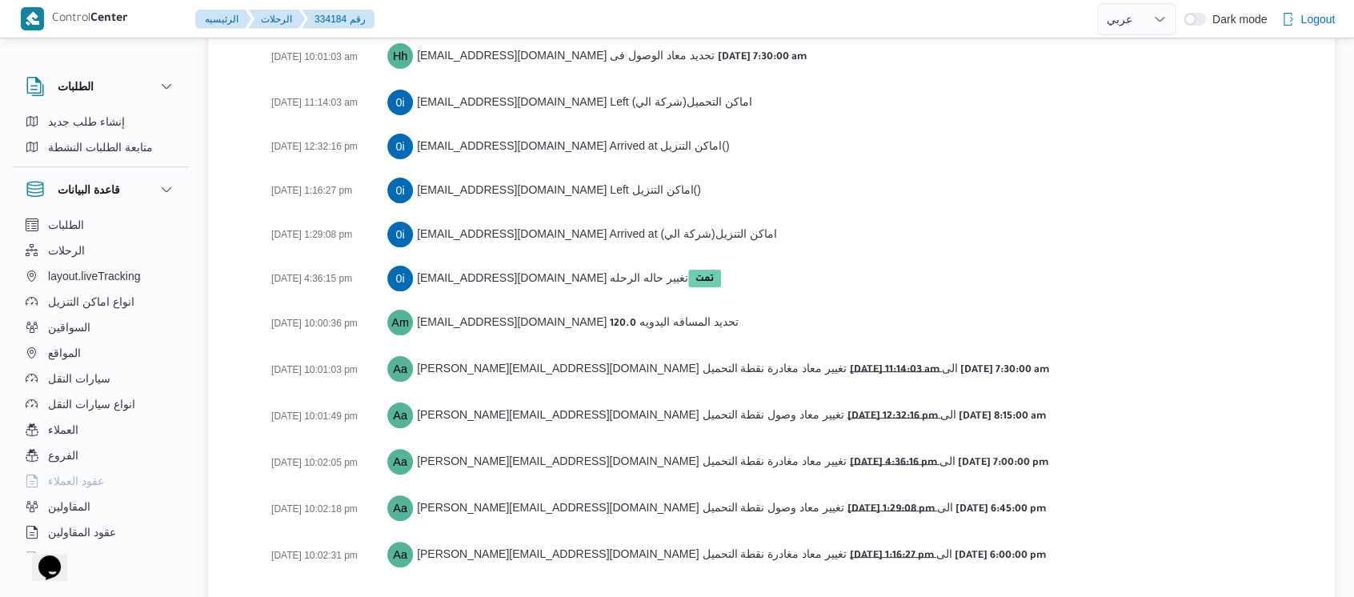
scroll to position [3033, 0]
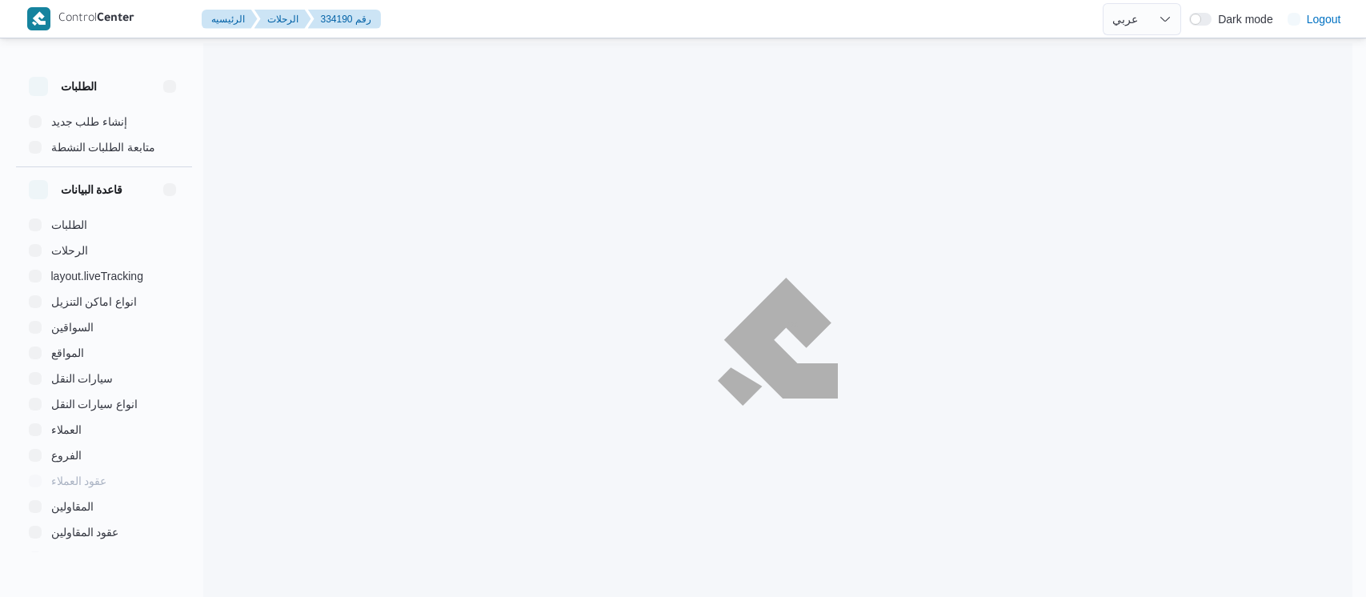
select select "ar"
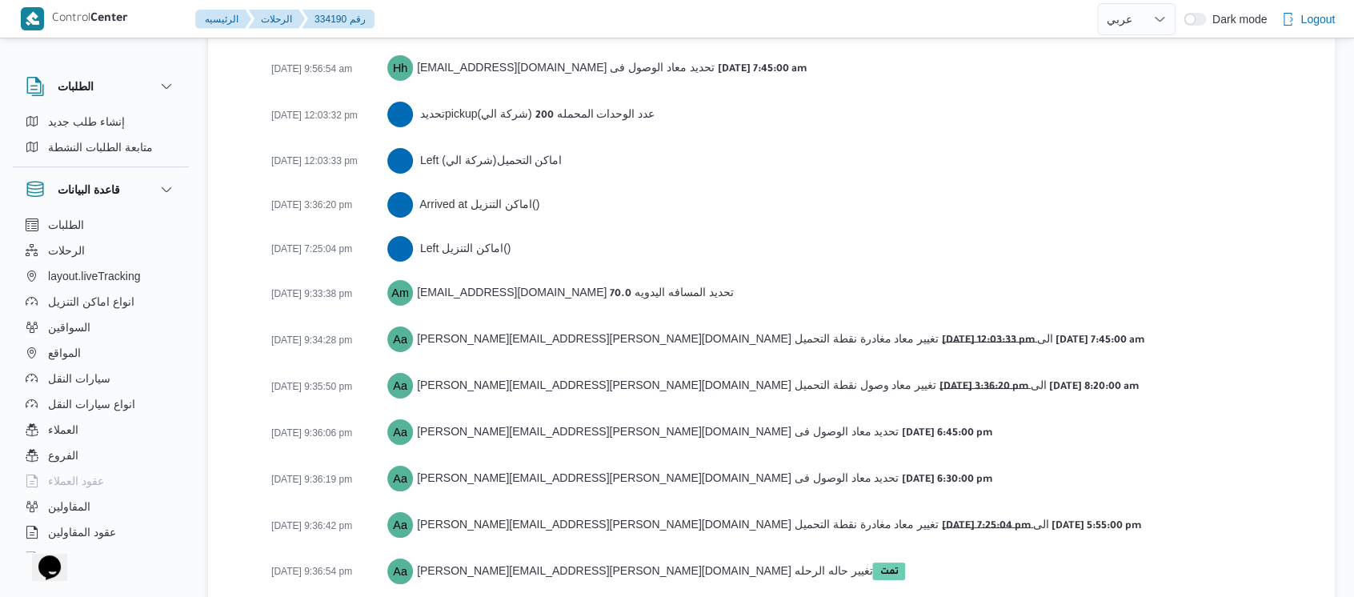
scroll to position [2784, 0]
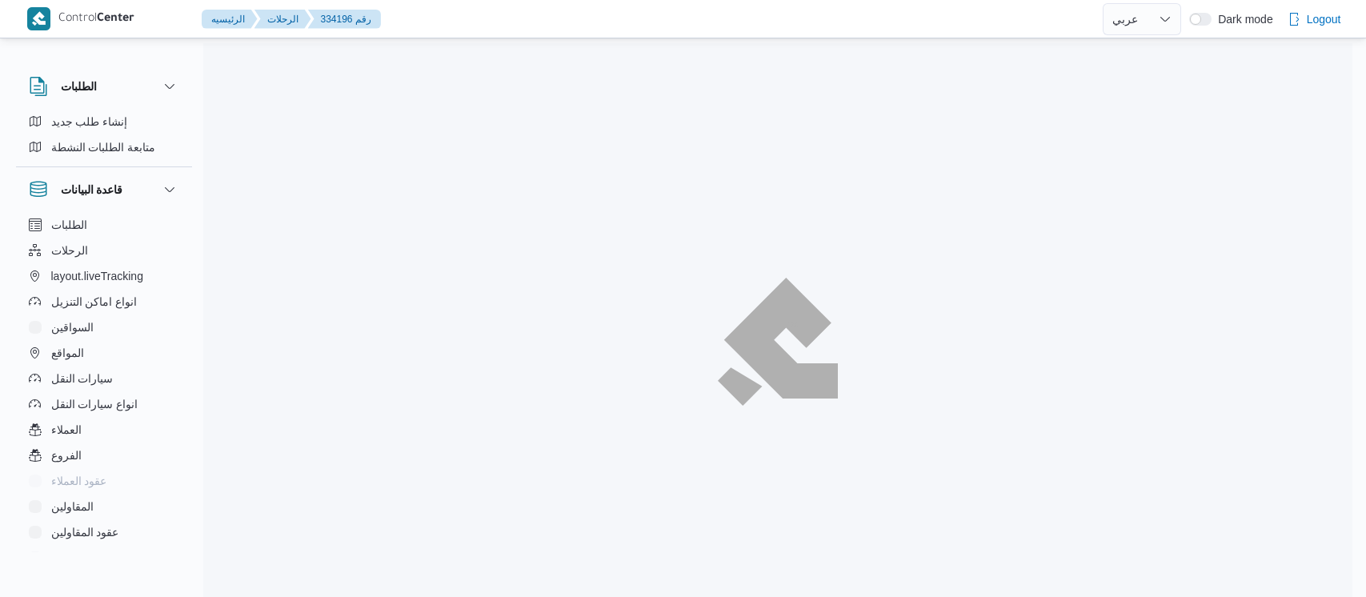
select select "ar"
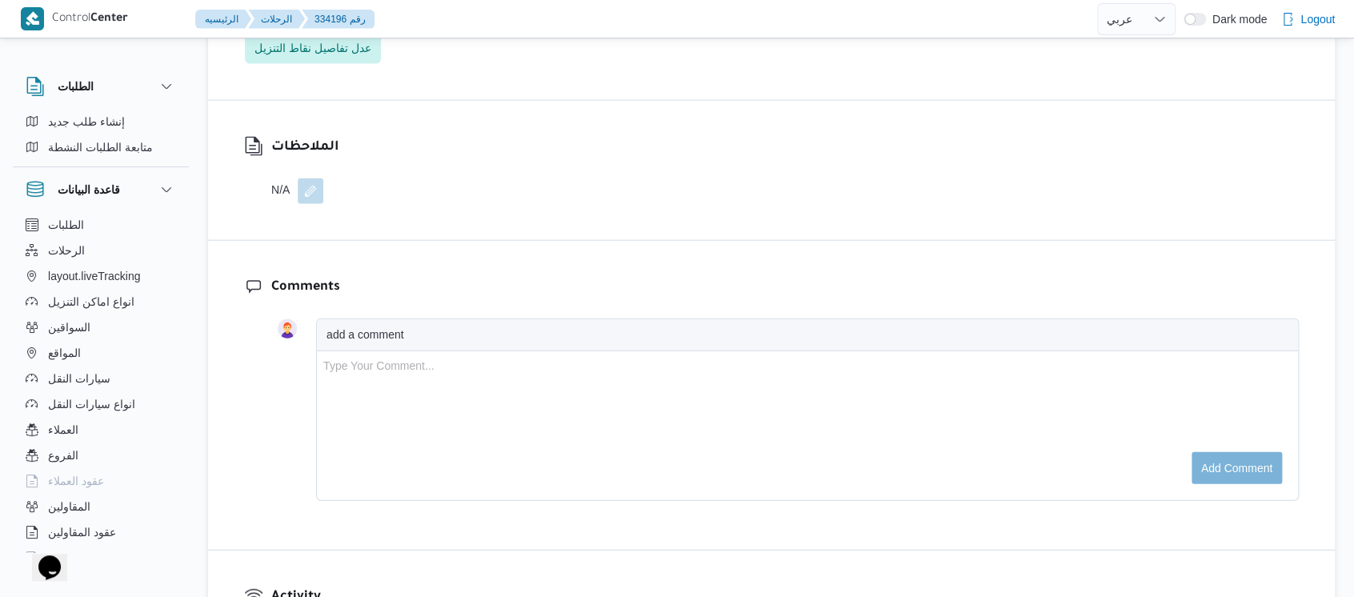
scroll to position [2649, 0]
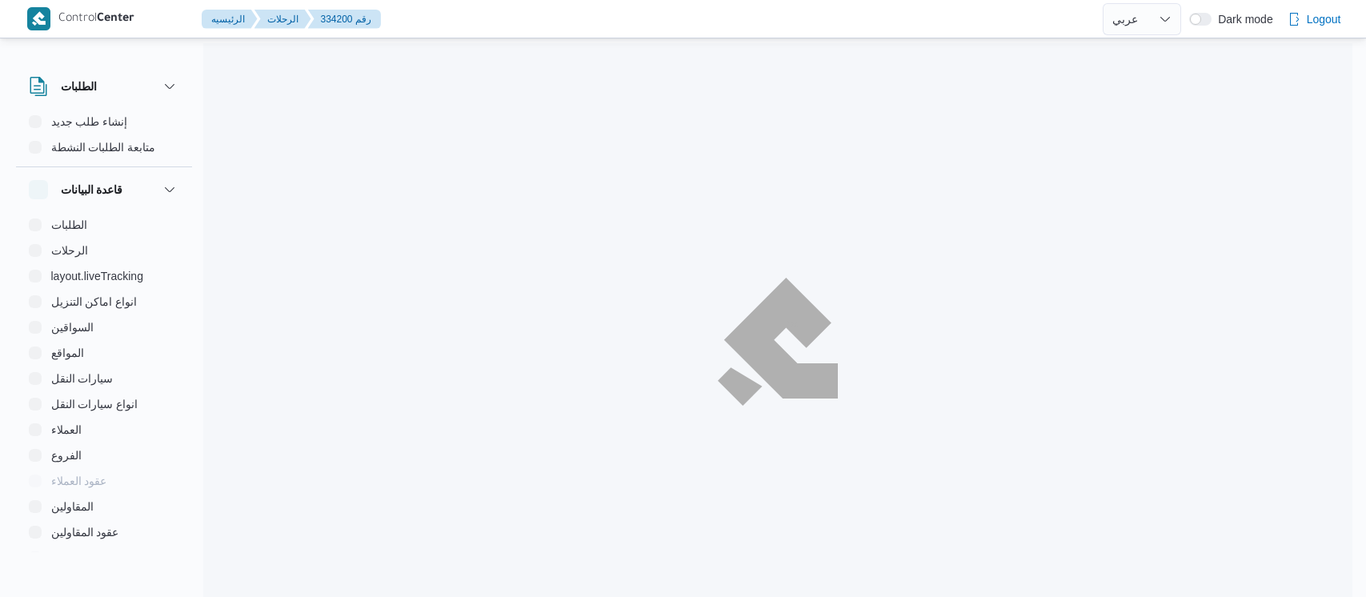
select select "ar"
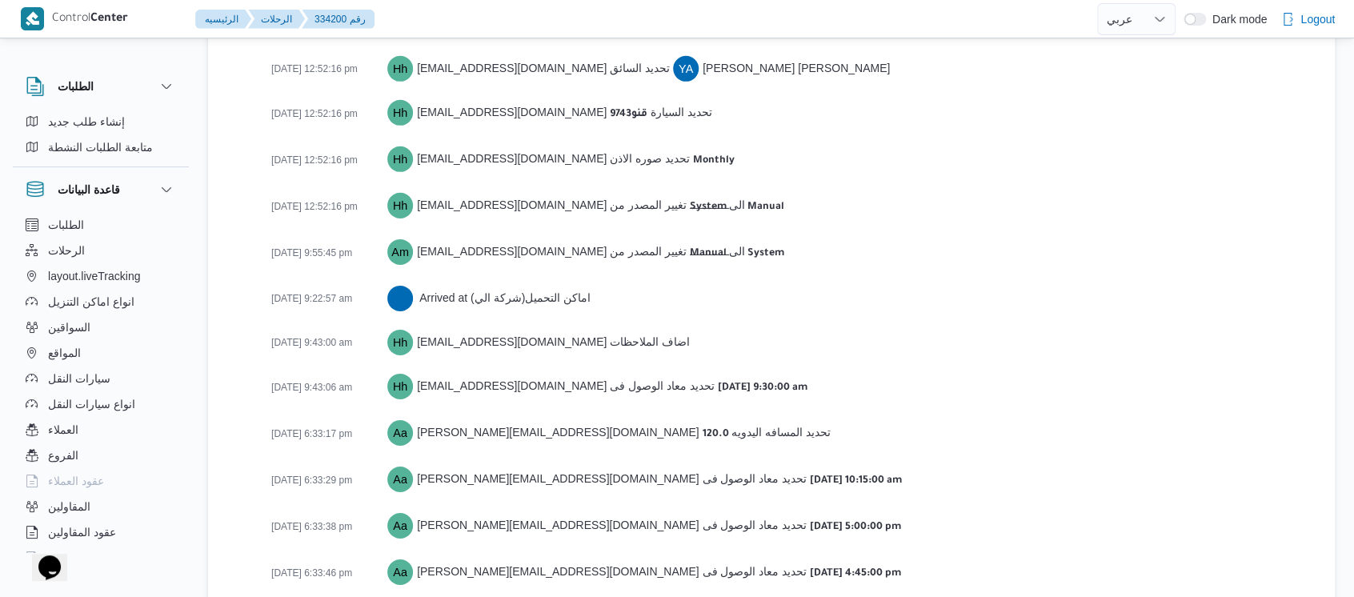
scroll to position [2586, 0]
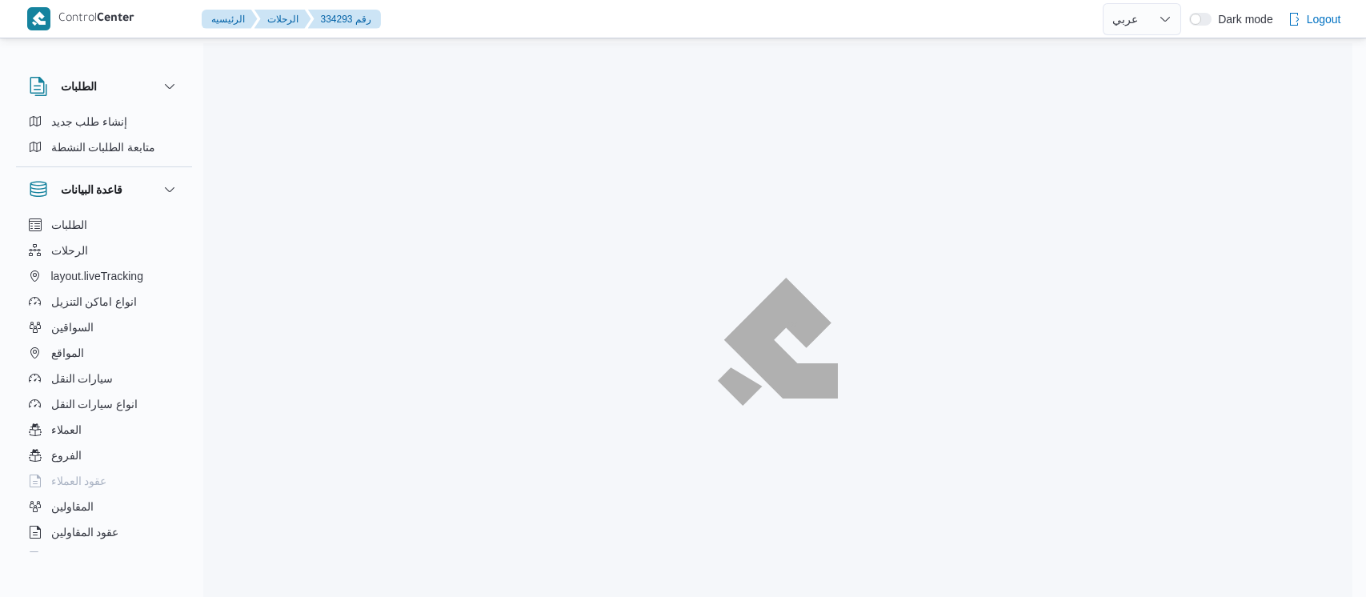
select select "ar"
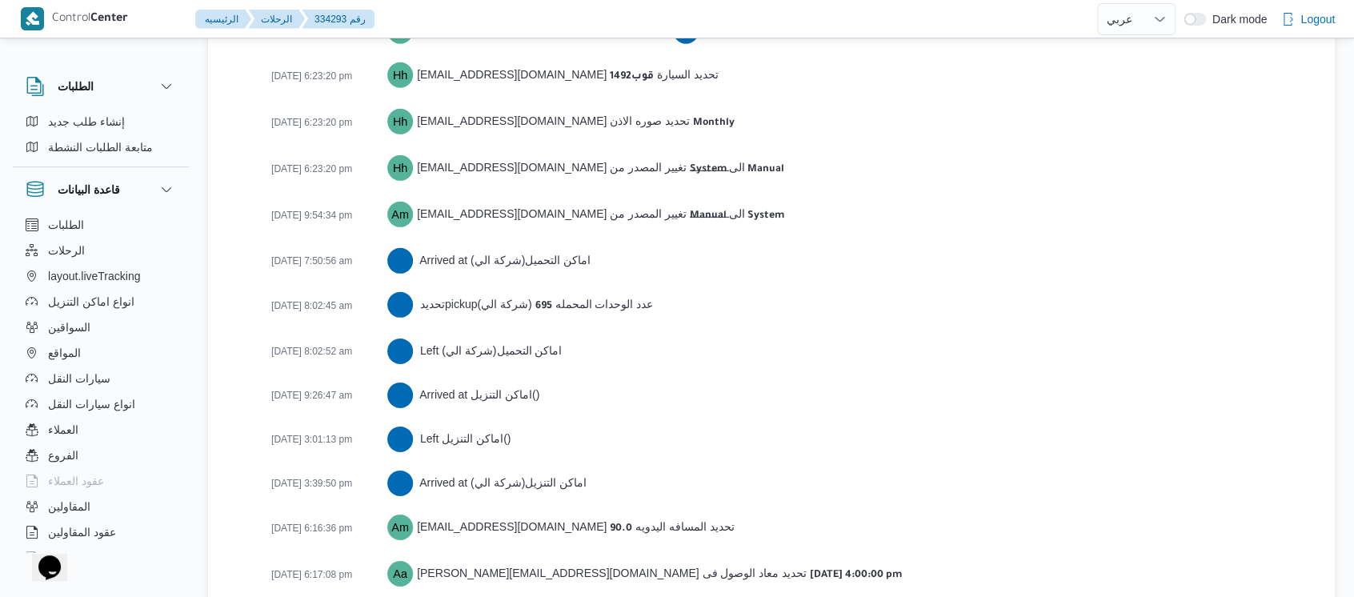
scroll to position [2426, 0]
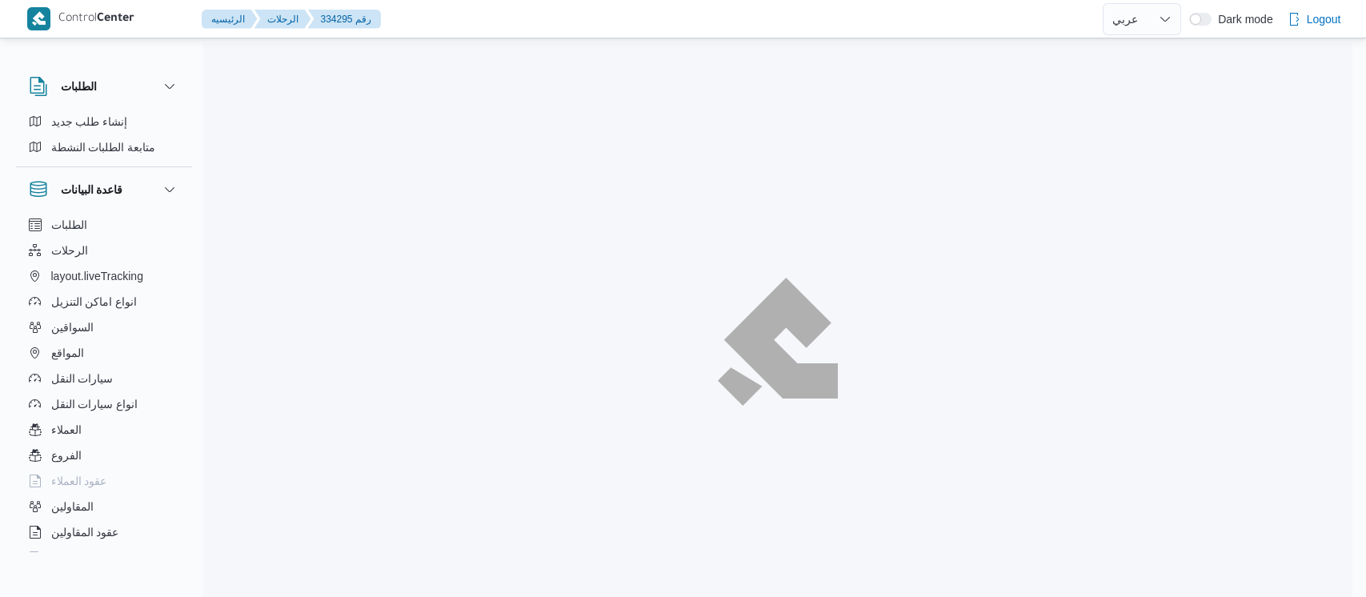
select select "ar"
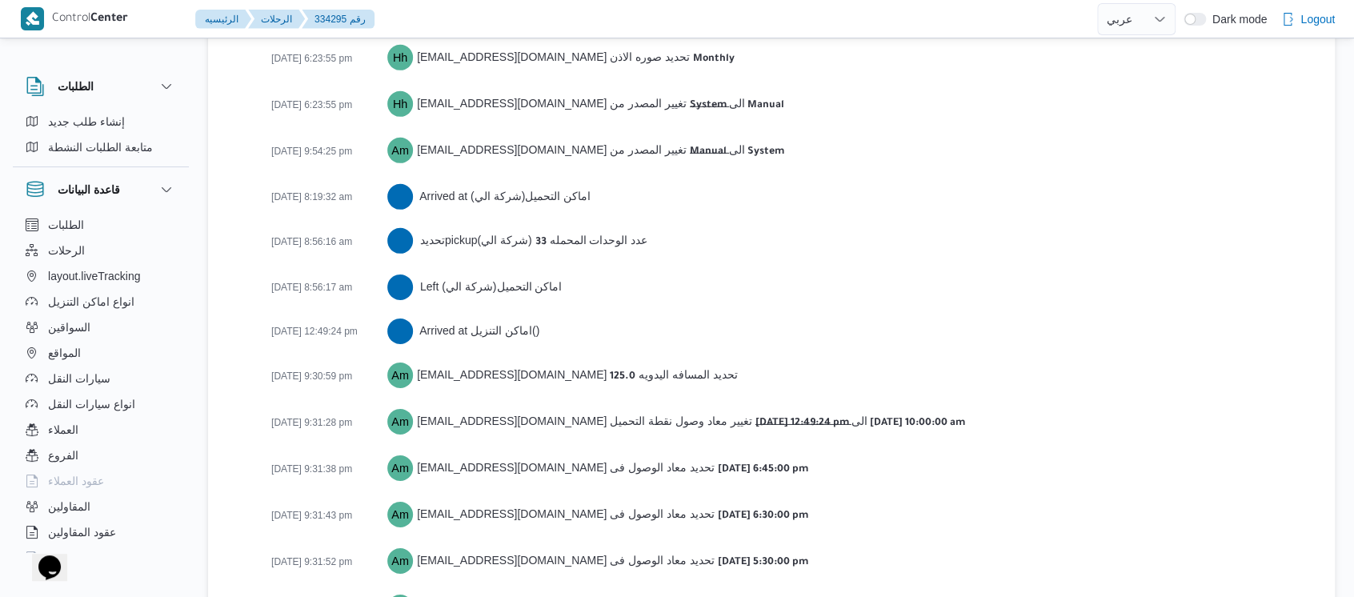
scroll to position [2472, 0]
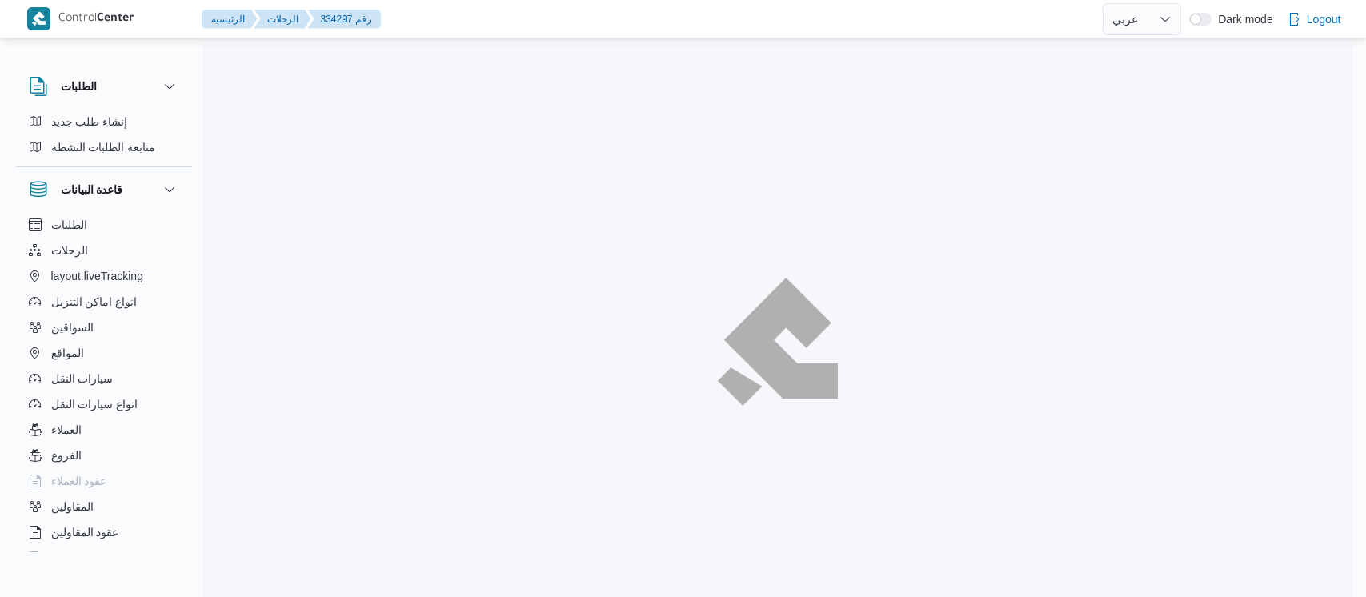
select select "ar"
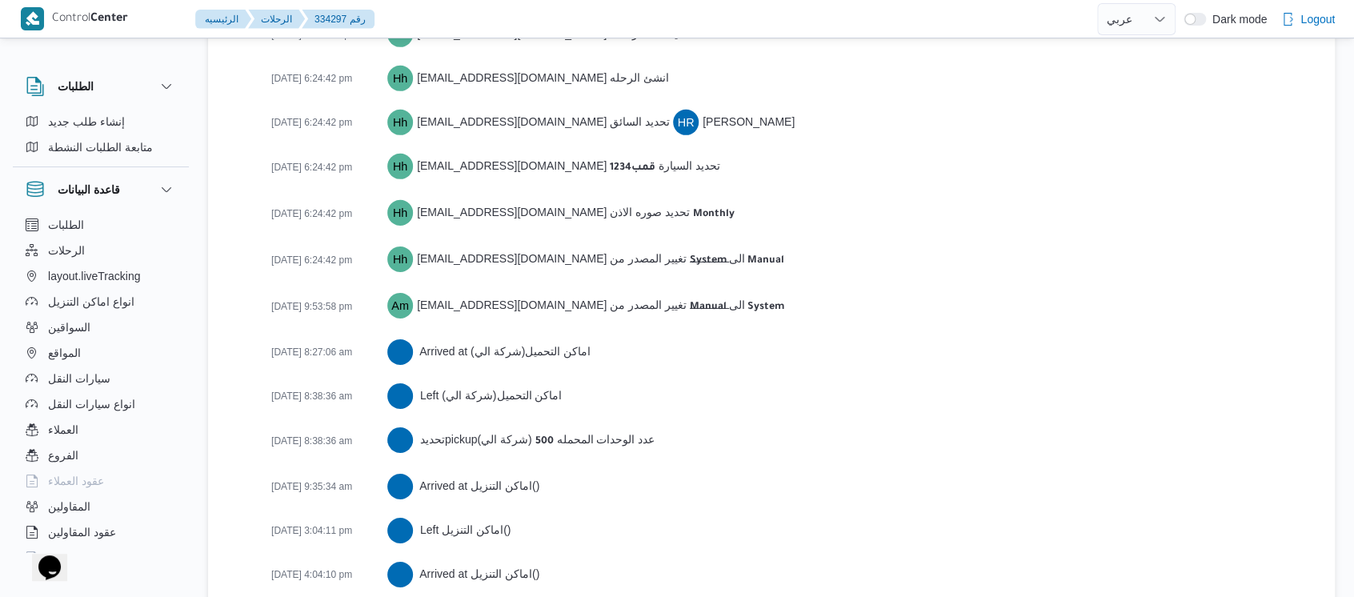
scroll to position [2737, 0]
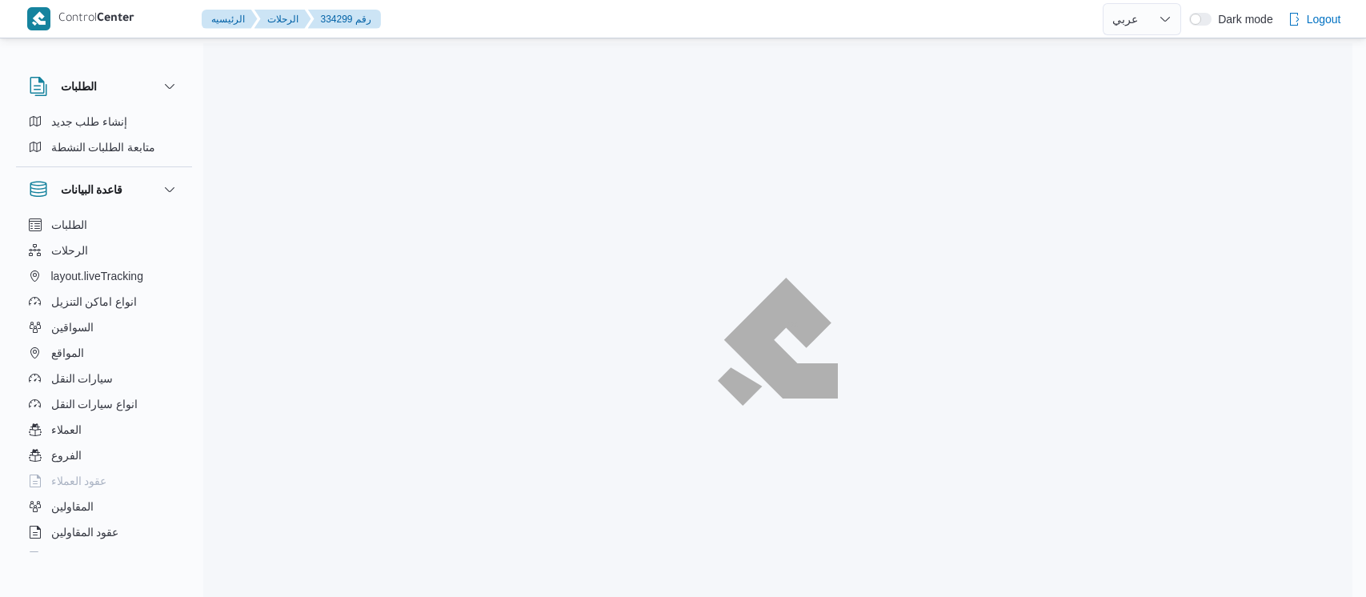
select select "ar"
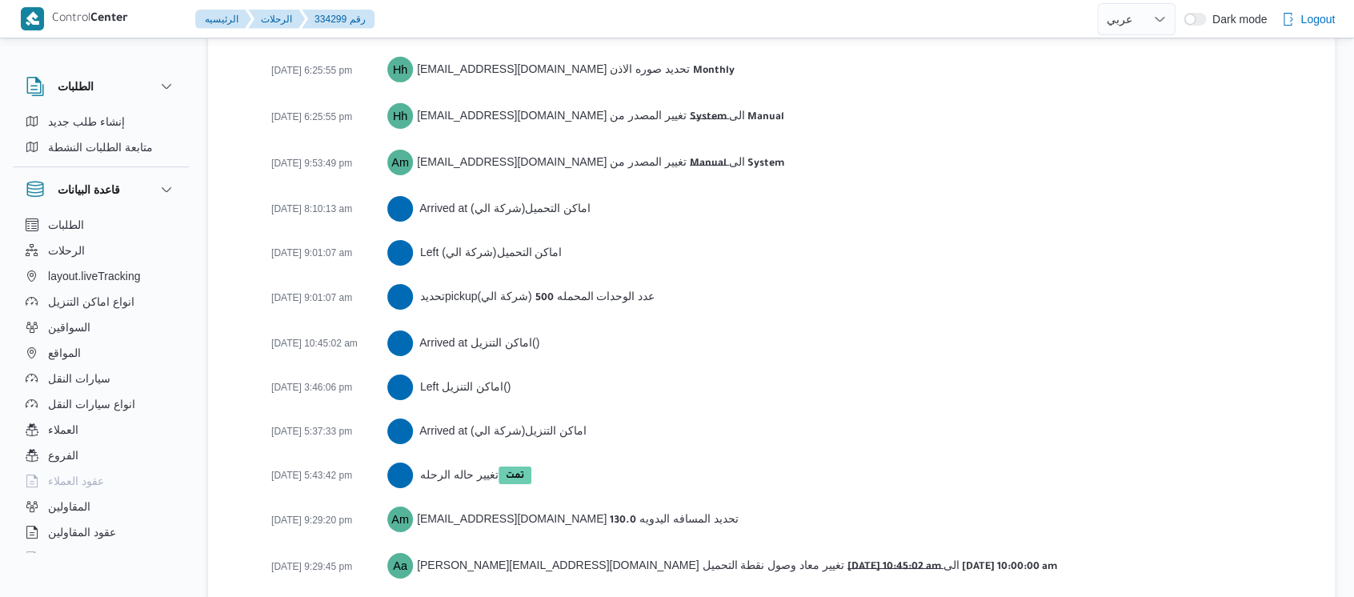
scroll to position [2605, 0]
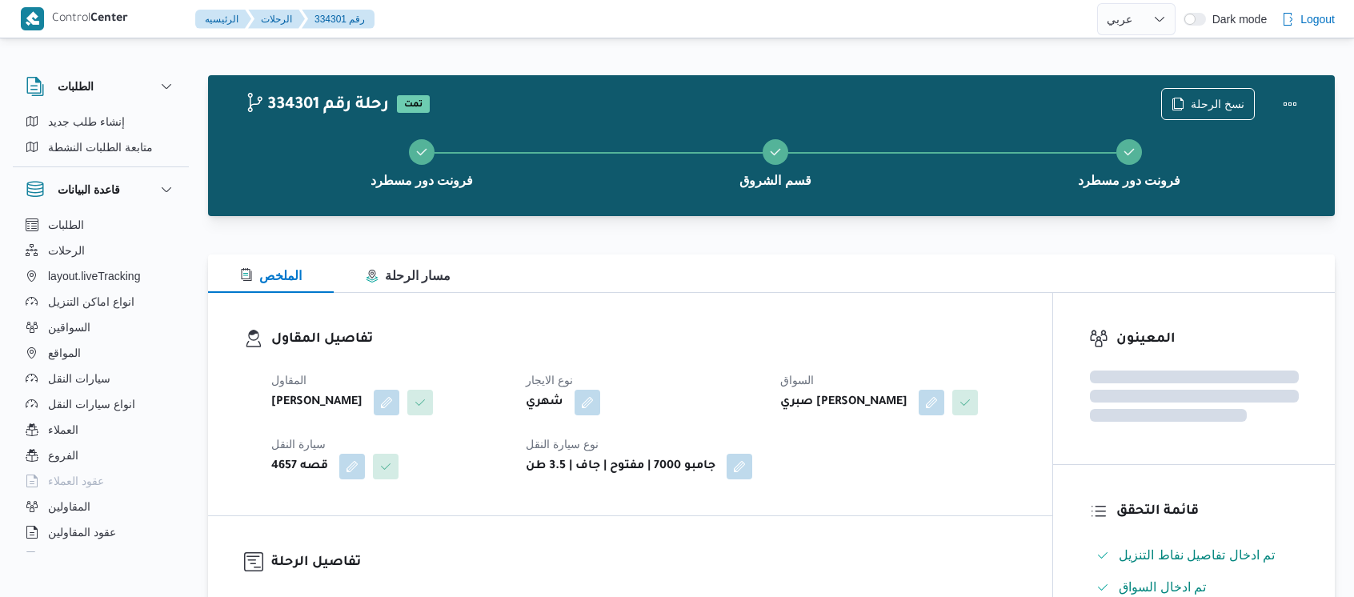
select select "ar"
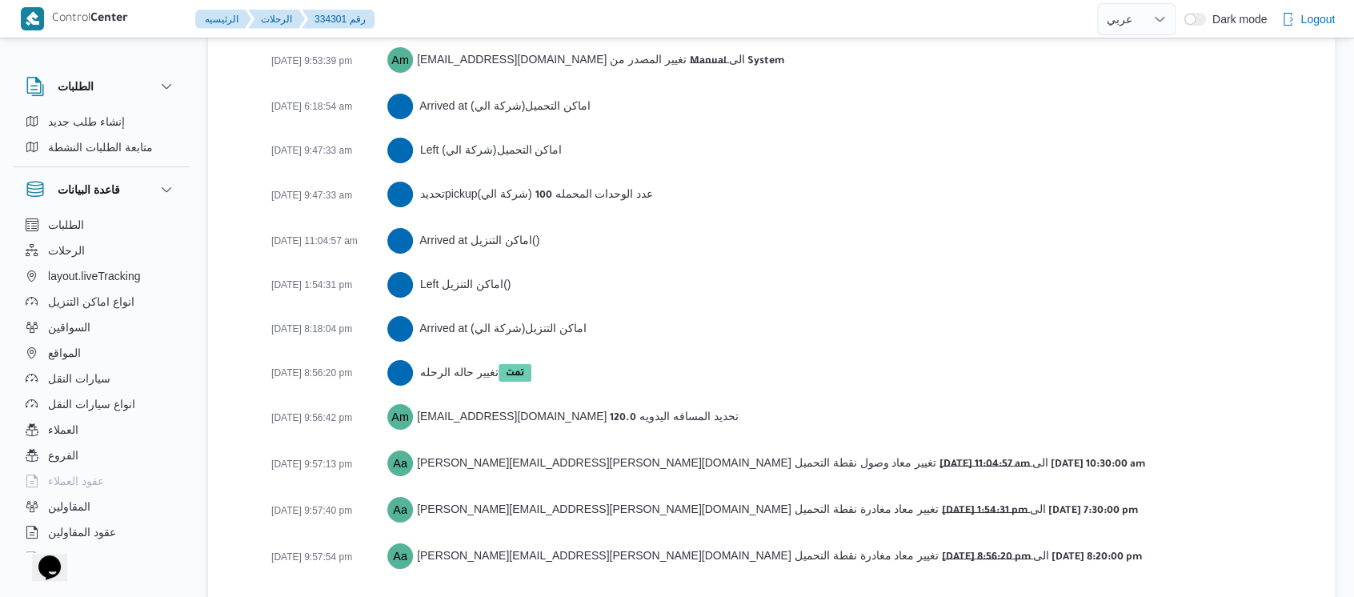
scroll to position [2649, 0]
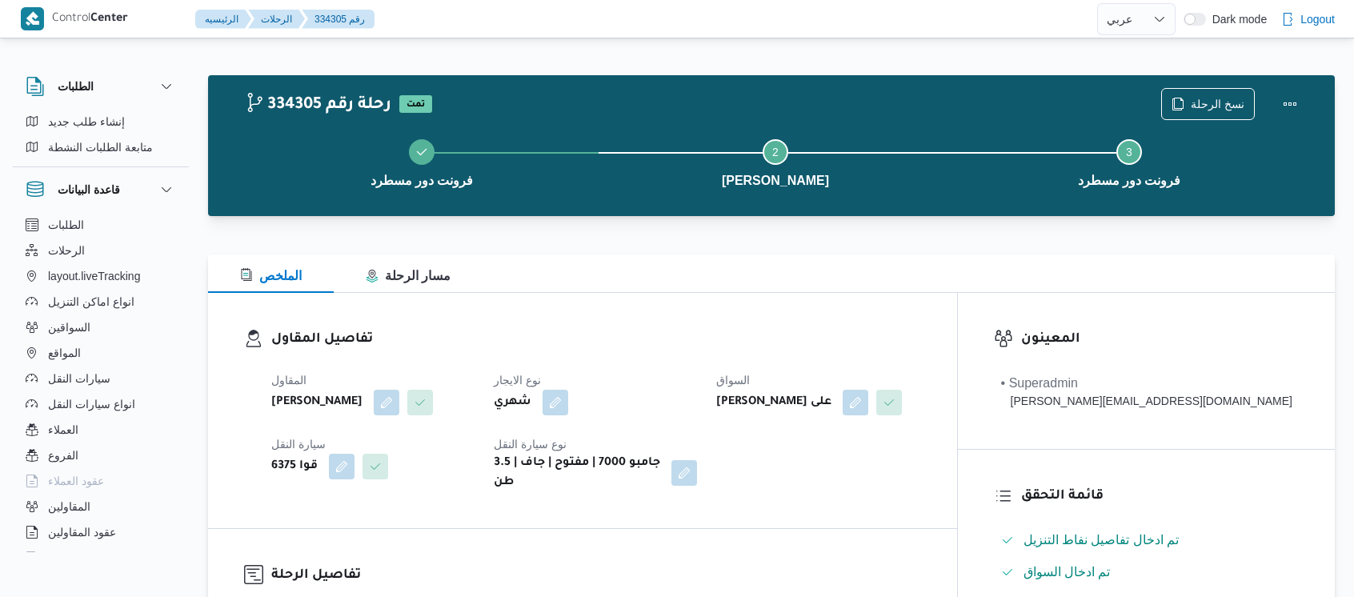
select select "ar"
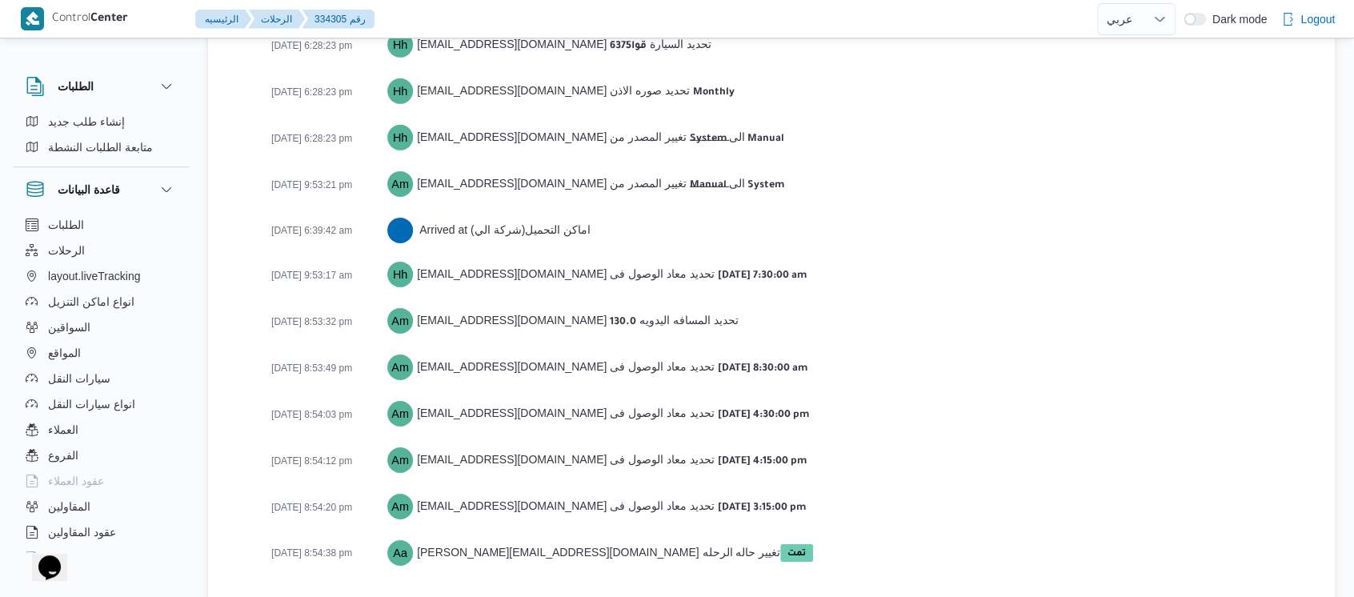
scroll to position [2541, 0]
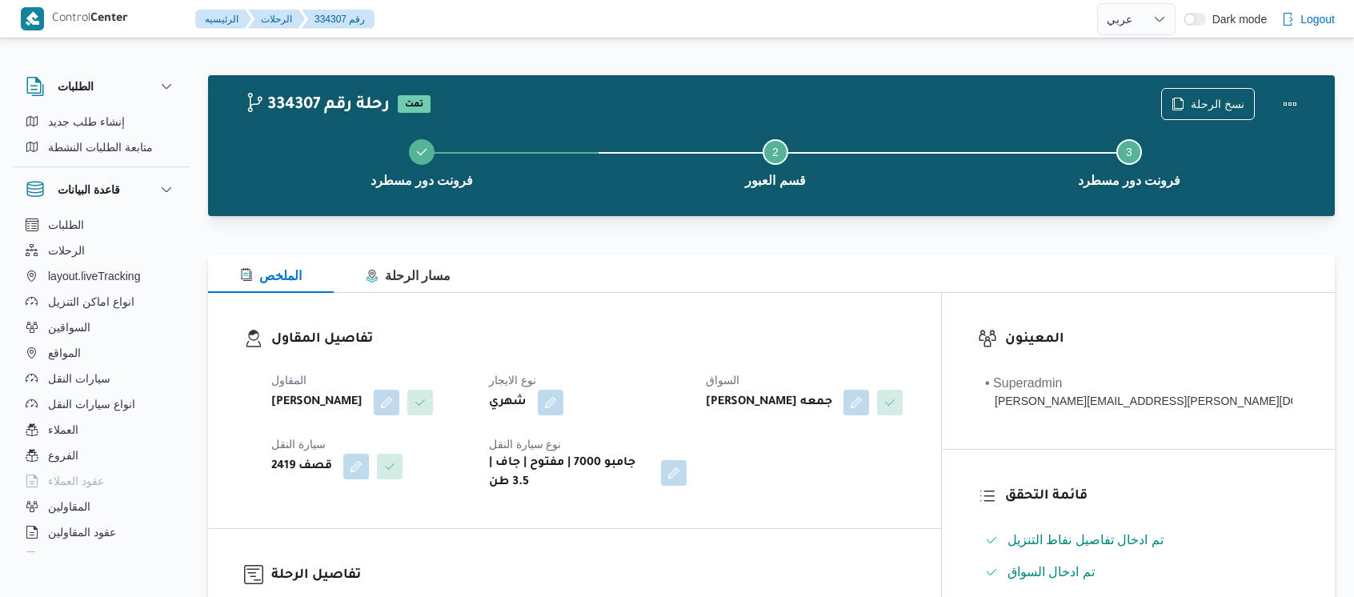
select select "ar"
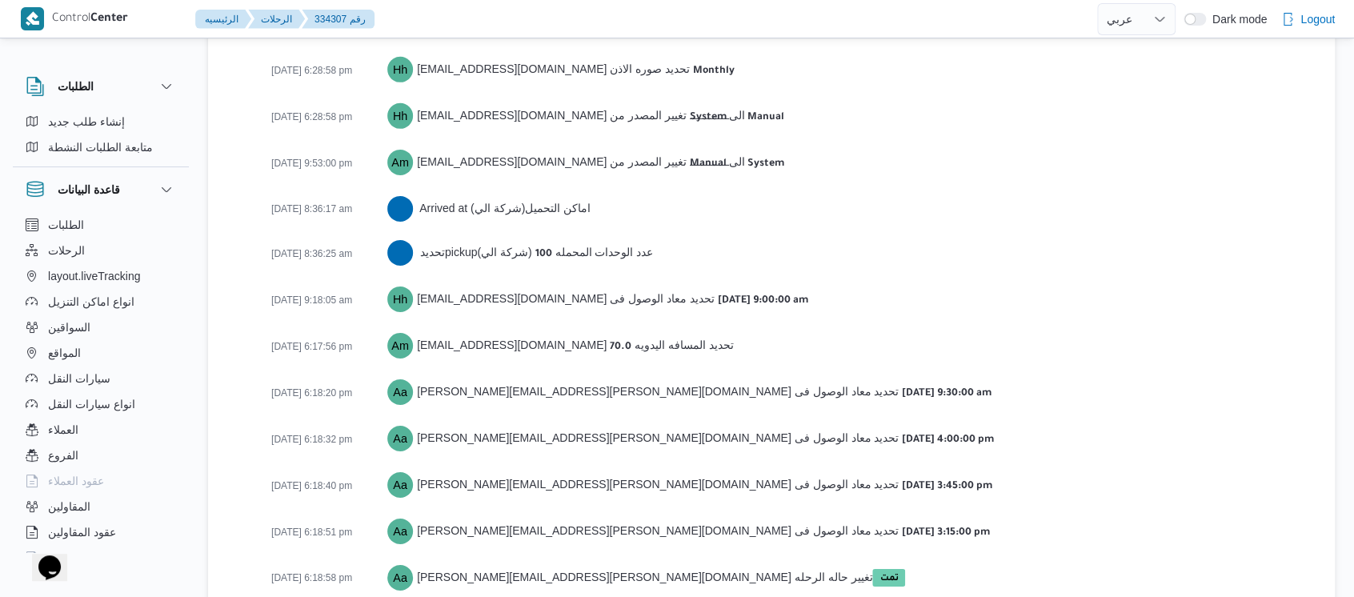
scroll to position [2586, 0]
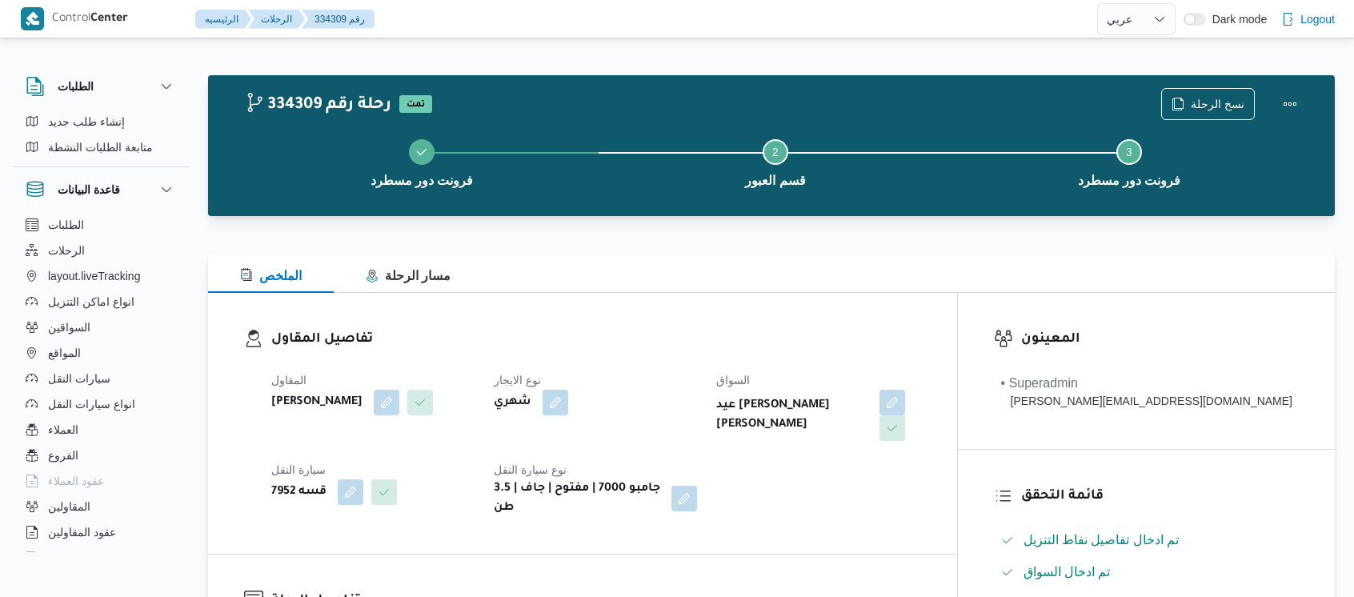
select select "ar"
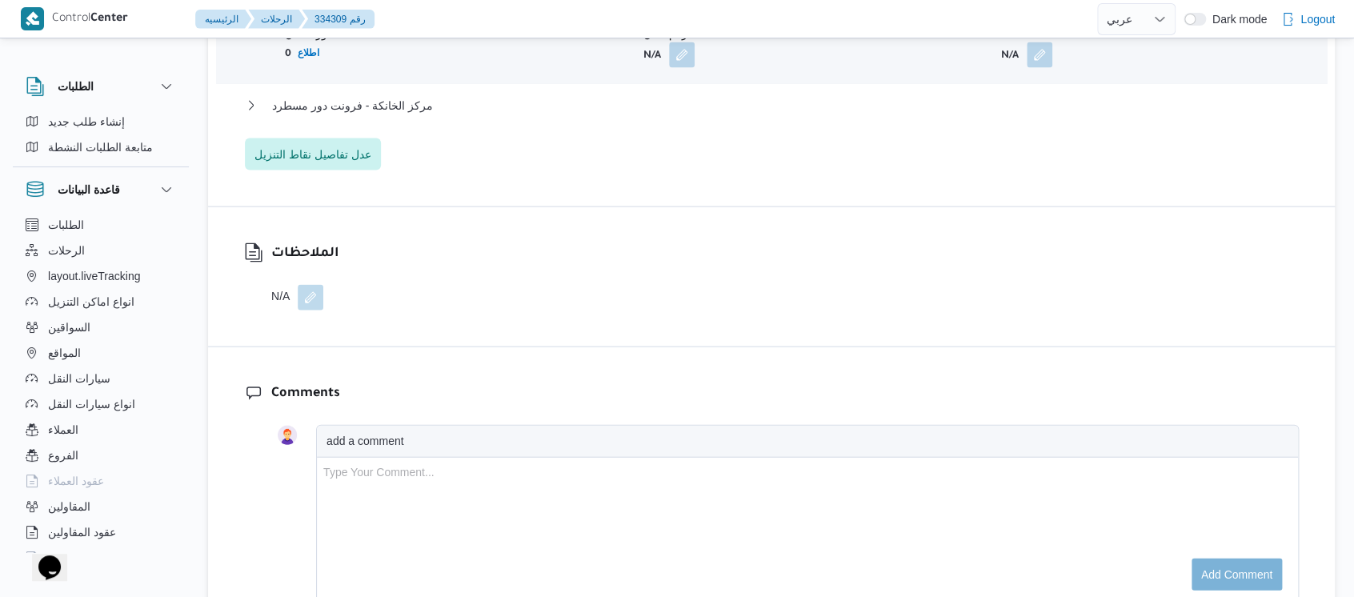
scroll to position [2541, 0]
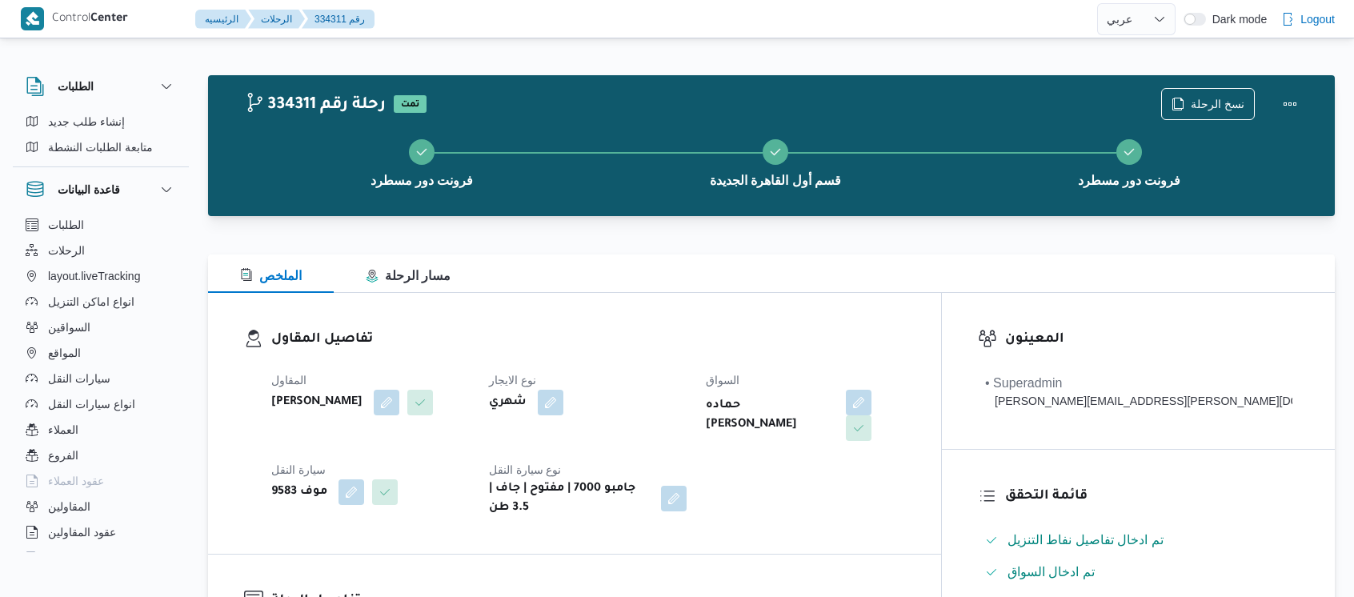
select select "ar"
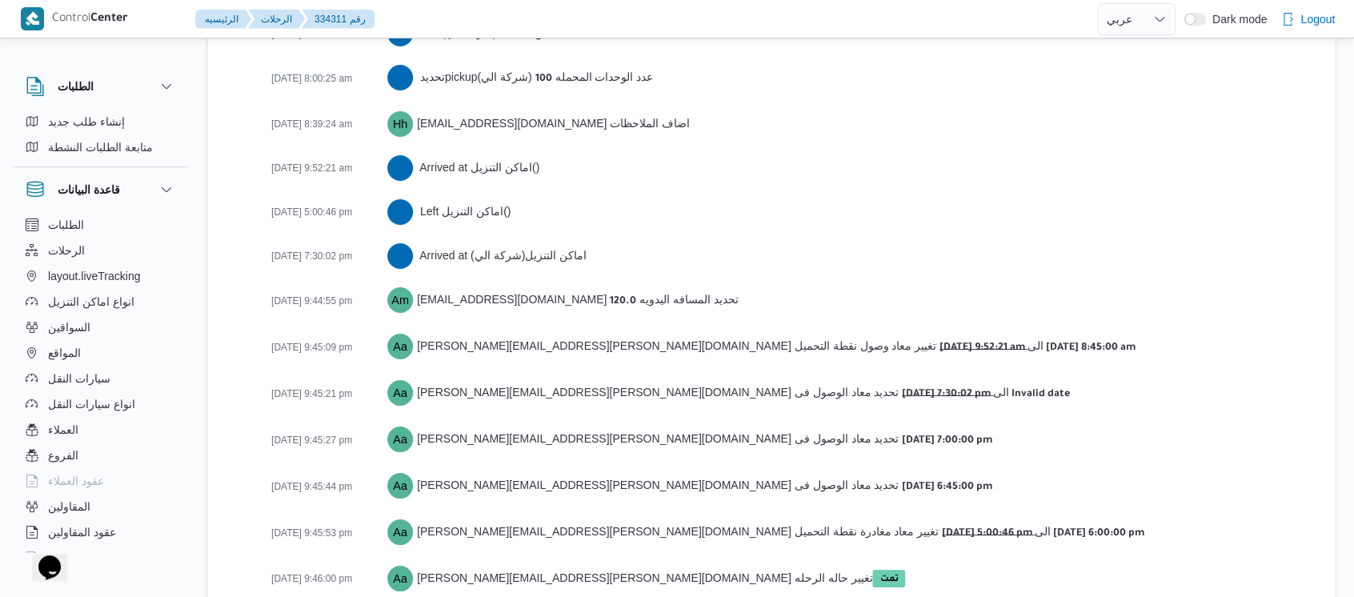
scroll to position [2854, 0]
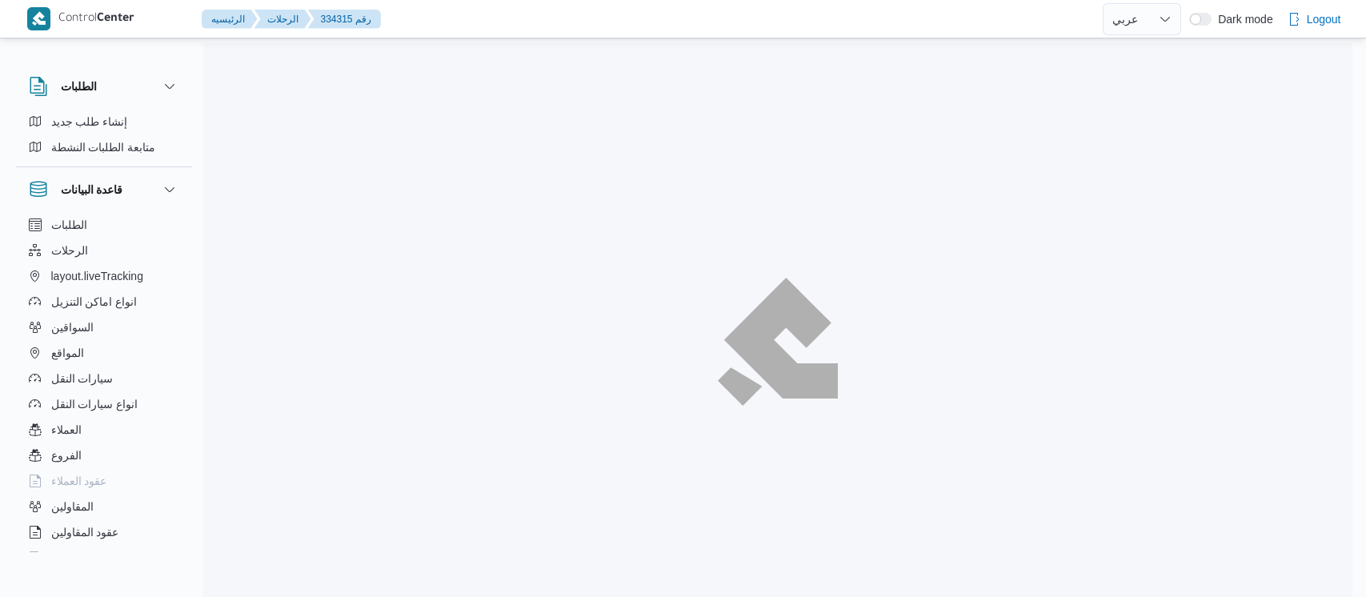
select select "ar"
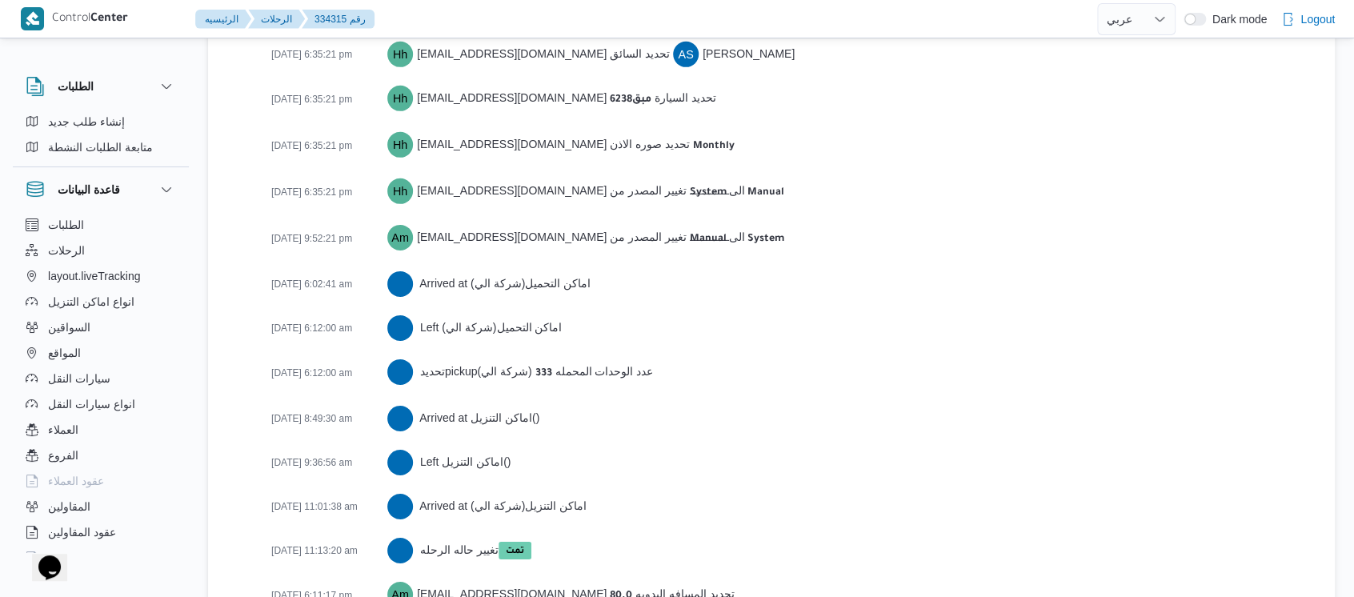
scroll to position [2675, 0]
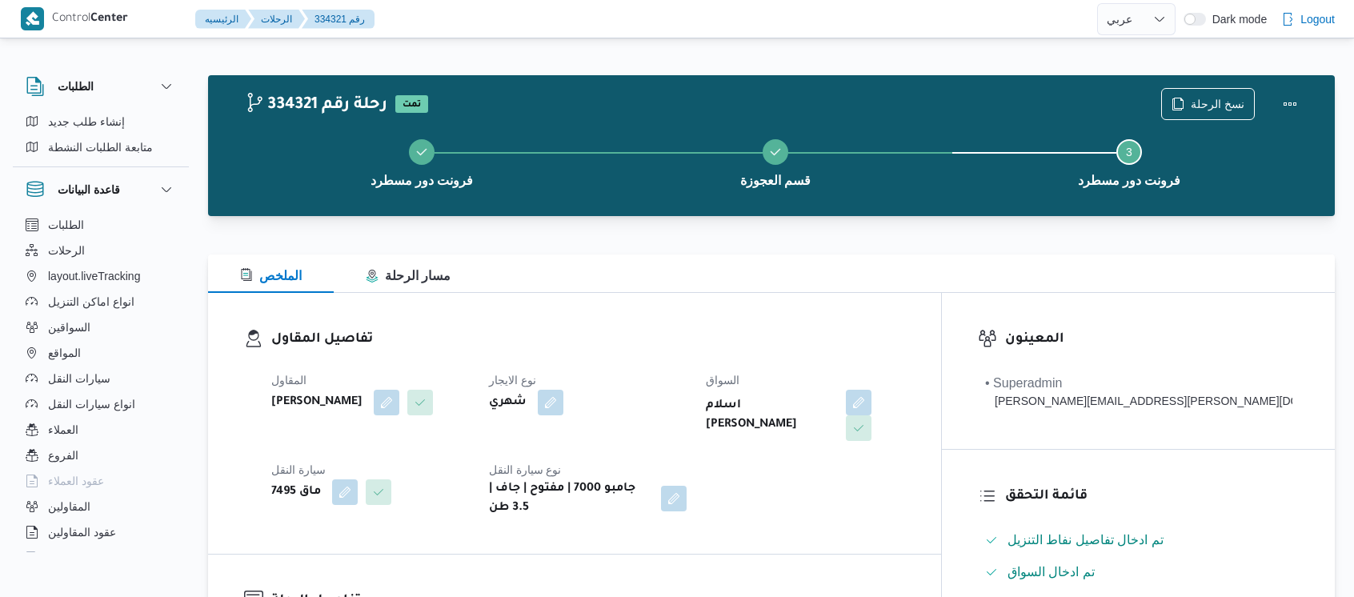
select select "ar"
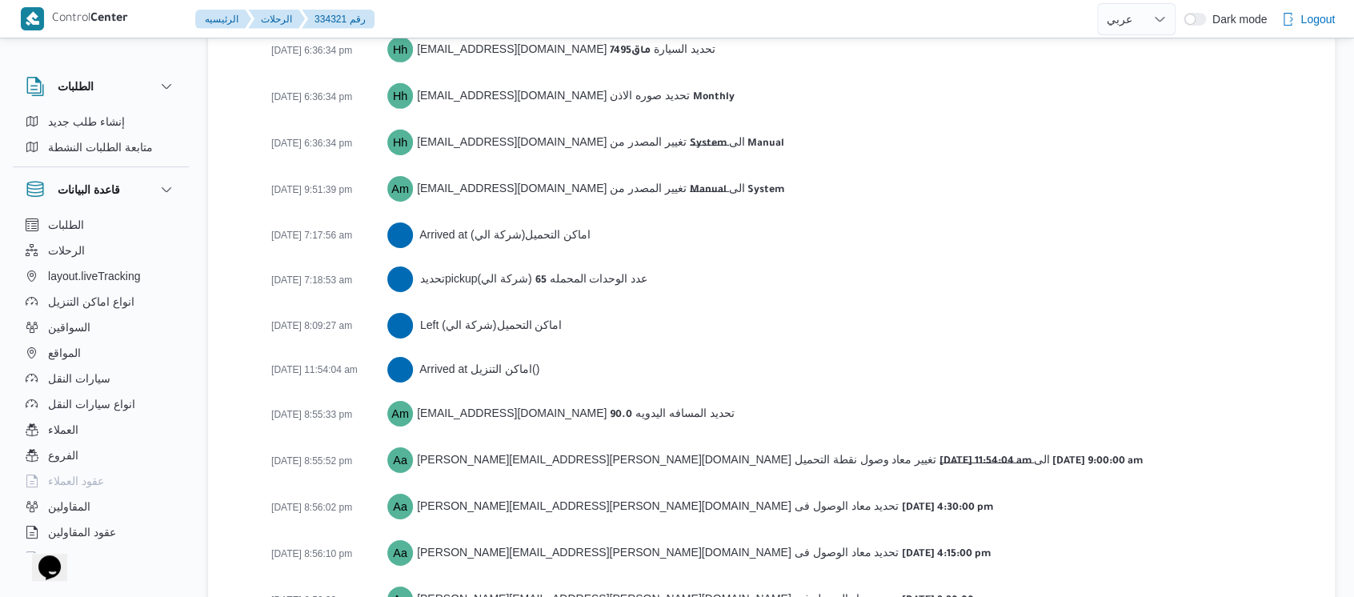
scroll to position [2631, 0]
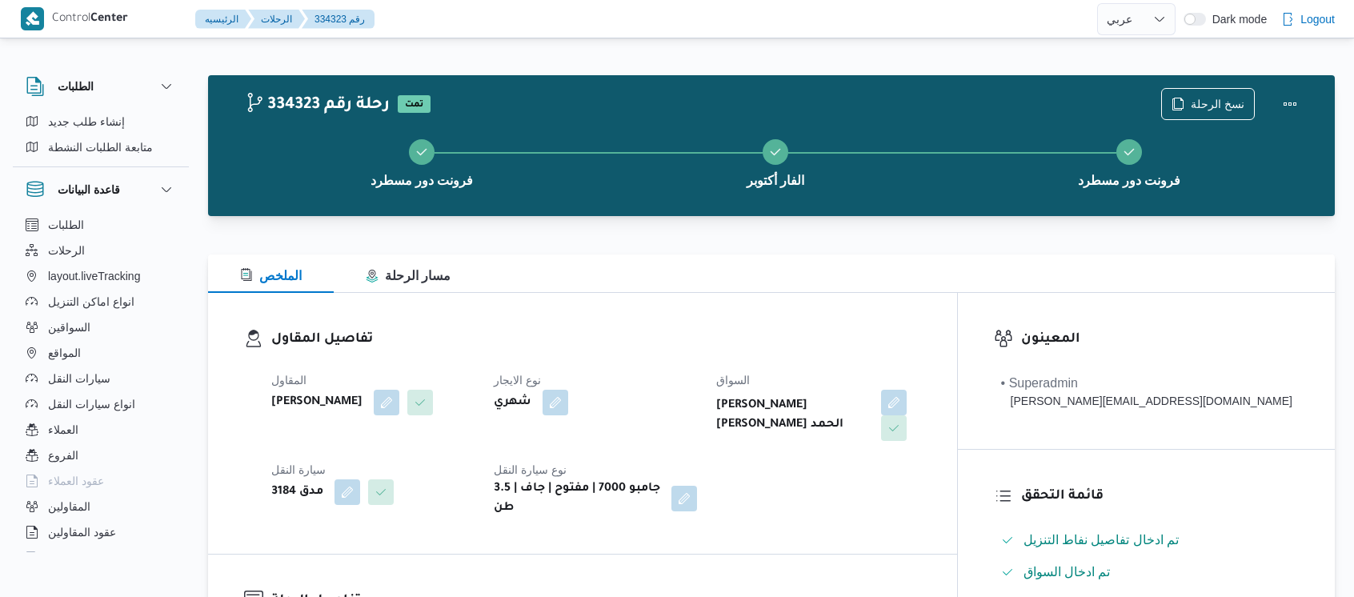
select select "ar"
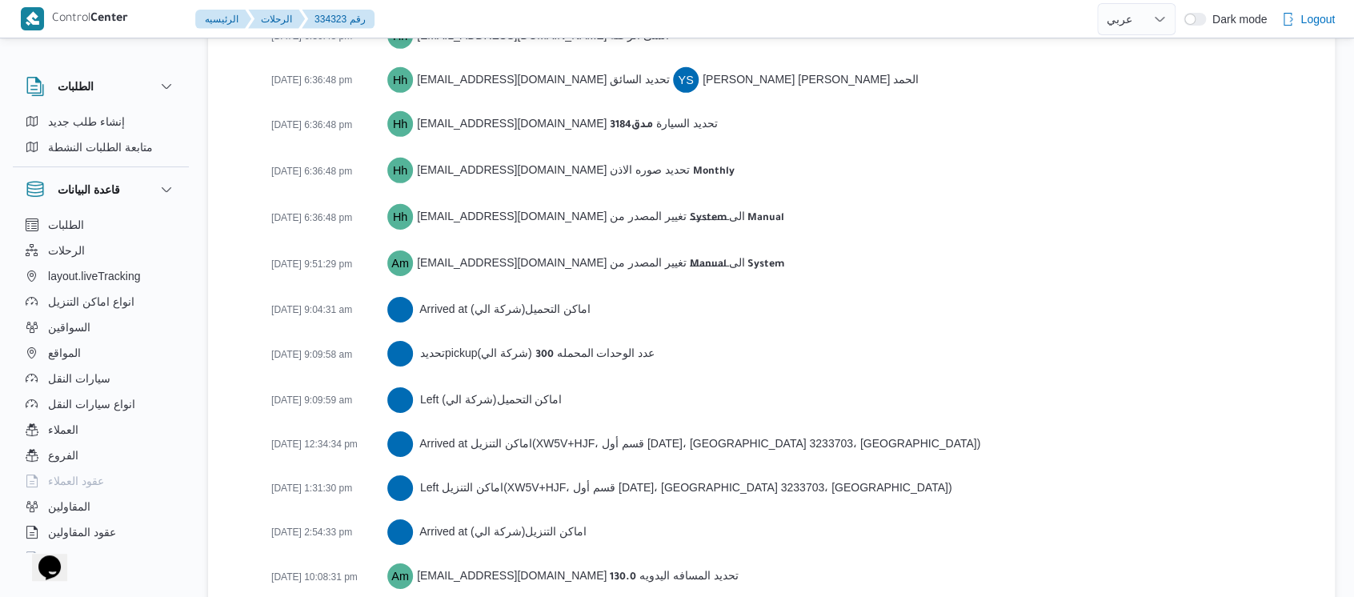
scroll to position [2720, 0]
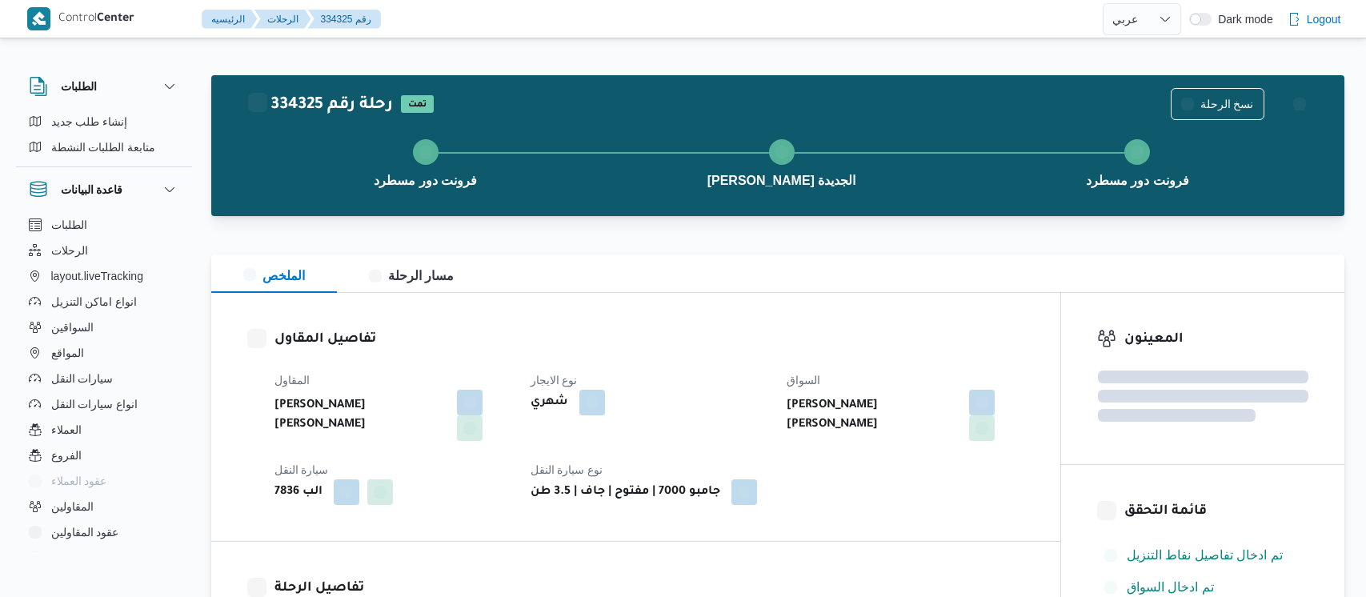
select select "ar"
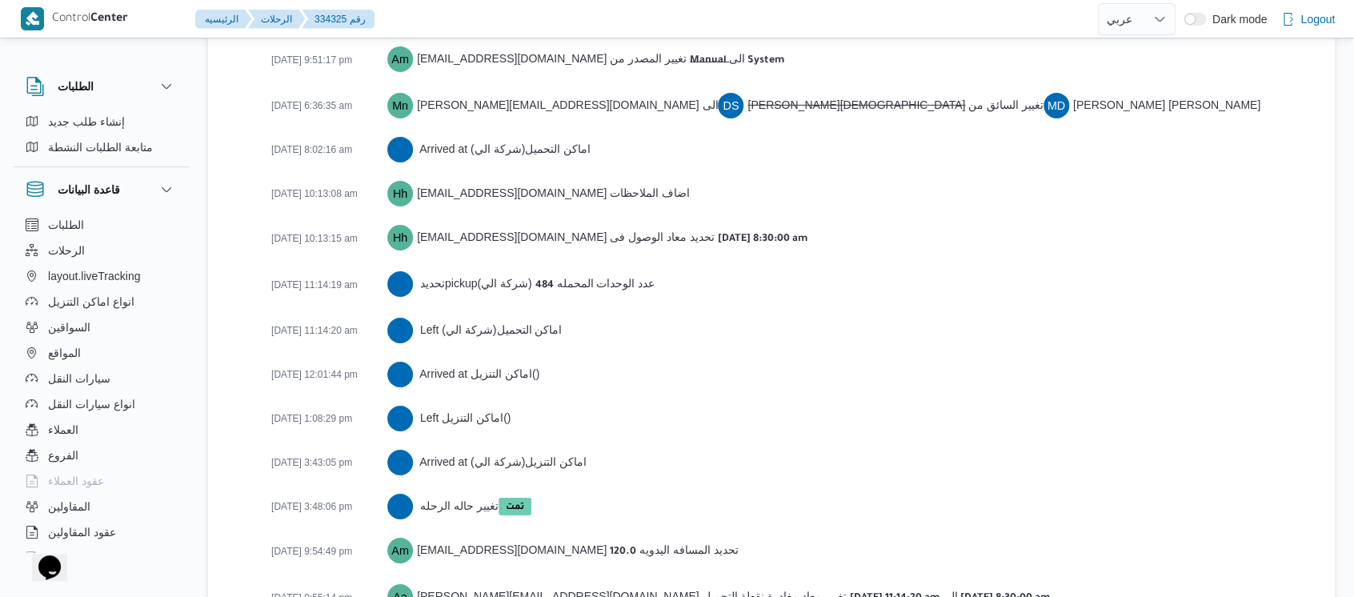
scroll to position [2809, 0]
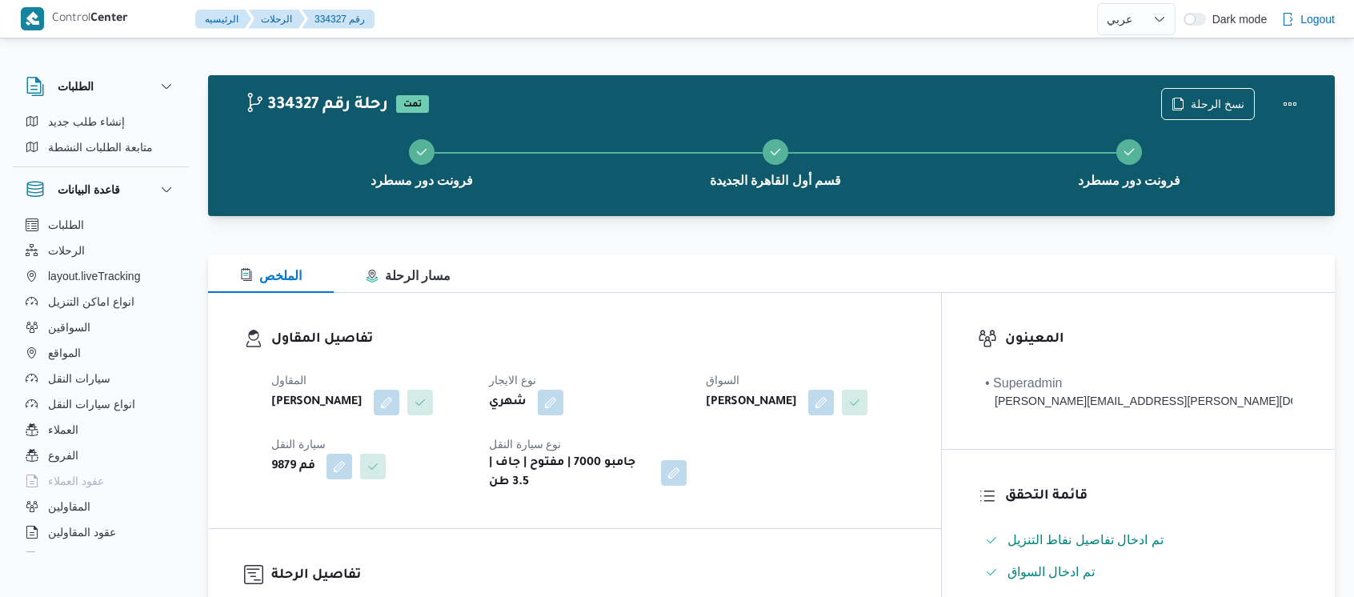
select select "ar"
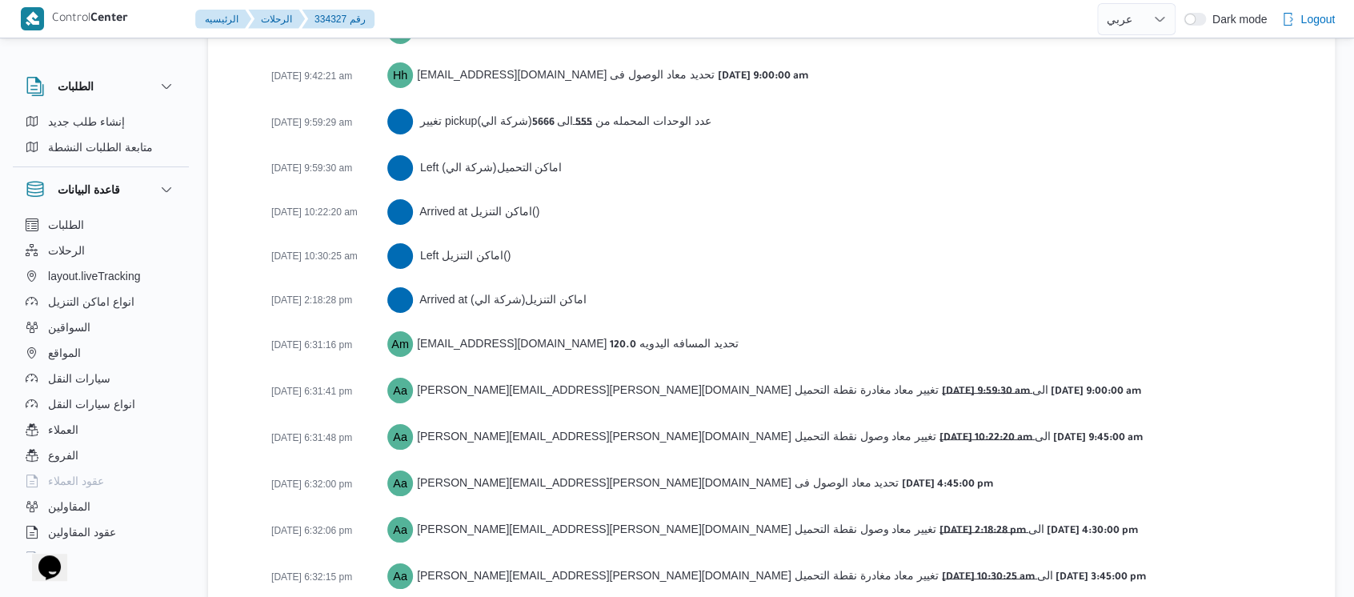
scroll to position [2899, 0]
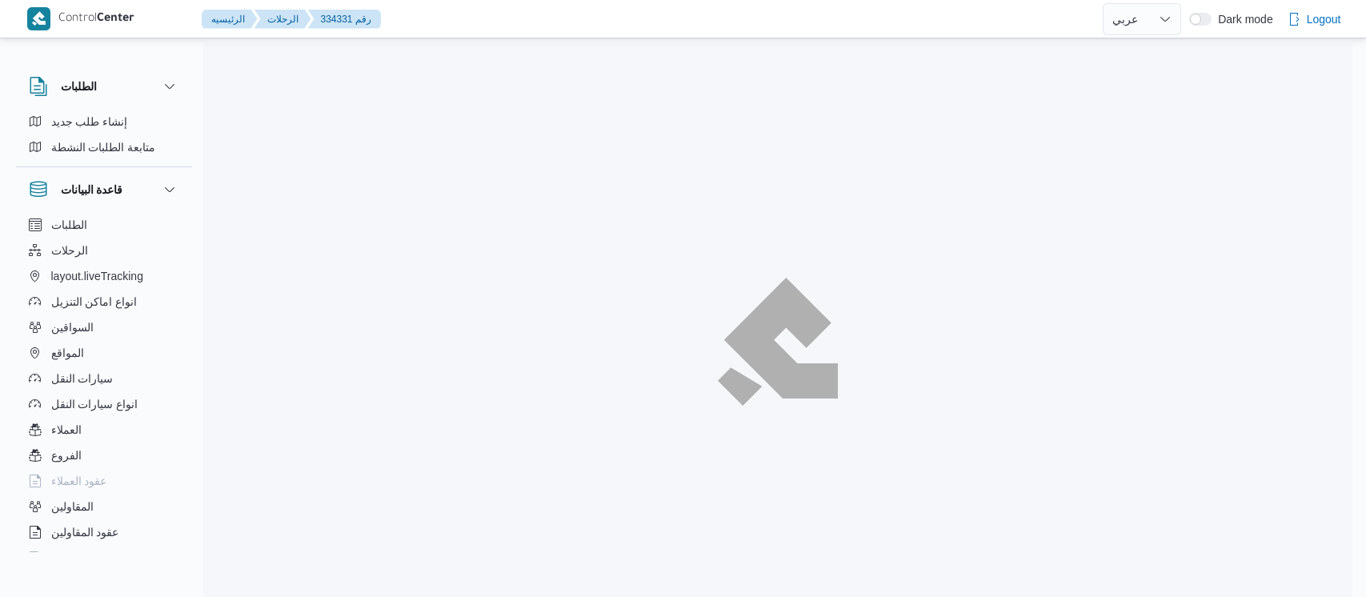
select select "ar"
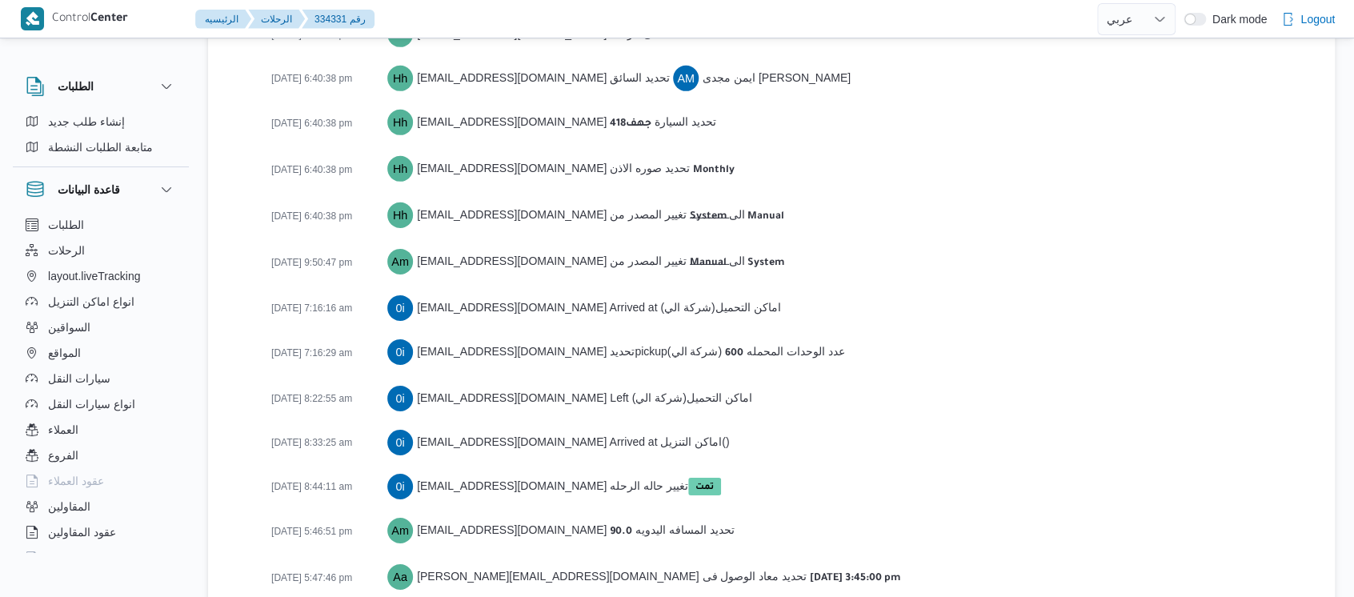
scroll to position [2586, 0]
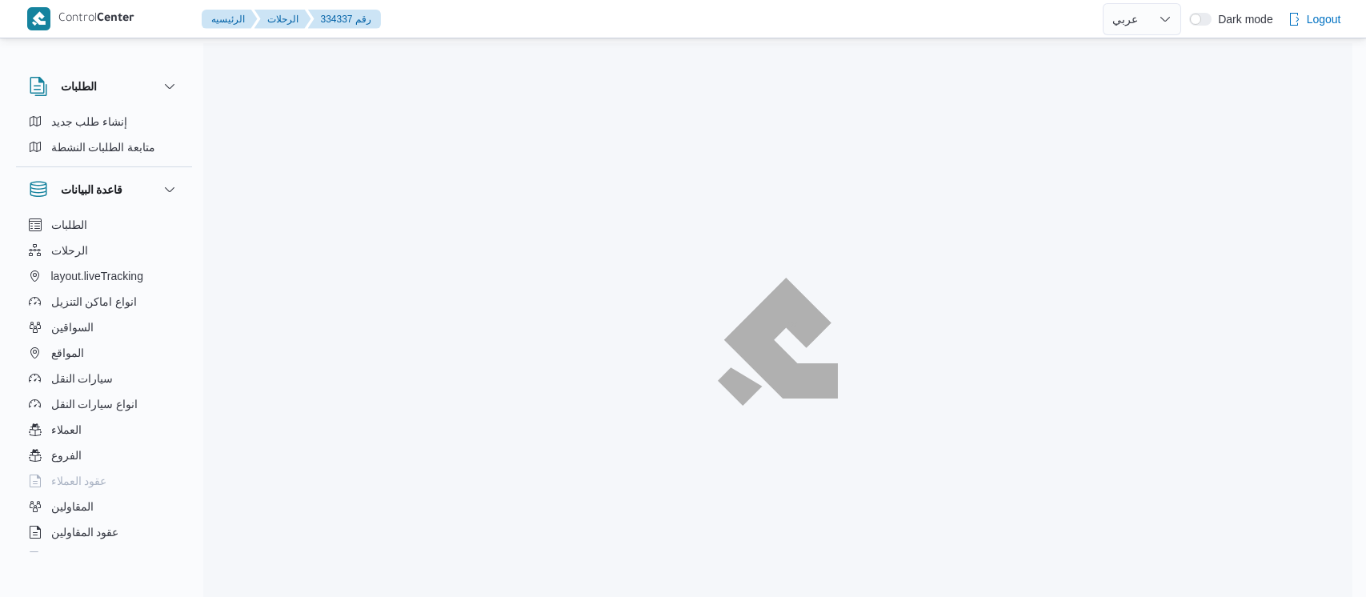
select select "ar"
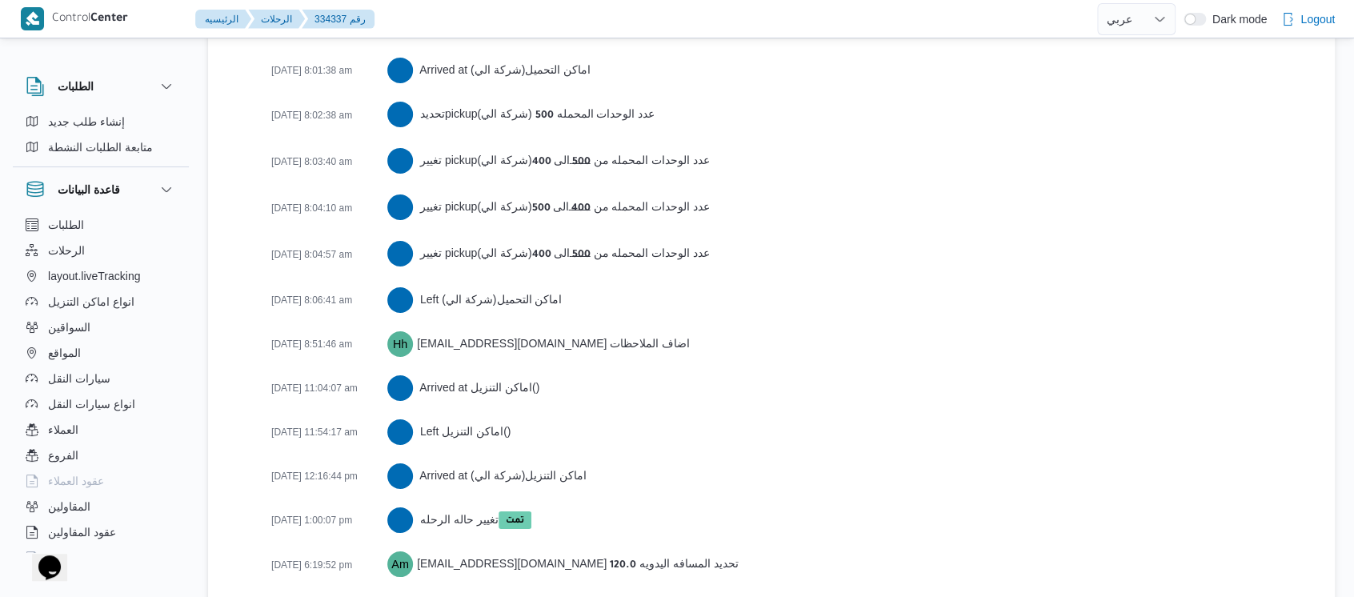
scroll to position [2899, 0]
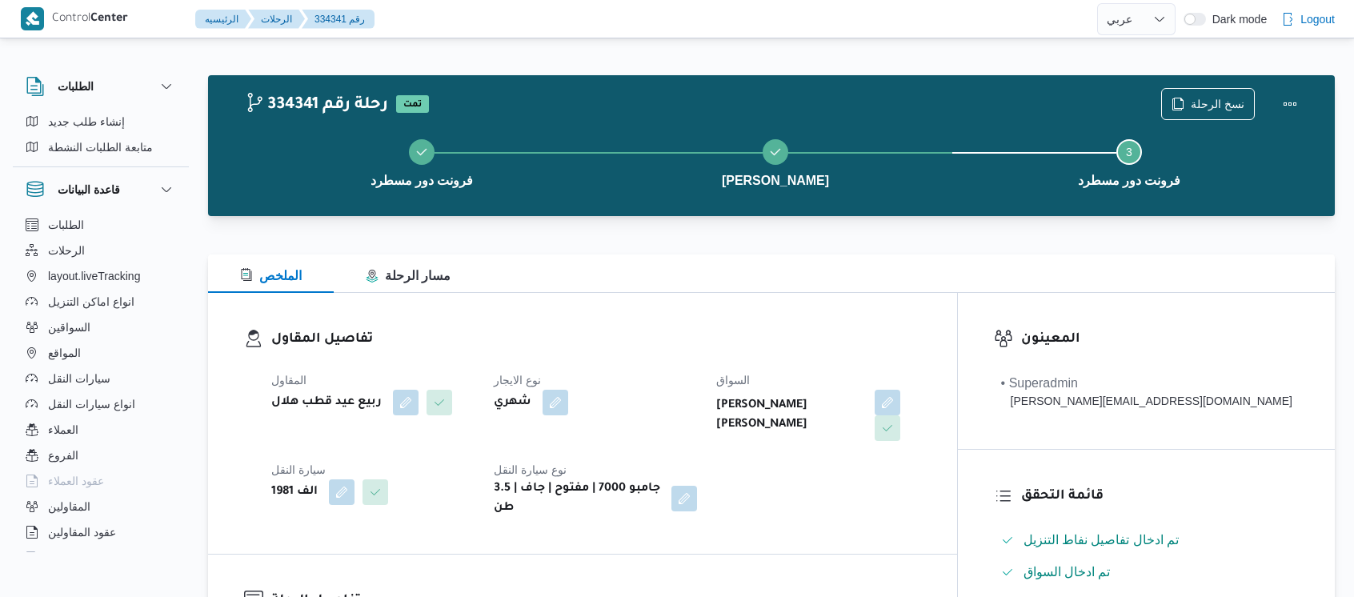
select select "ar"
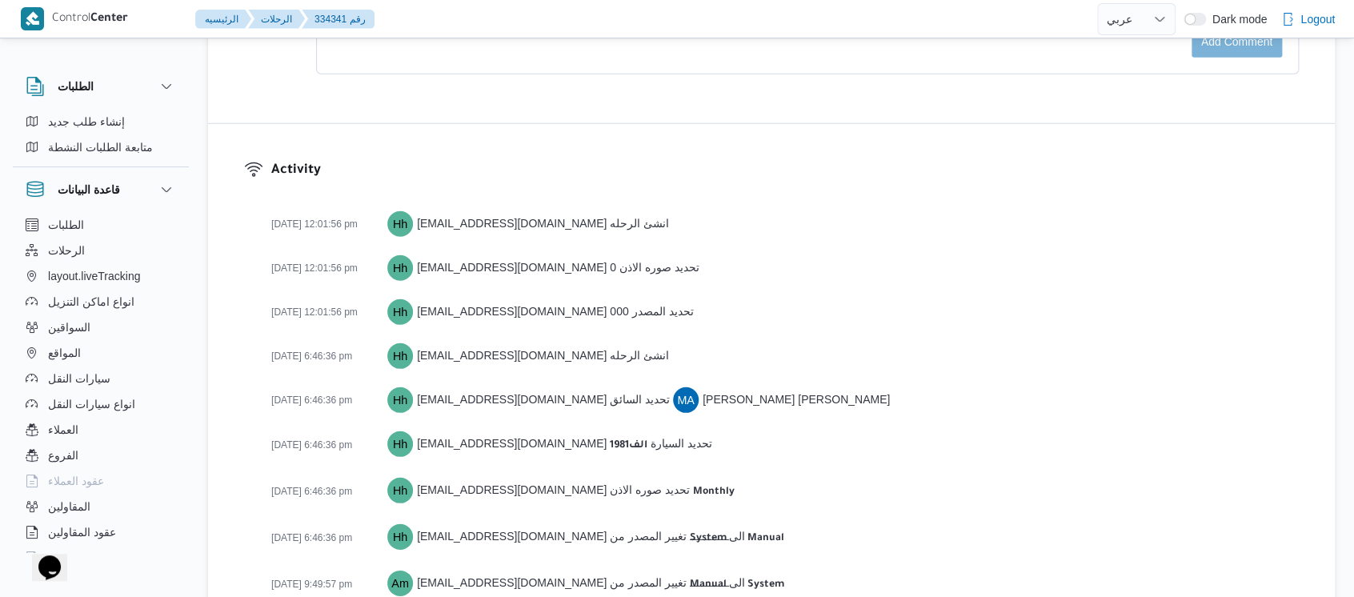
scroll to position [2631, 0]
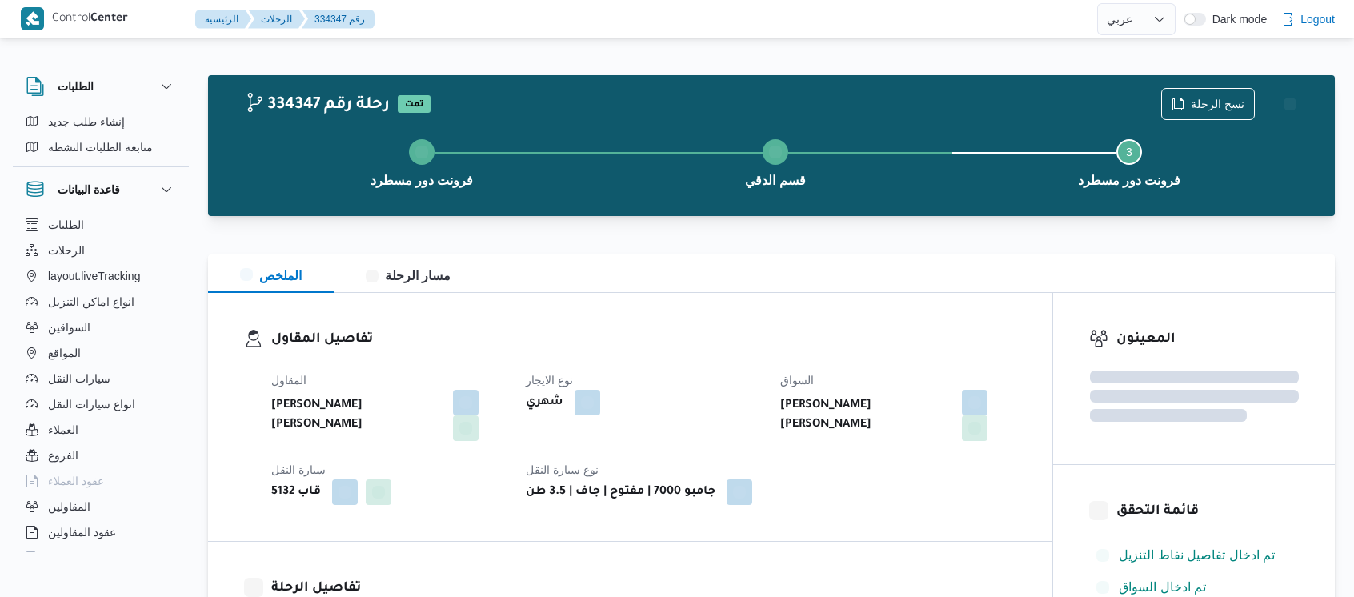
select select "ar"
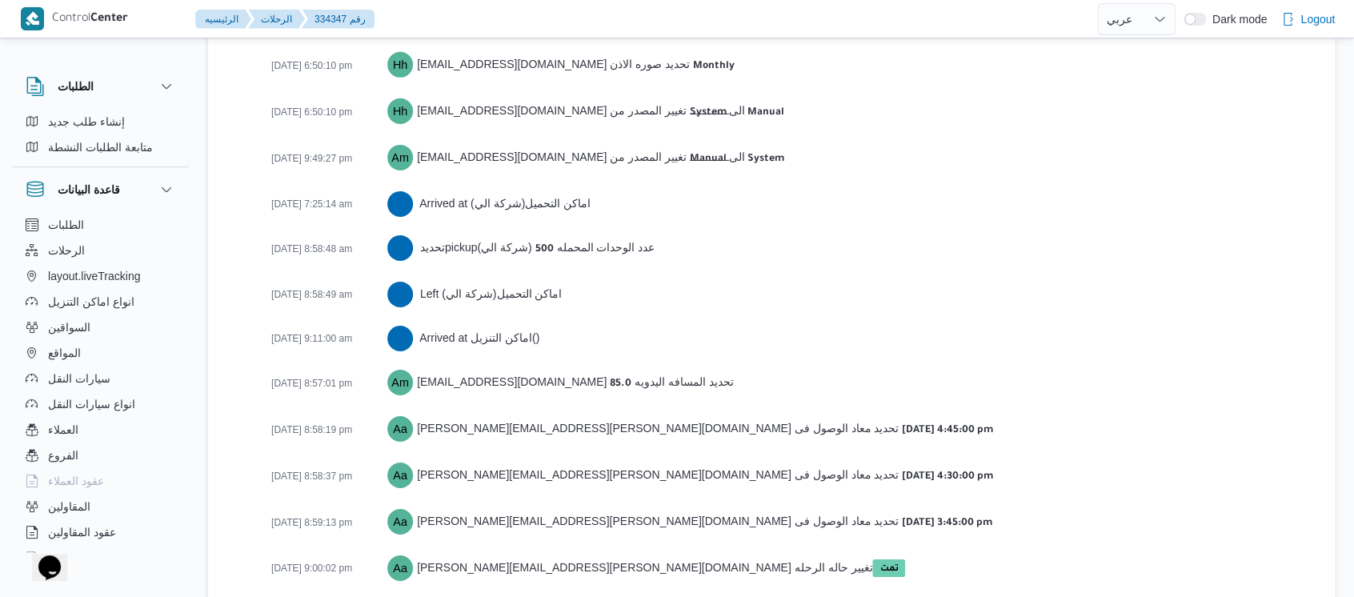
scroll to position [2561, 0]
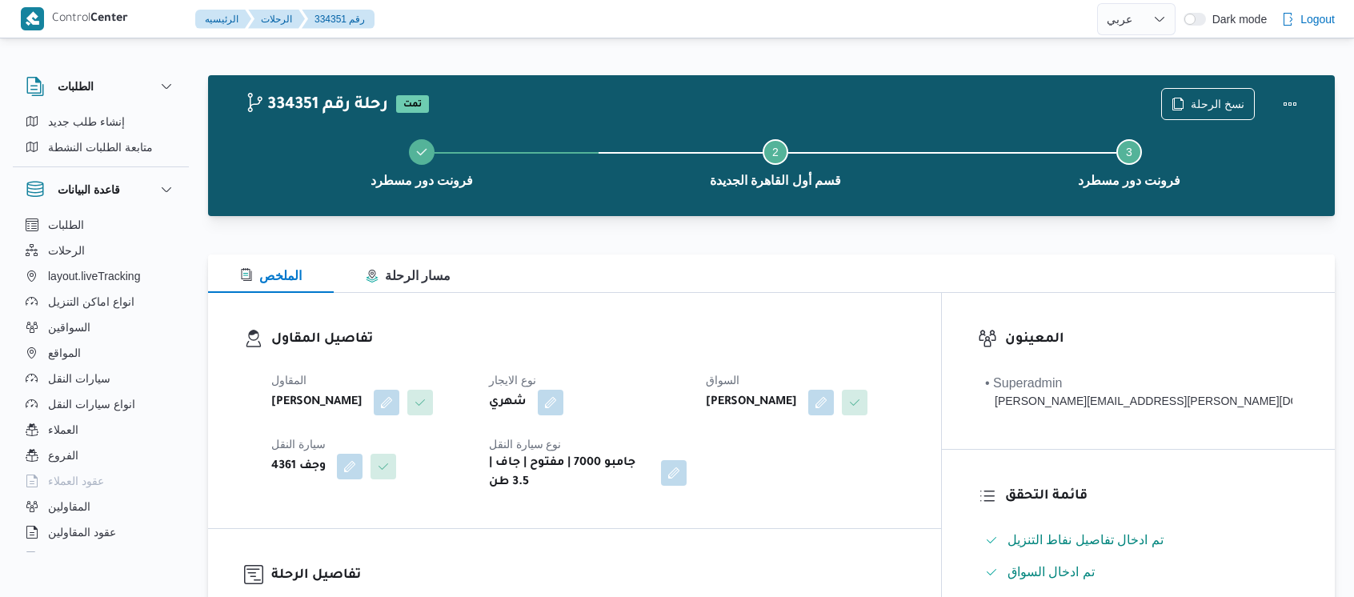
select select "ar"
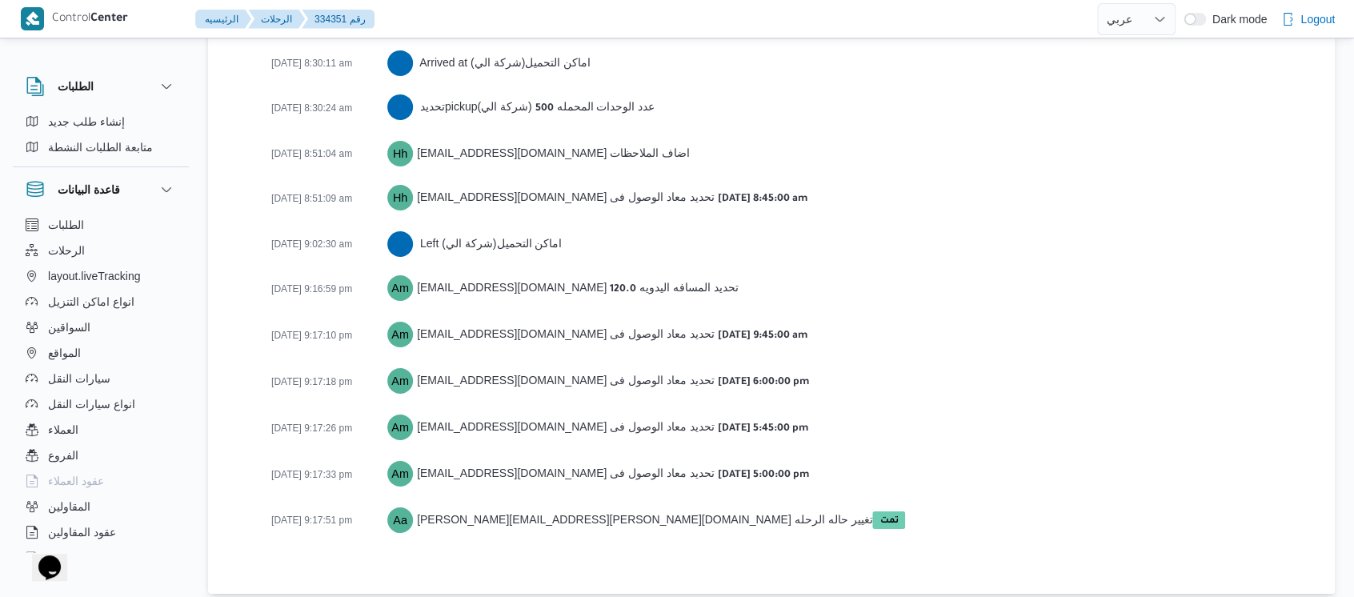
scroll to position [2675, 0]
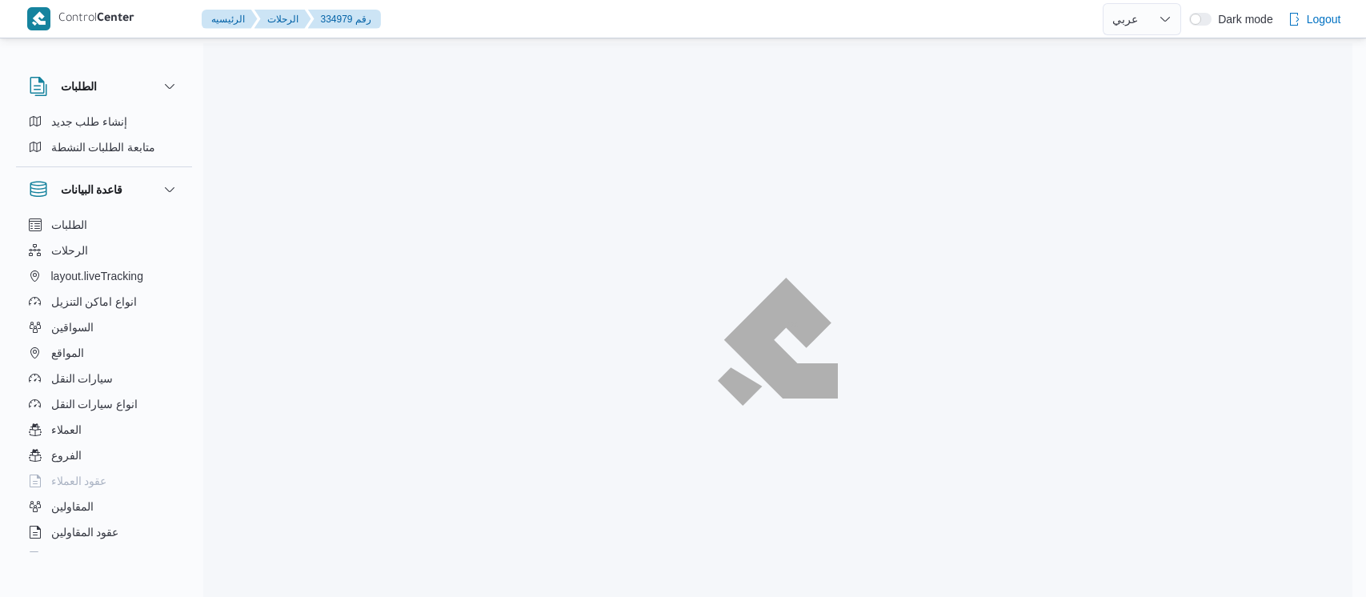
select select "ar"
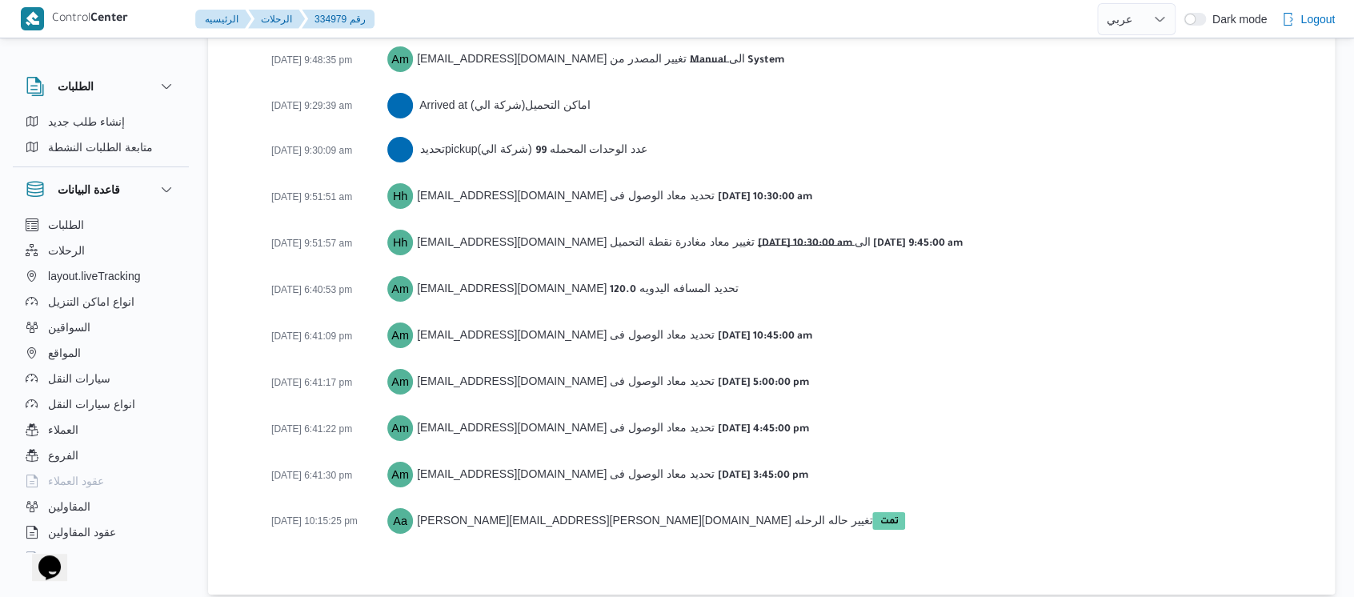
scroll to position [2418, 0]
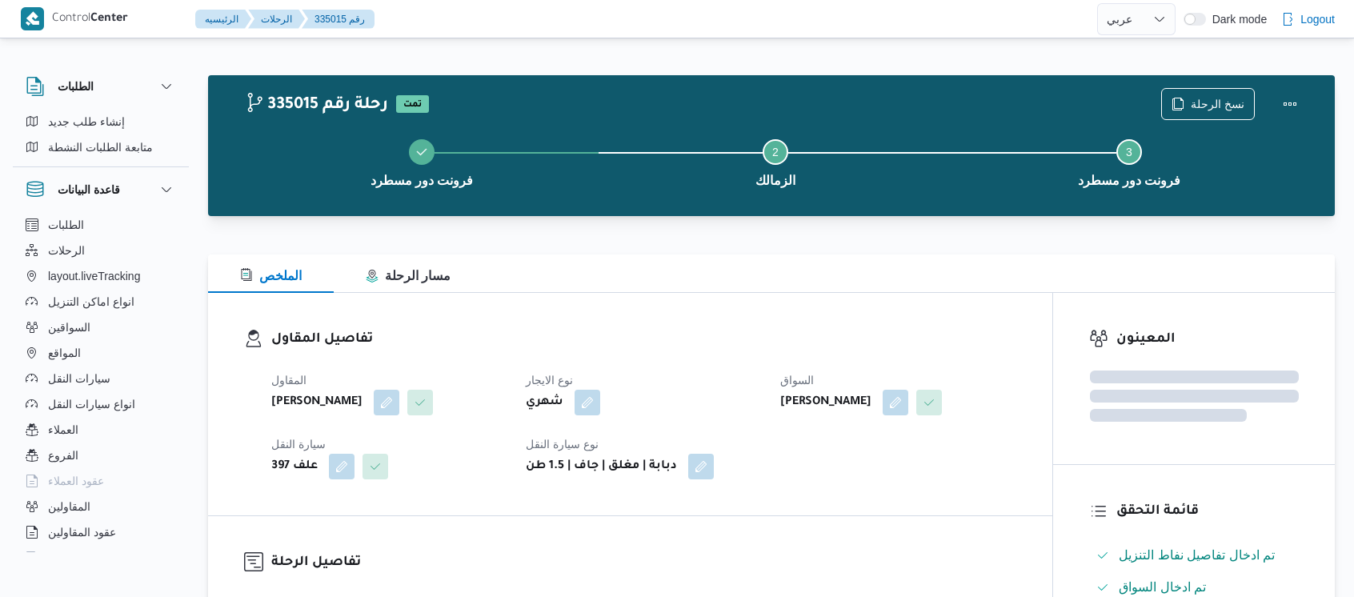
select select "ar"
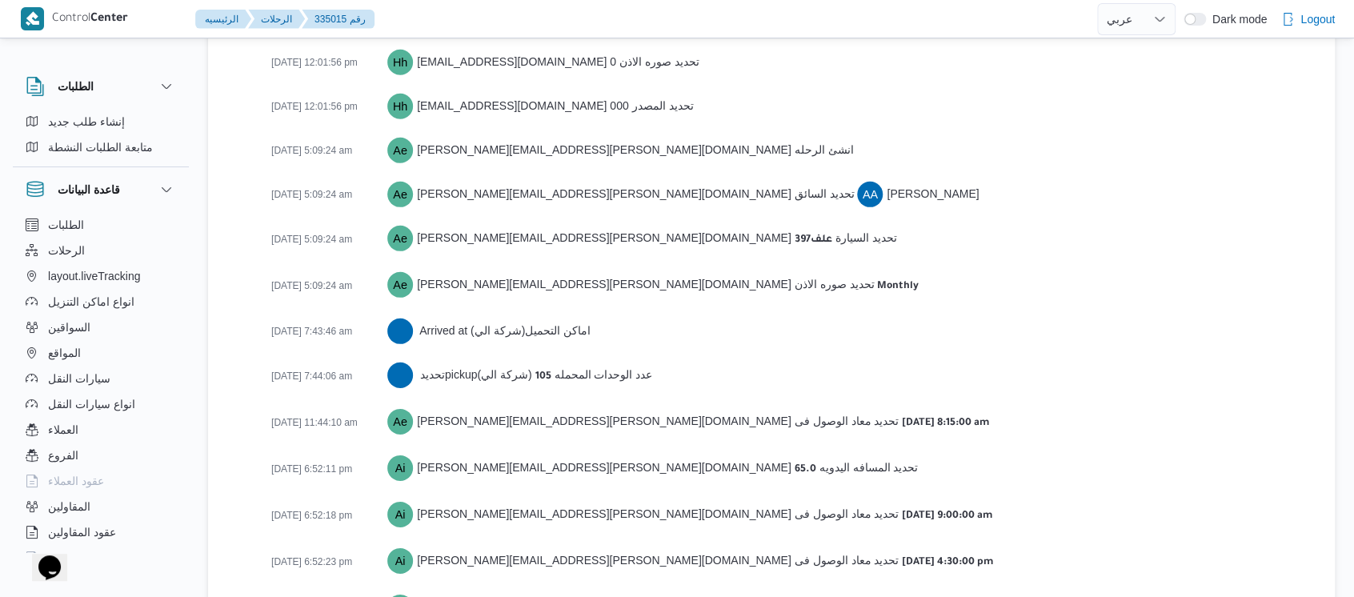
scroll to position [2472, 0]
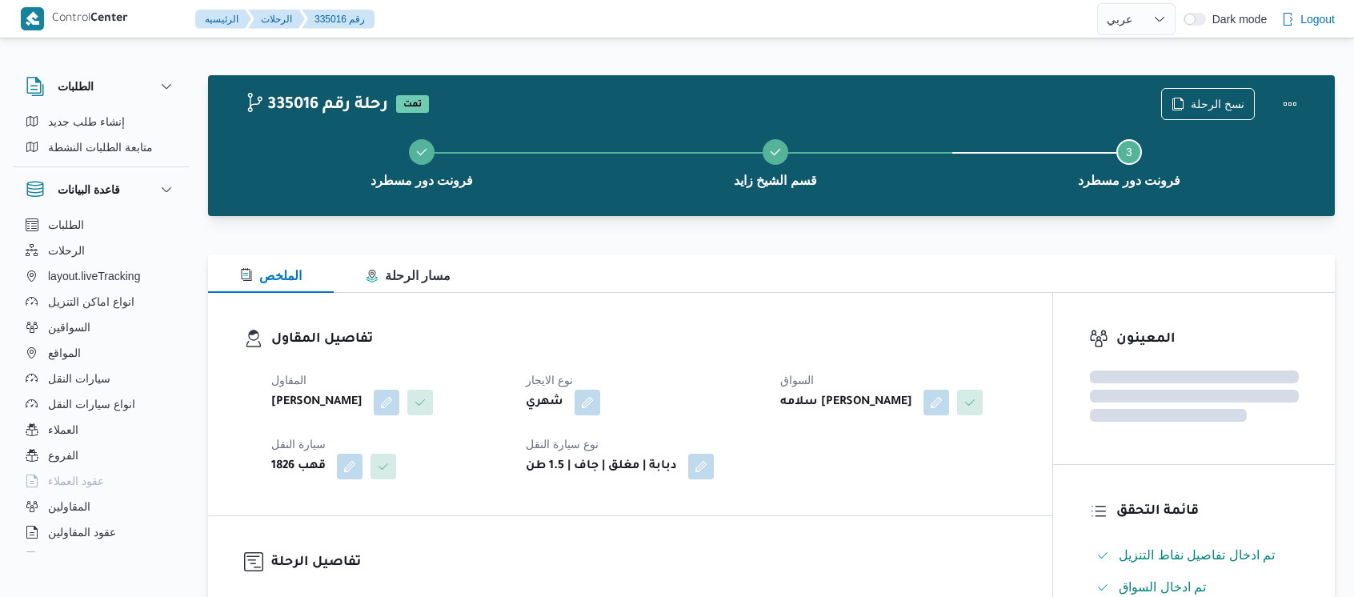
select select "ar"
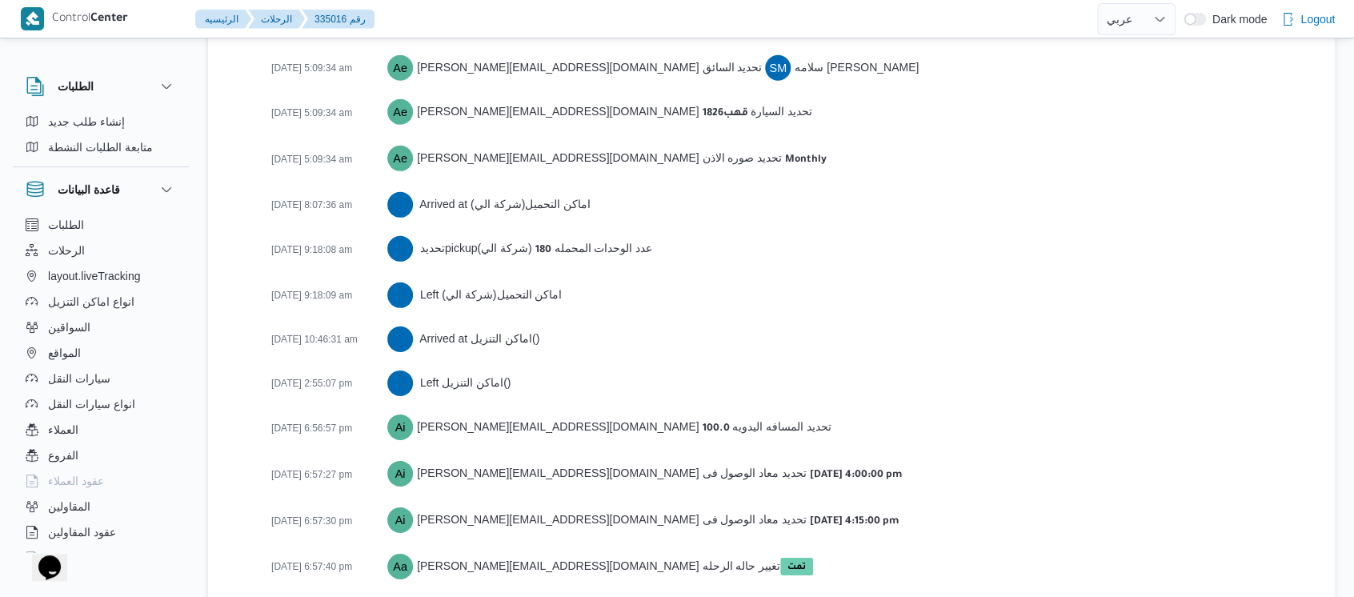
scroll to position [2382, 0]
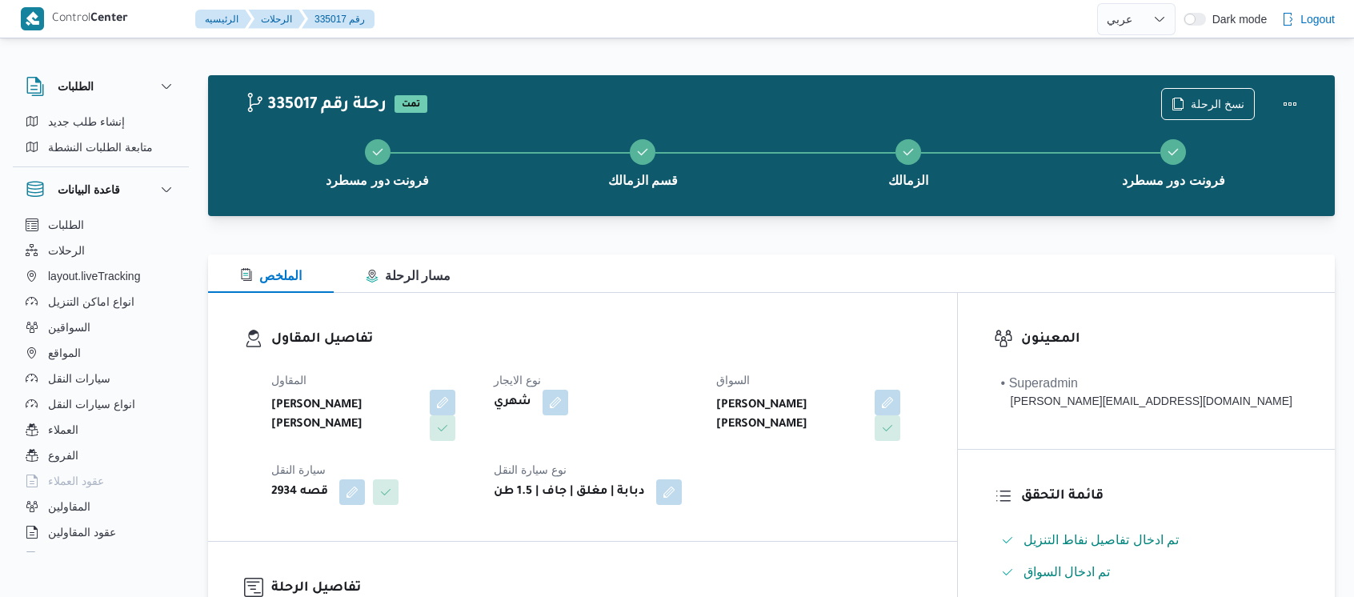
select select "ar"
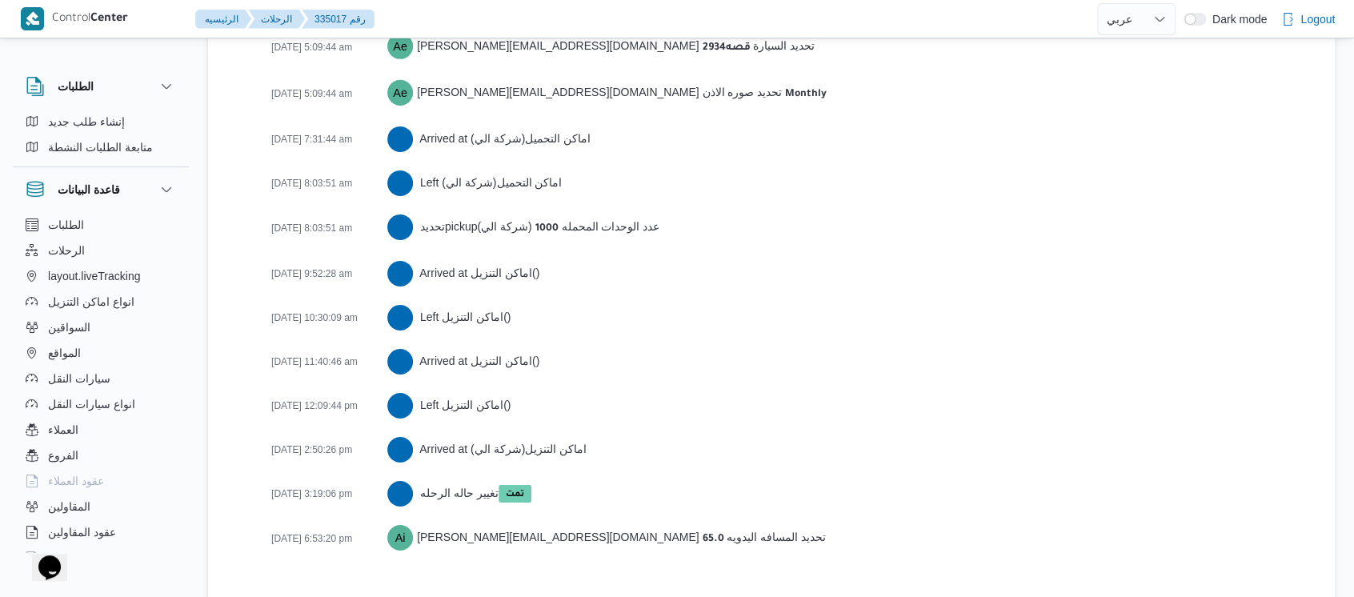
scroll to position [2583, 0]
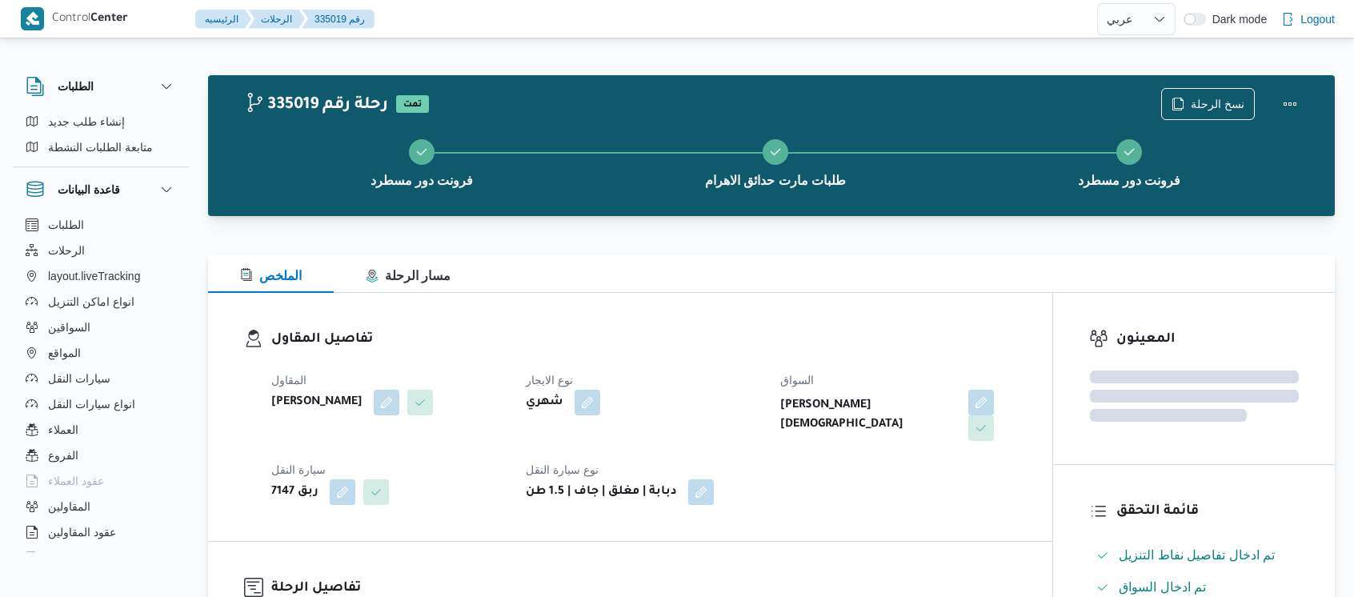
select select "ar"
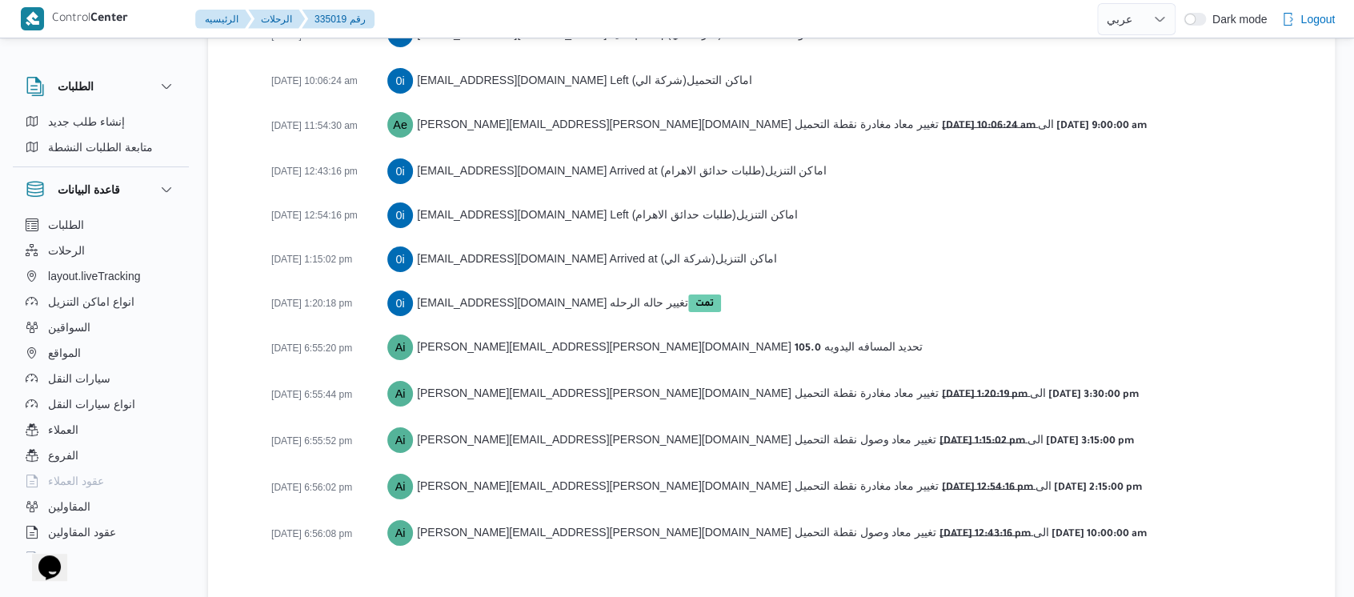
scroll to position [2675, 0]
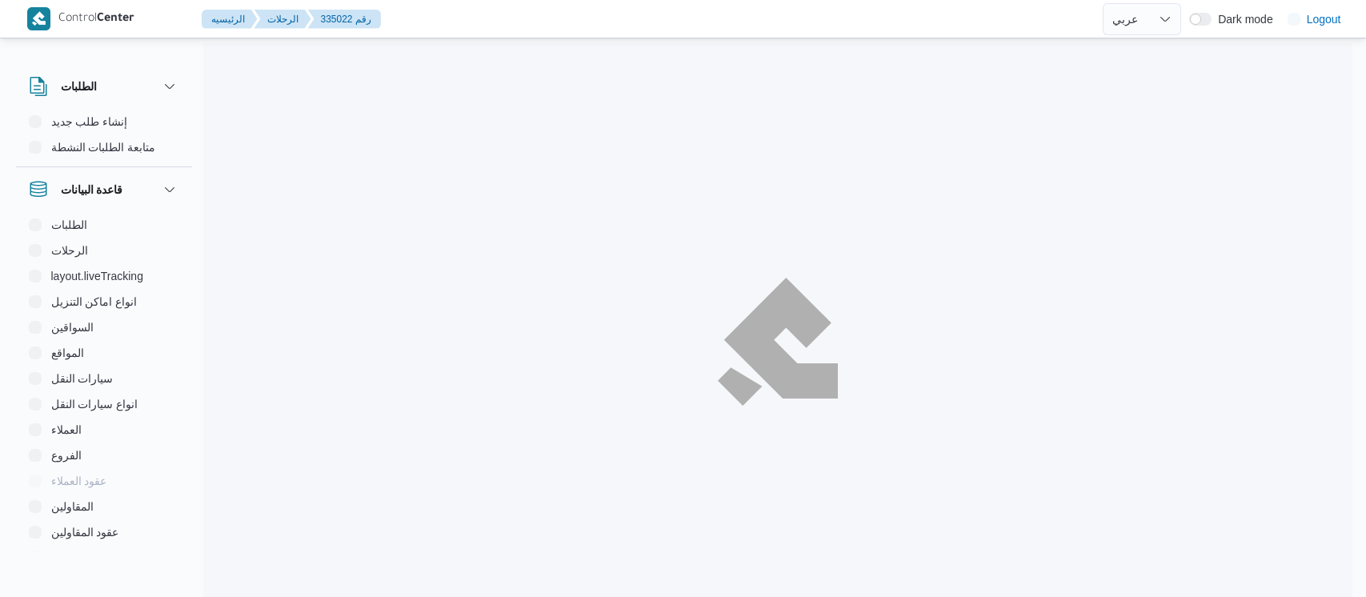
select select "ar"
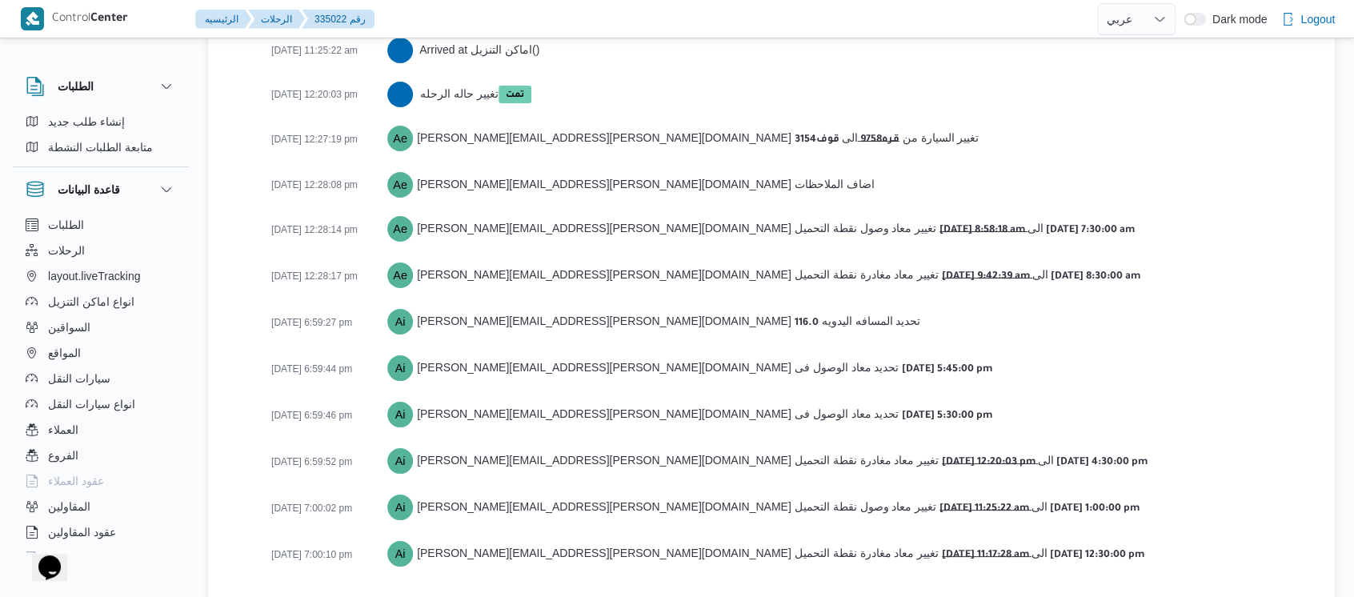
scroll to position [2657, 0]
